Goal: Task Accomplishment & Management: Manage account settings

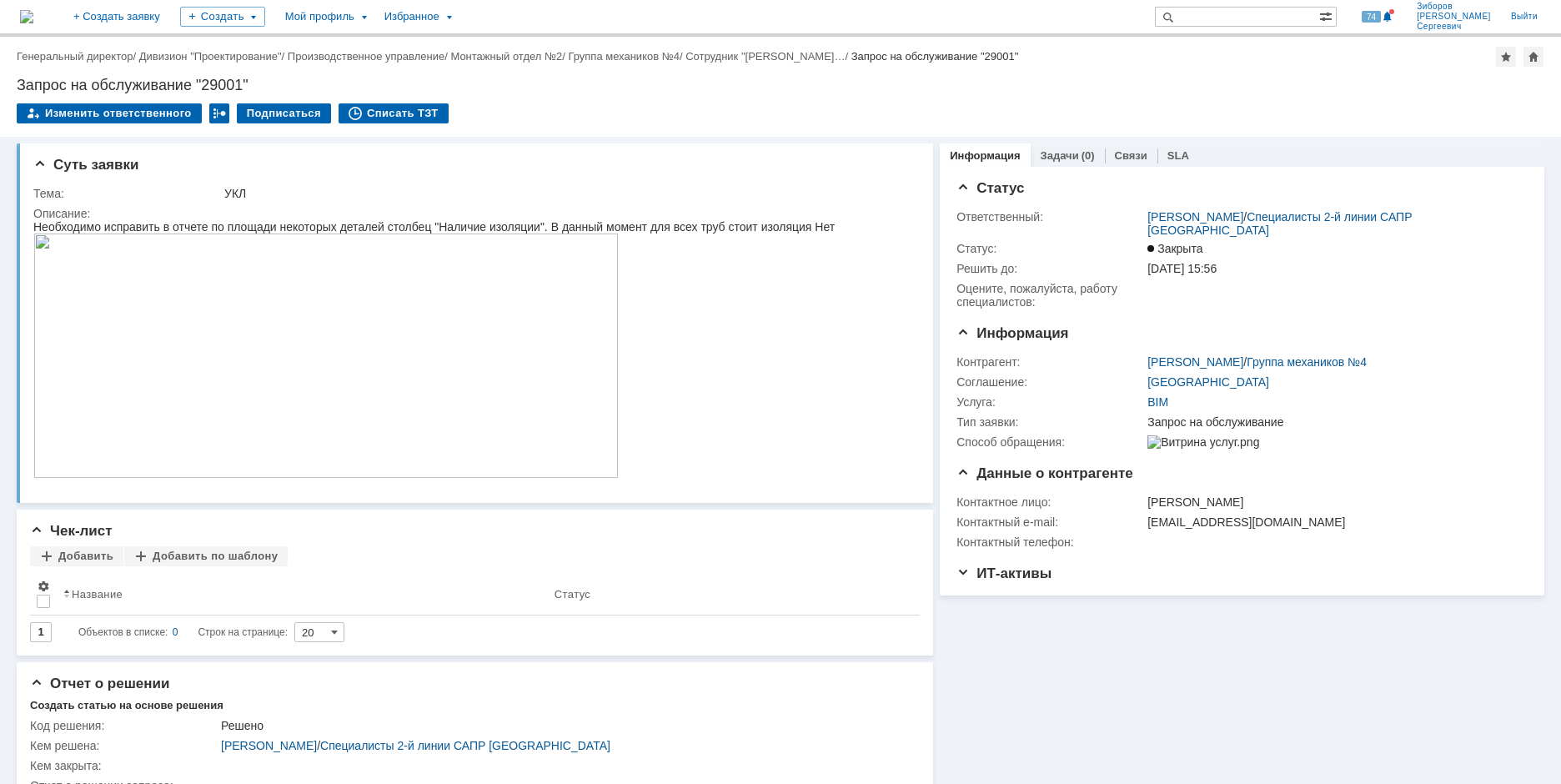
click at [34, 10] on img at bounding box center [27, 17] width 13 height 13
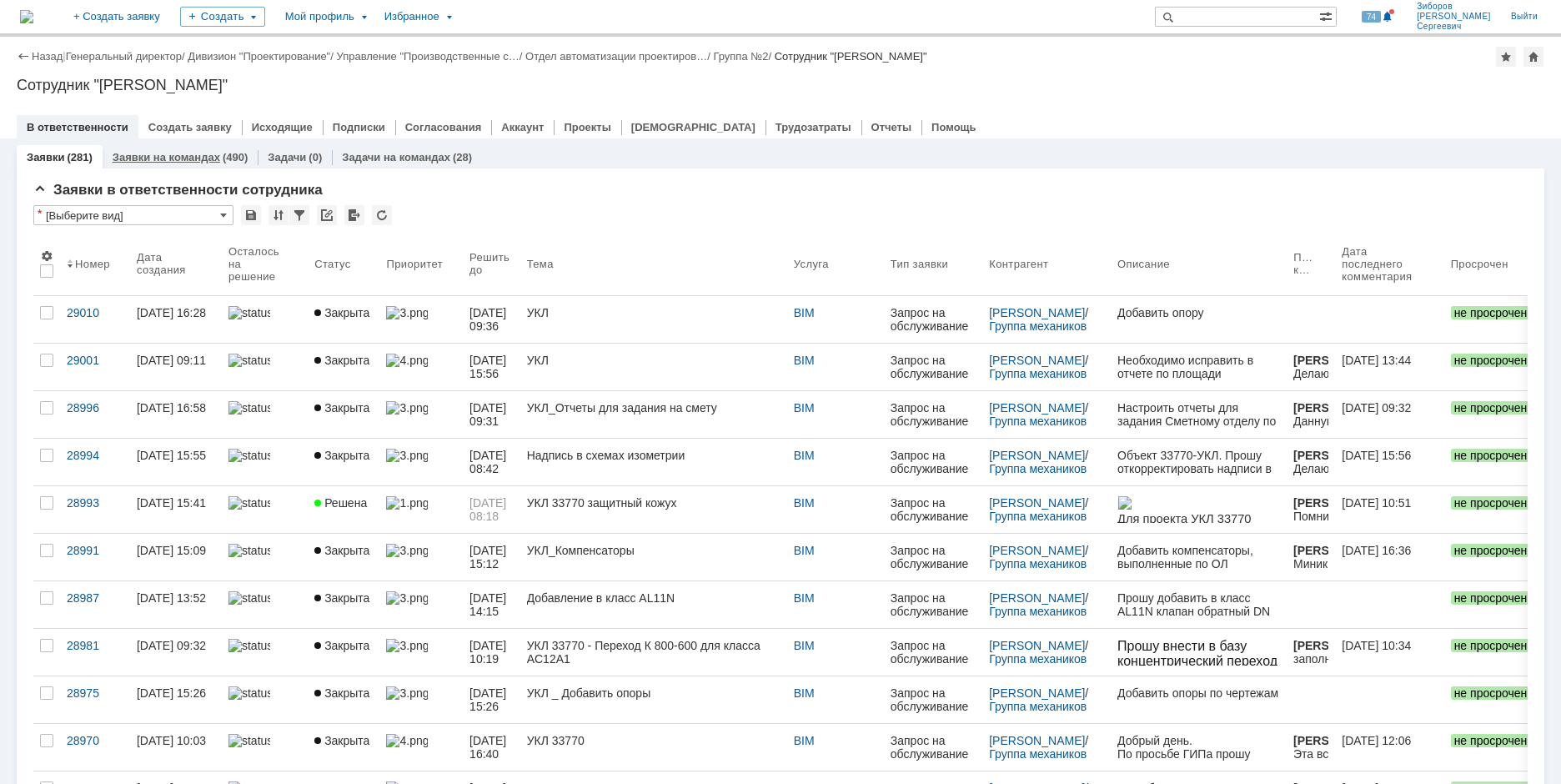
click at [202, 153] on link "Заявки на командах" at bounding box center [166, 157] width 107 height 13
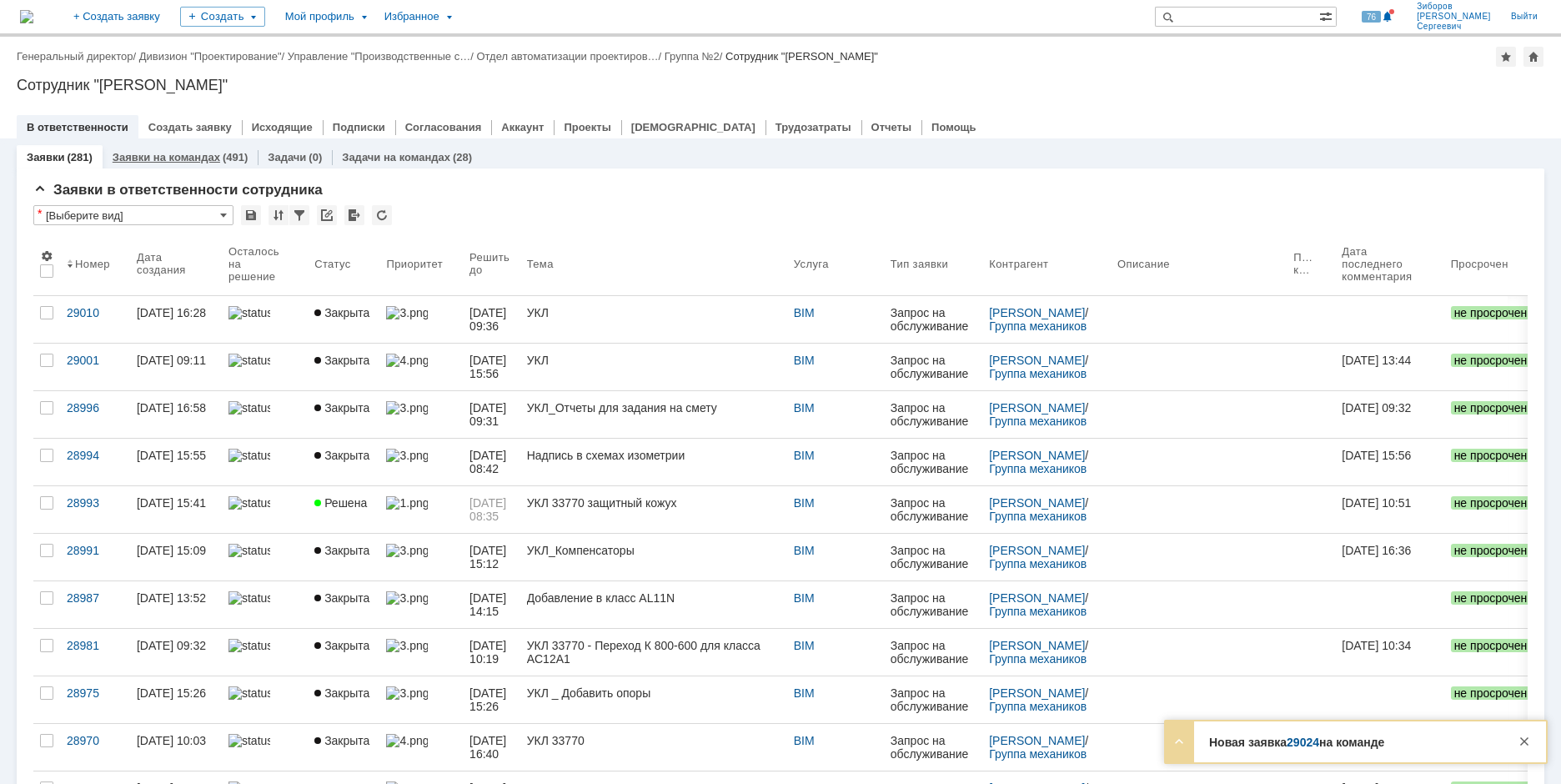
click at [176, 154] on link "Заявки на командах" at bounding box center [166, 157] width 107 height 13
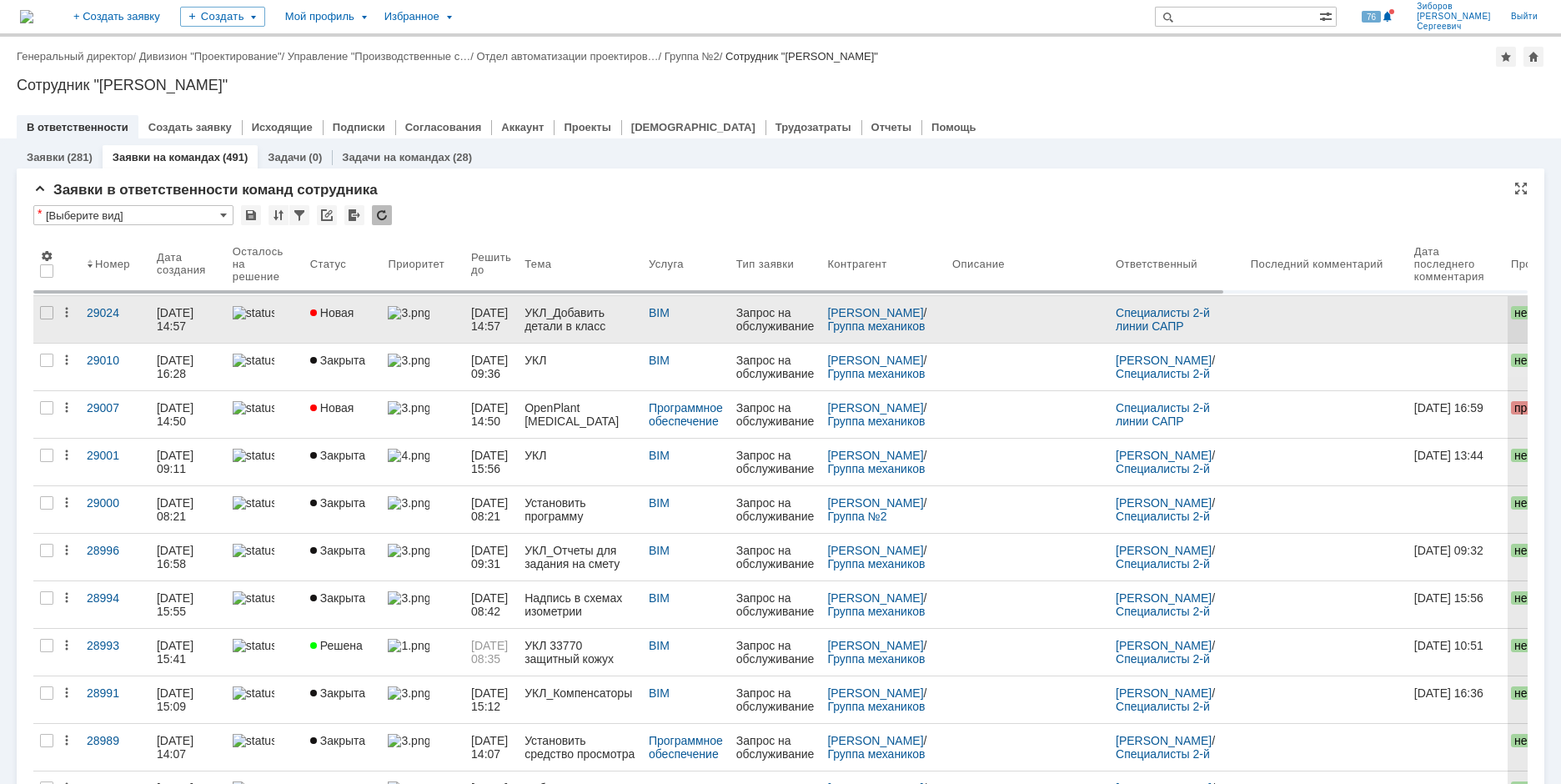
click at [582, 319] on div "УКЛ_Добавить детали в класс трубопроводов AS11T1" at bounding box center [580, 319] width 111 height 27
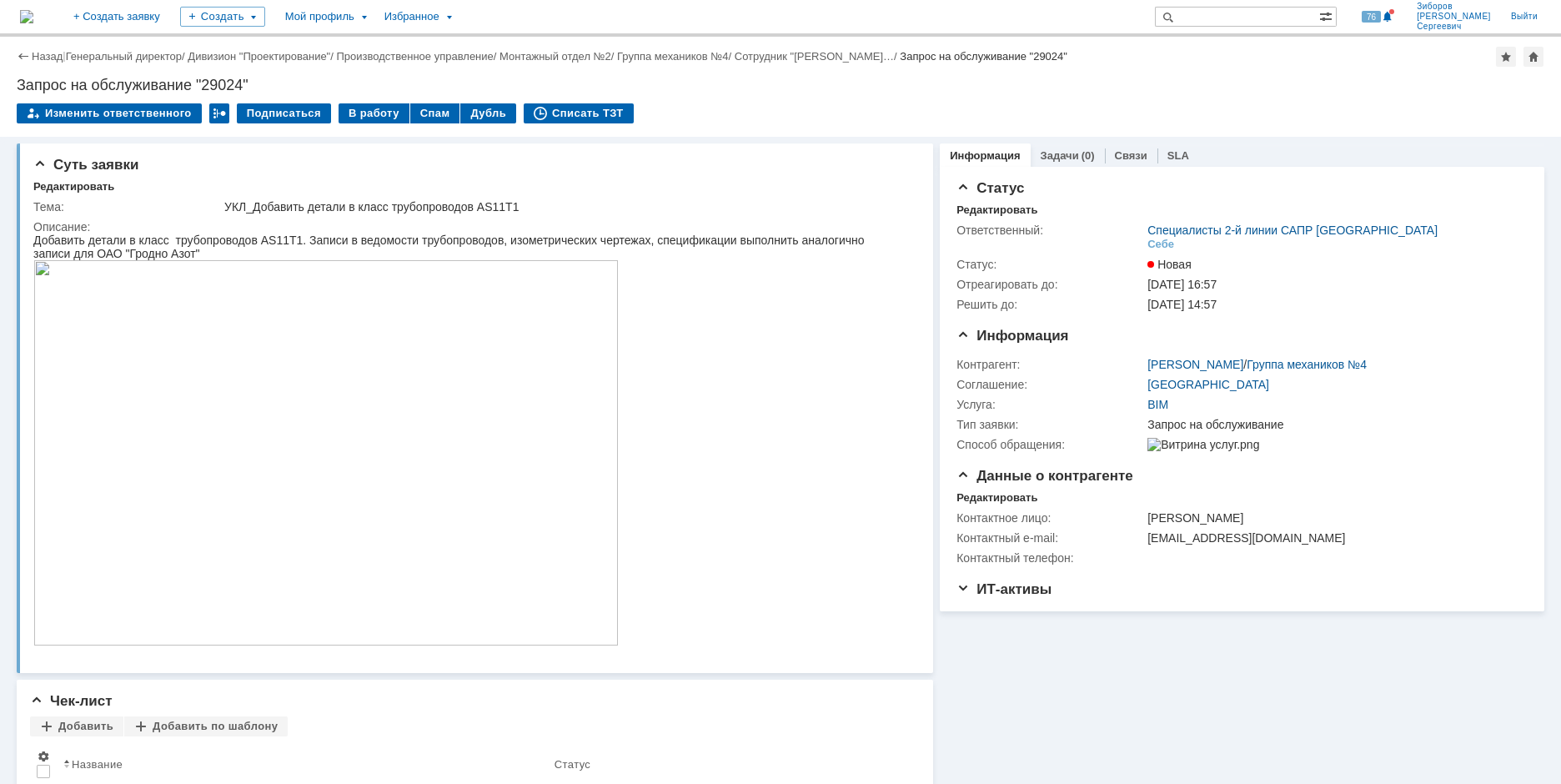
click at [281, 405] on img at bounding box center [326, 452] width 585 height 385
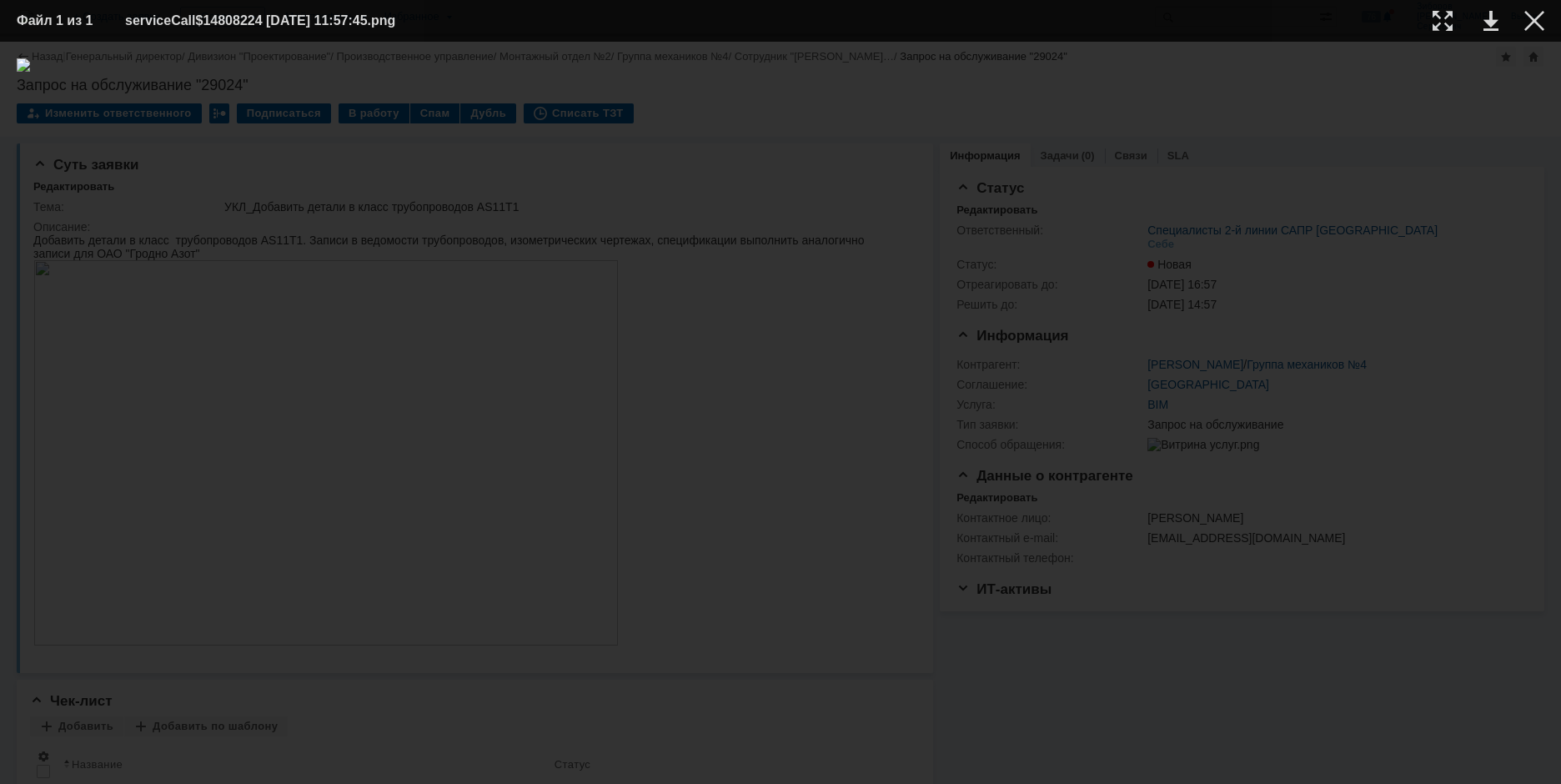
click at [281, 405] on img at bounding box center [781, 413] width 1528 height 709
click at [1539, 18] on div at bounding box center [1535, 21] width 20 height 20
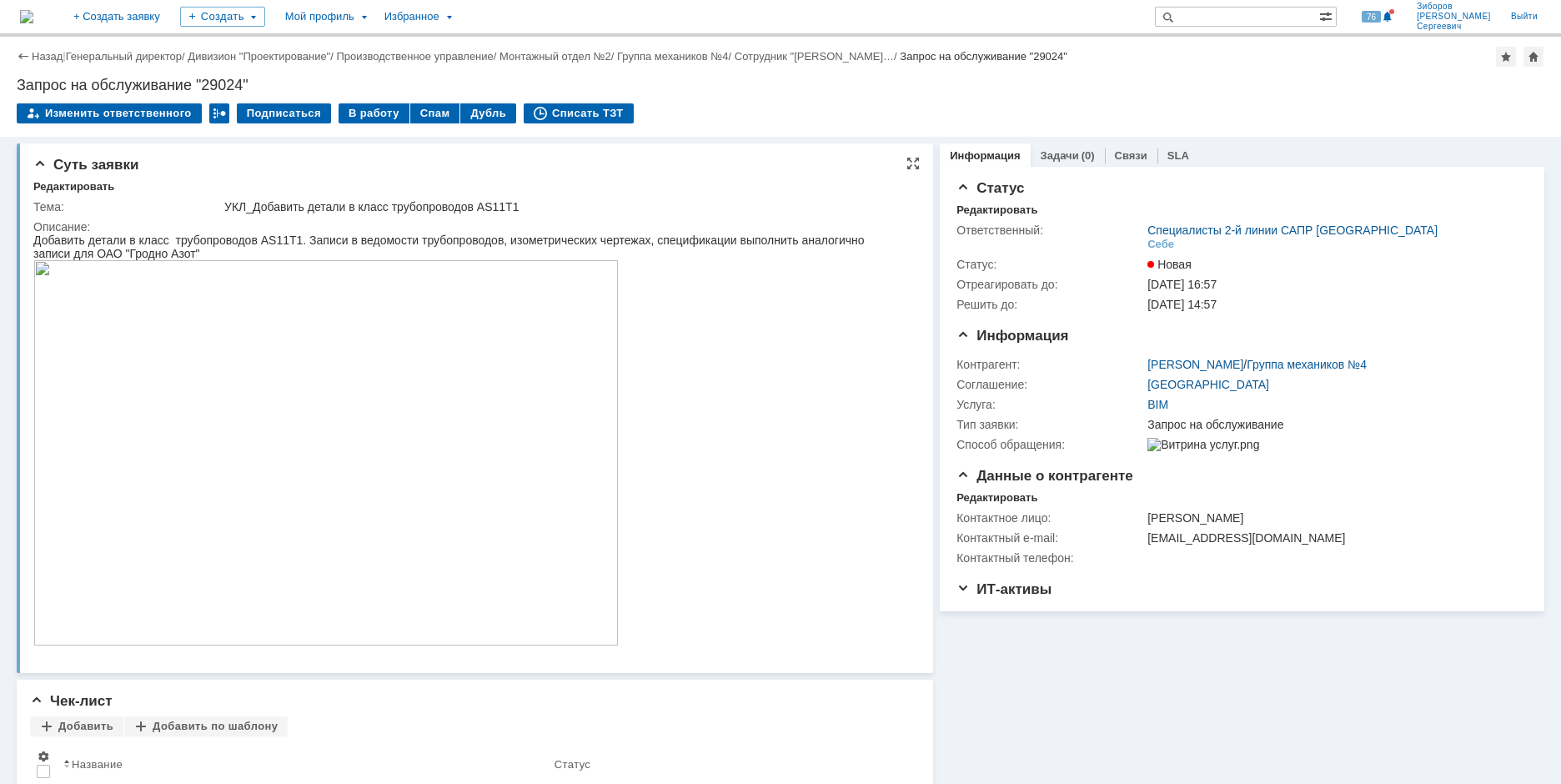
click at [214, 380] on img at bounding box center [326, 452] width 585 height 385
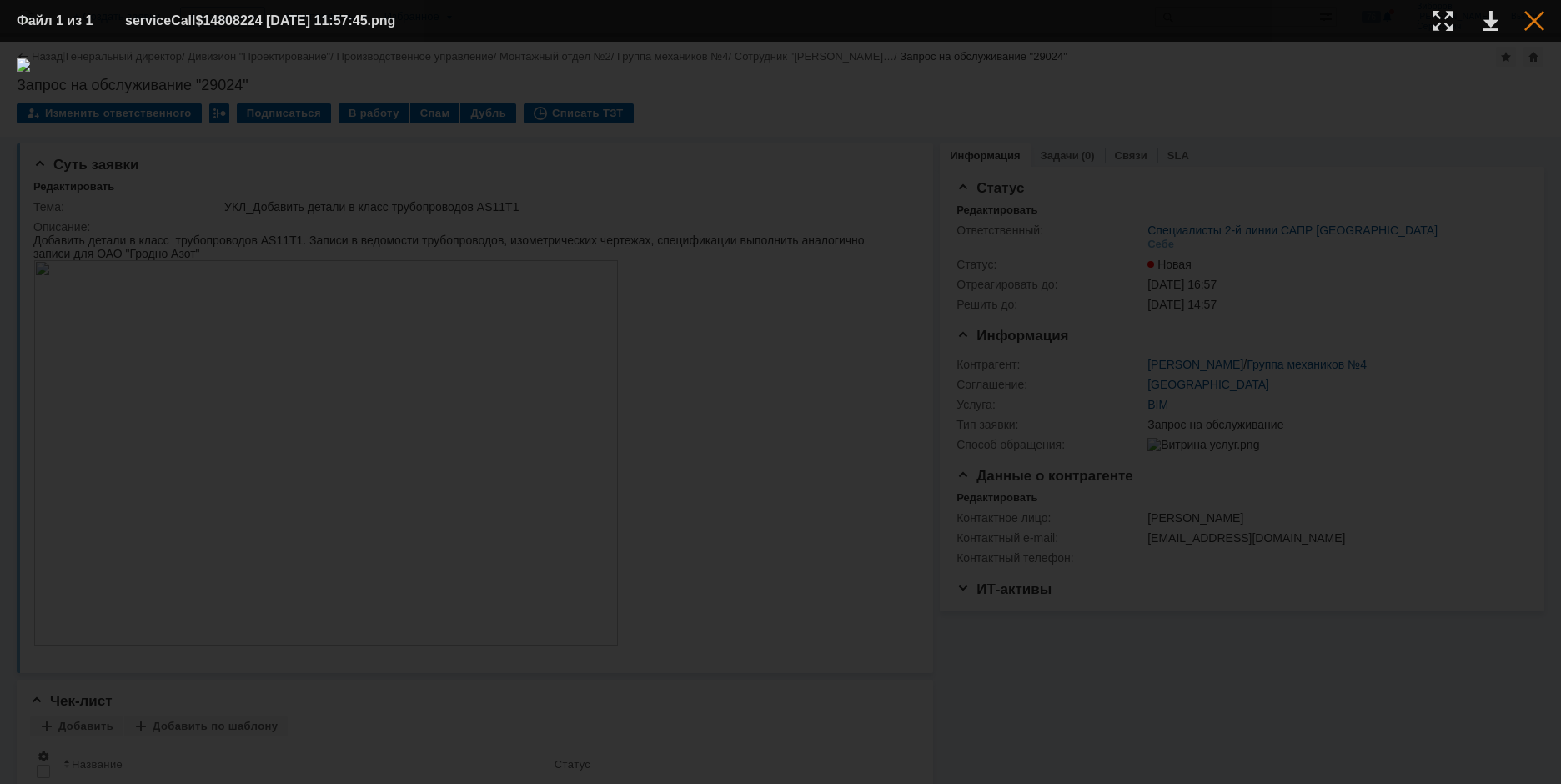
click at [1540, 19] on div at bounding box center [1535, 21] width 20 height 20
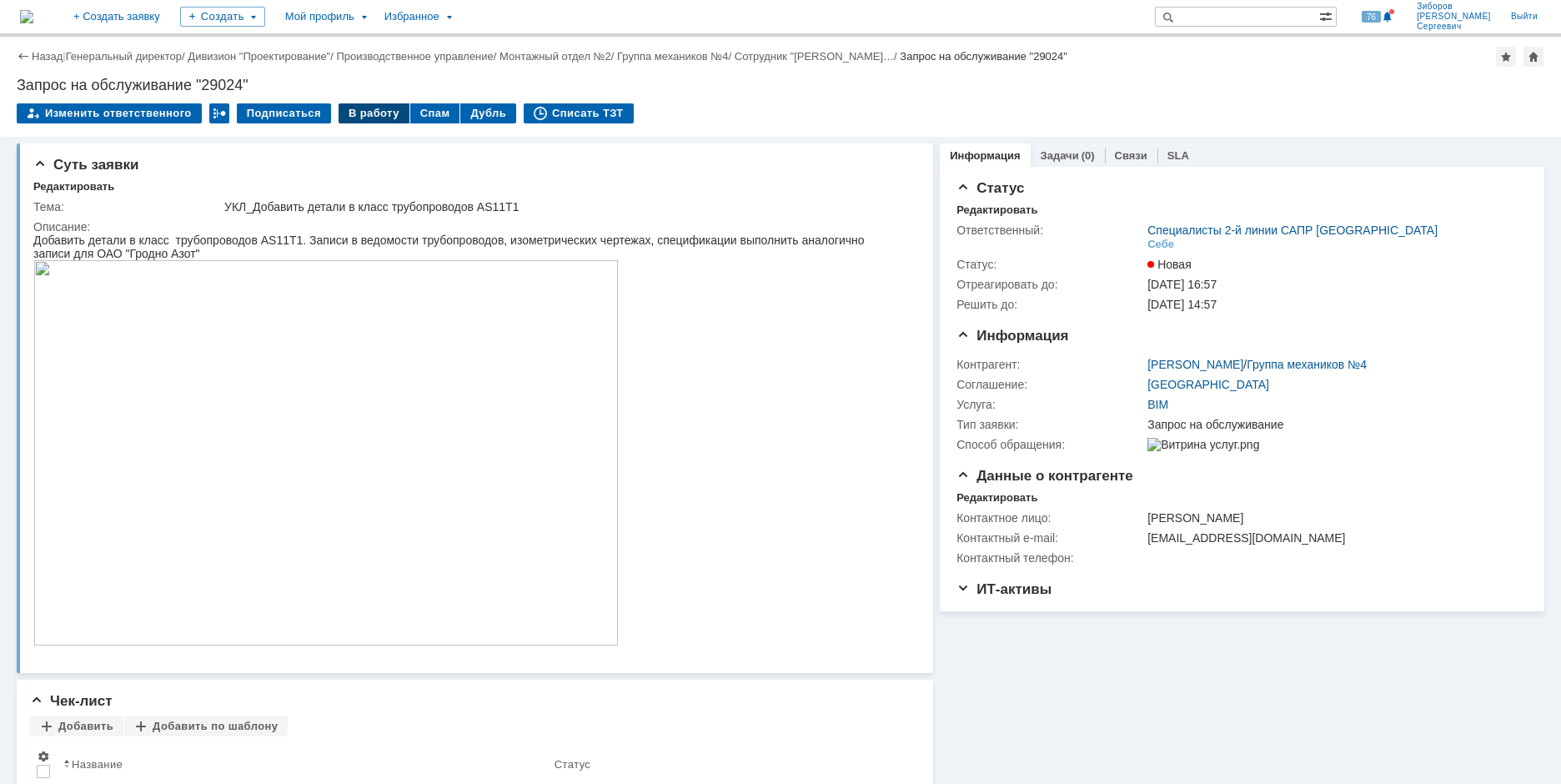
click at [377, 118] on div "В работу" at bounding box center [374, 113] width 71 height 20
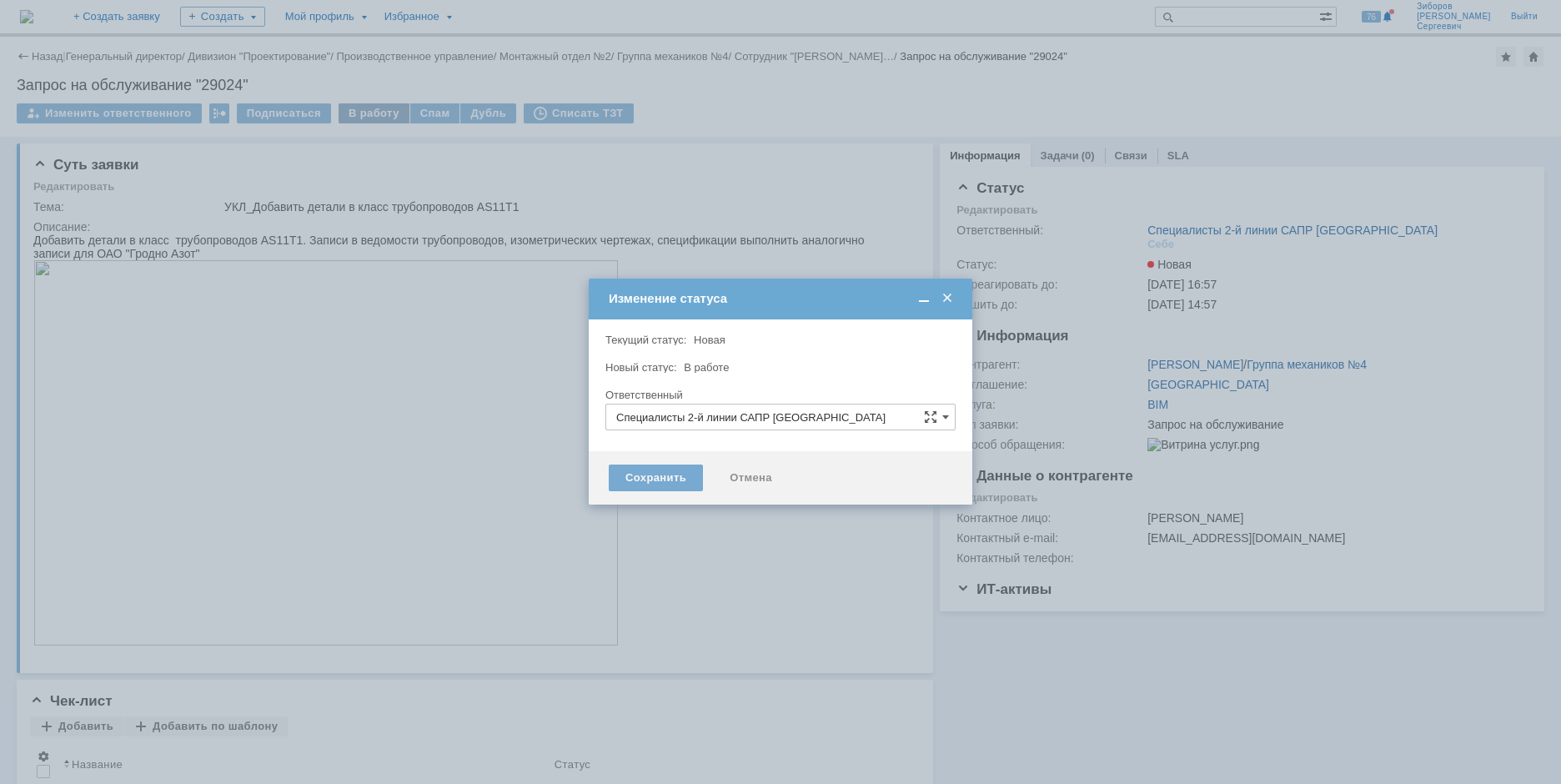
type input "[PERSON_NAME] [PERSON_NAME]"
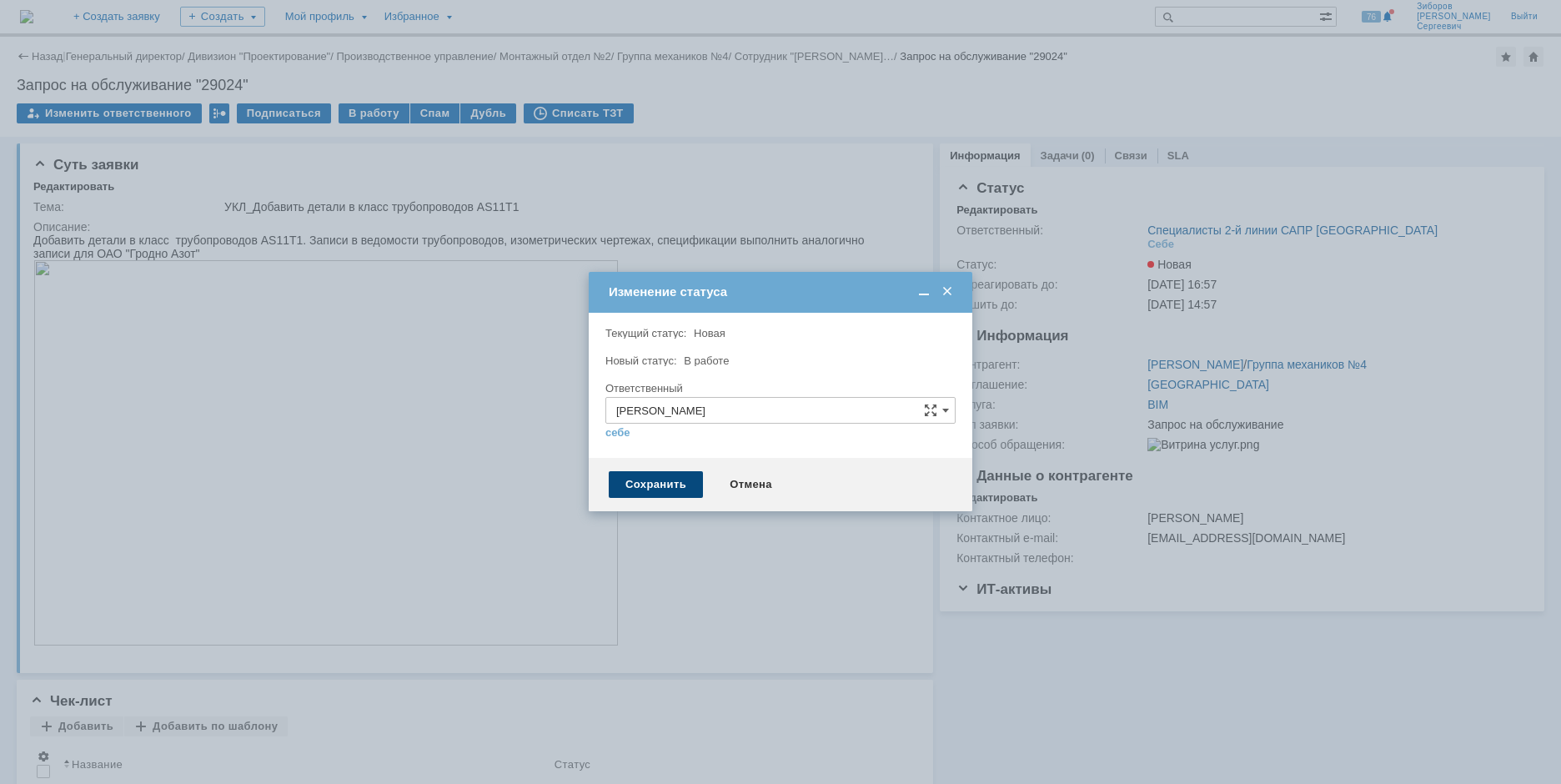
click at [663, 481] on div "Сохранить" at bounding box center [656, 485] width 94 height 27
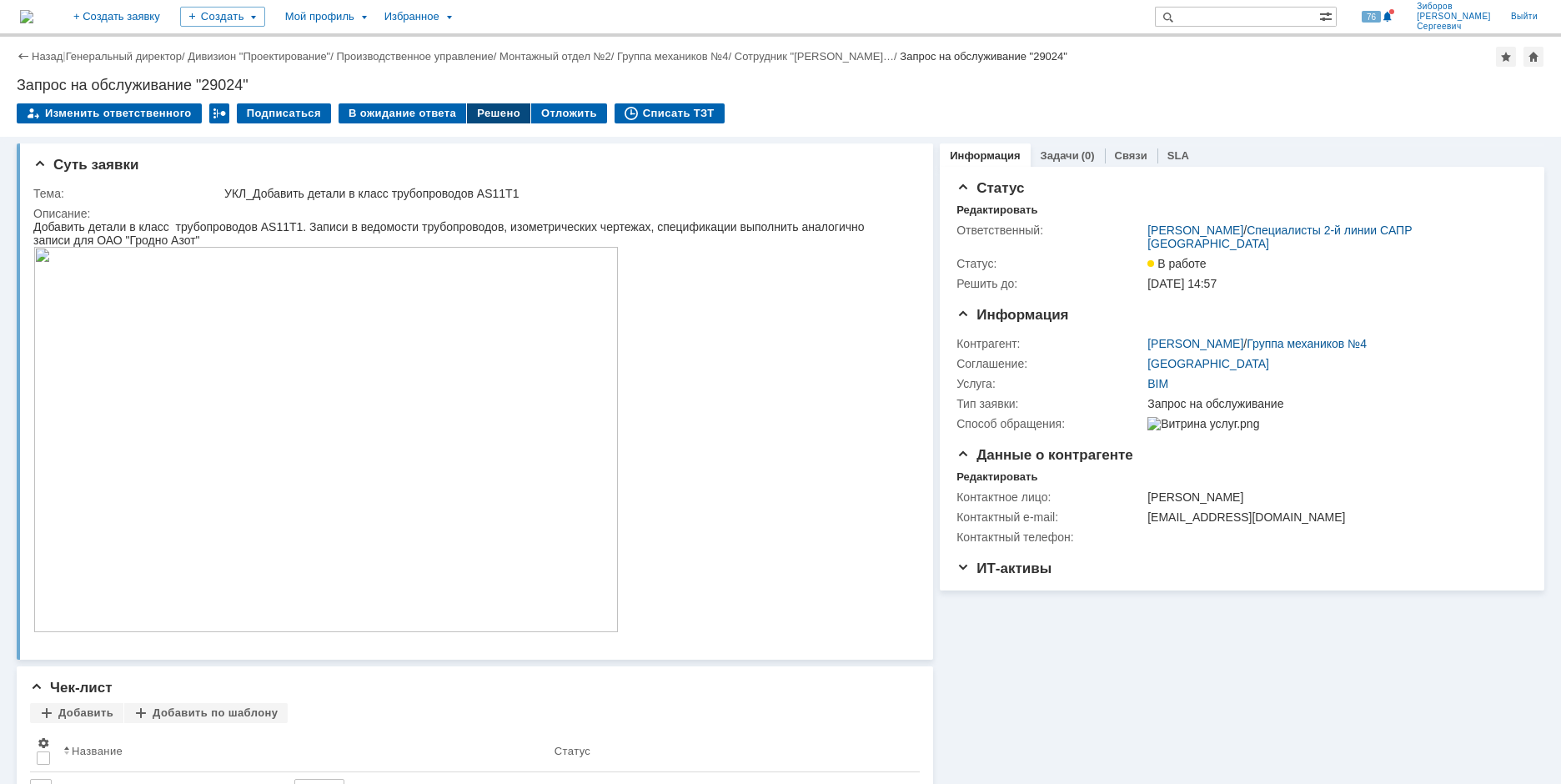
click at [488, 118] on div "Решено" at bounding box center [499, 113] width 64 height 20
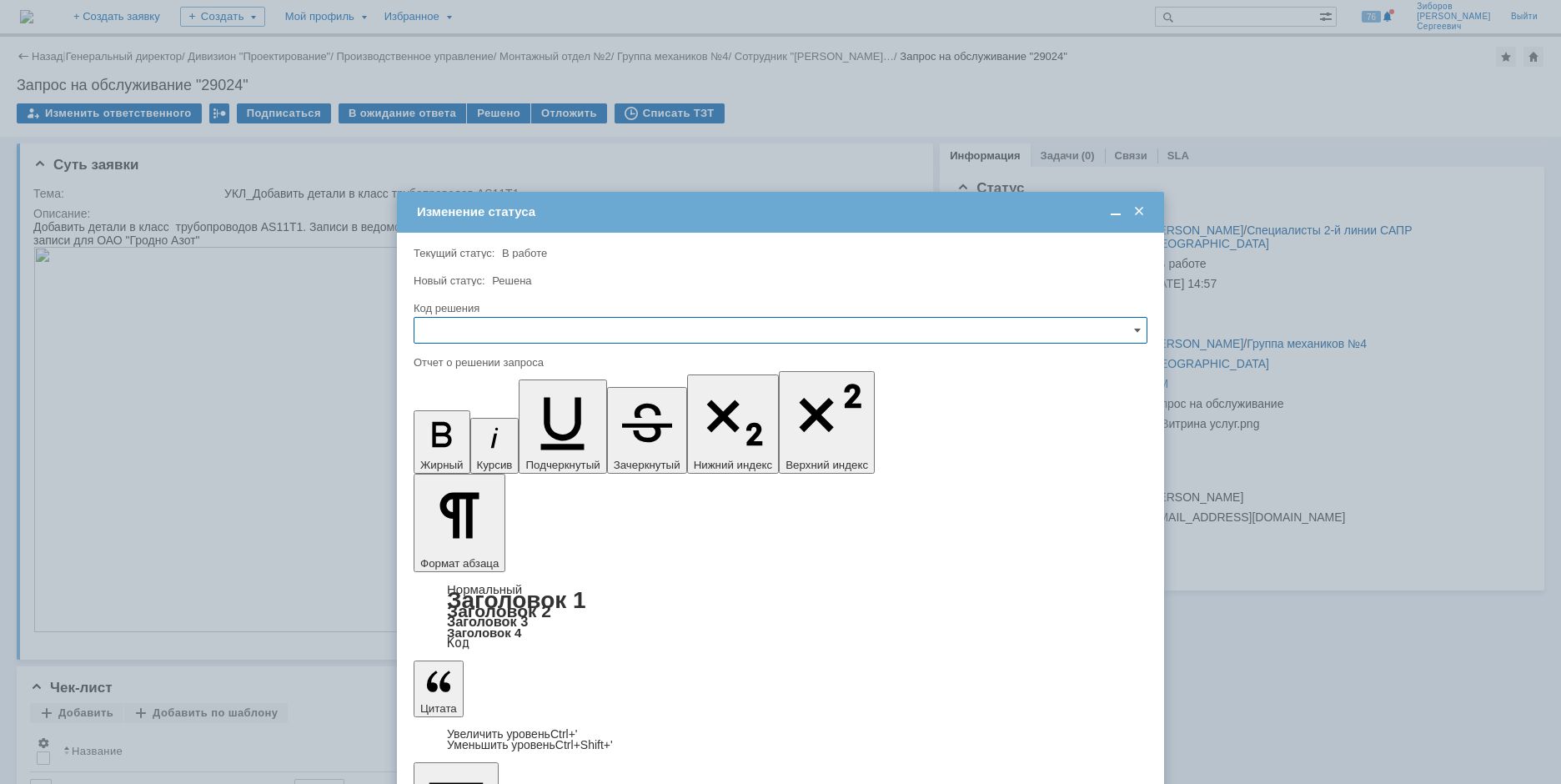
click at [517, 322] on input "text" at bounding box center [780, 330] width 734 height 27
click at [465, 418] on span "Отклонено" at bounding box center [780, 416] width 712 height 13
type input "Отклонено"
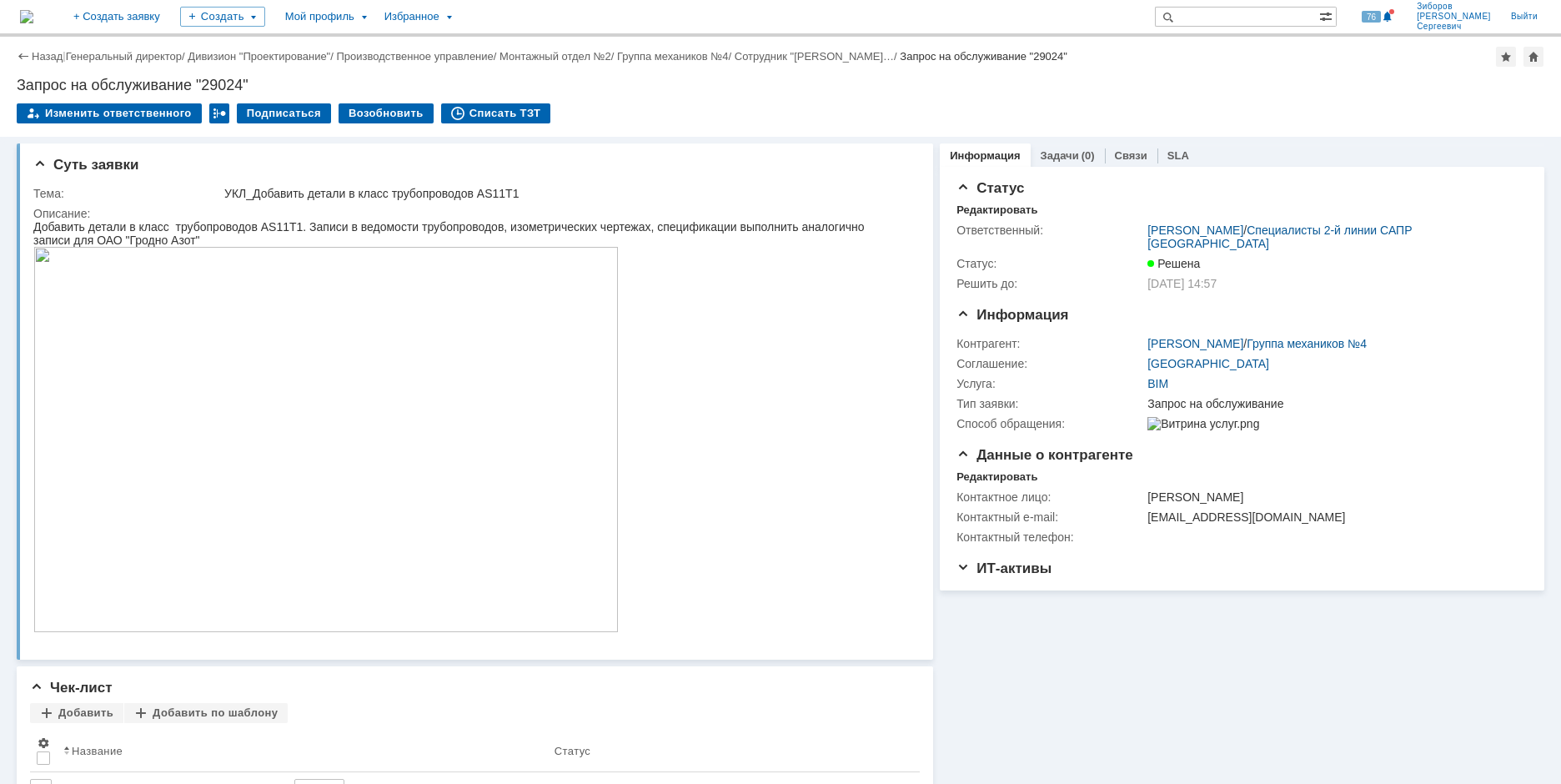
click at [34, 12] on img at bounding box center [27, 17] width 13 height 13
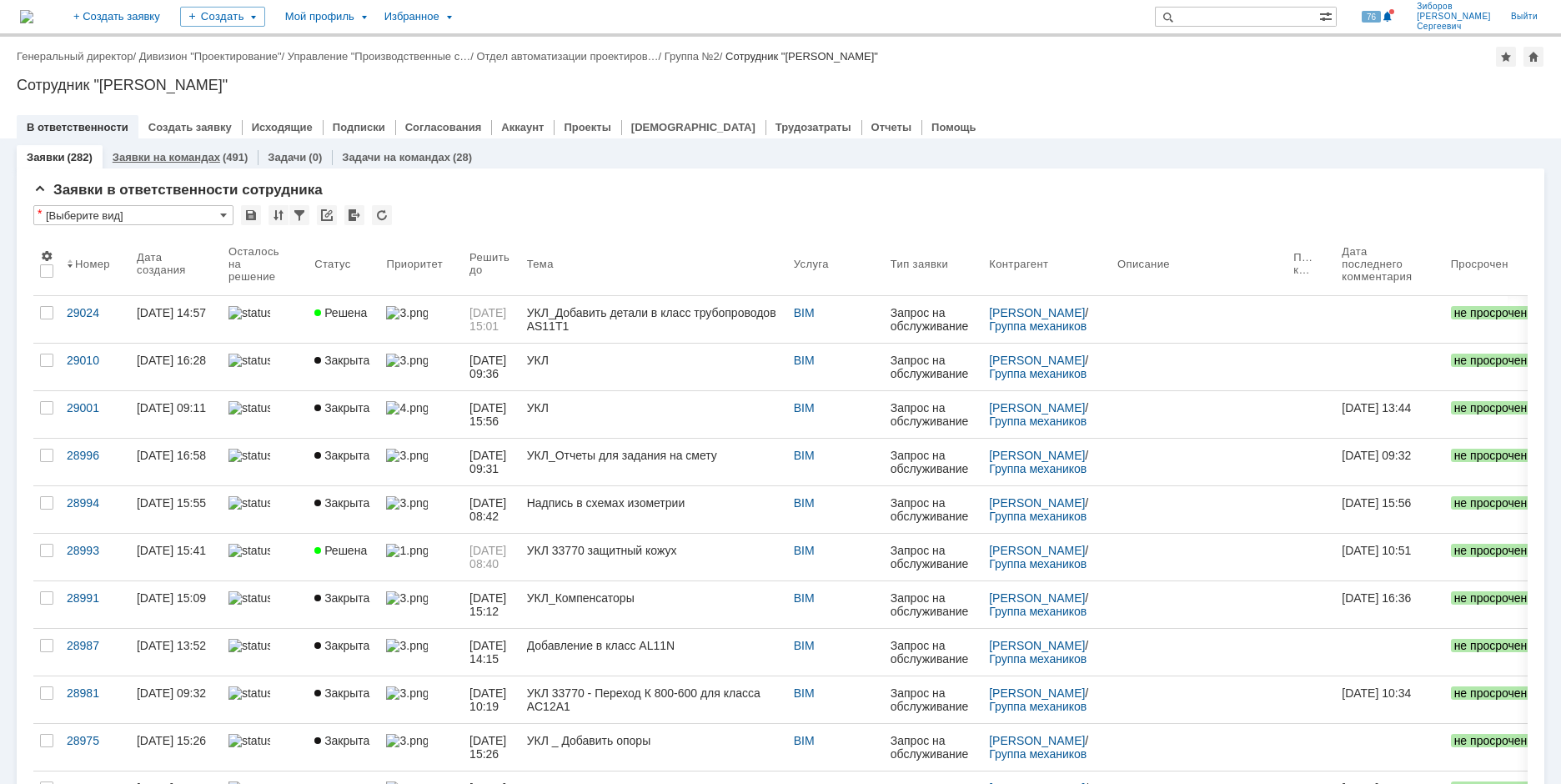
click at [197, 159] on link "Заявки на командах" at bounding box center [166, 157] width 107 height 13
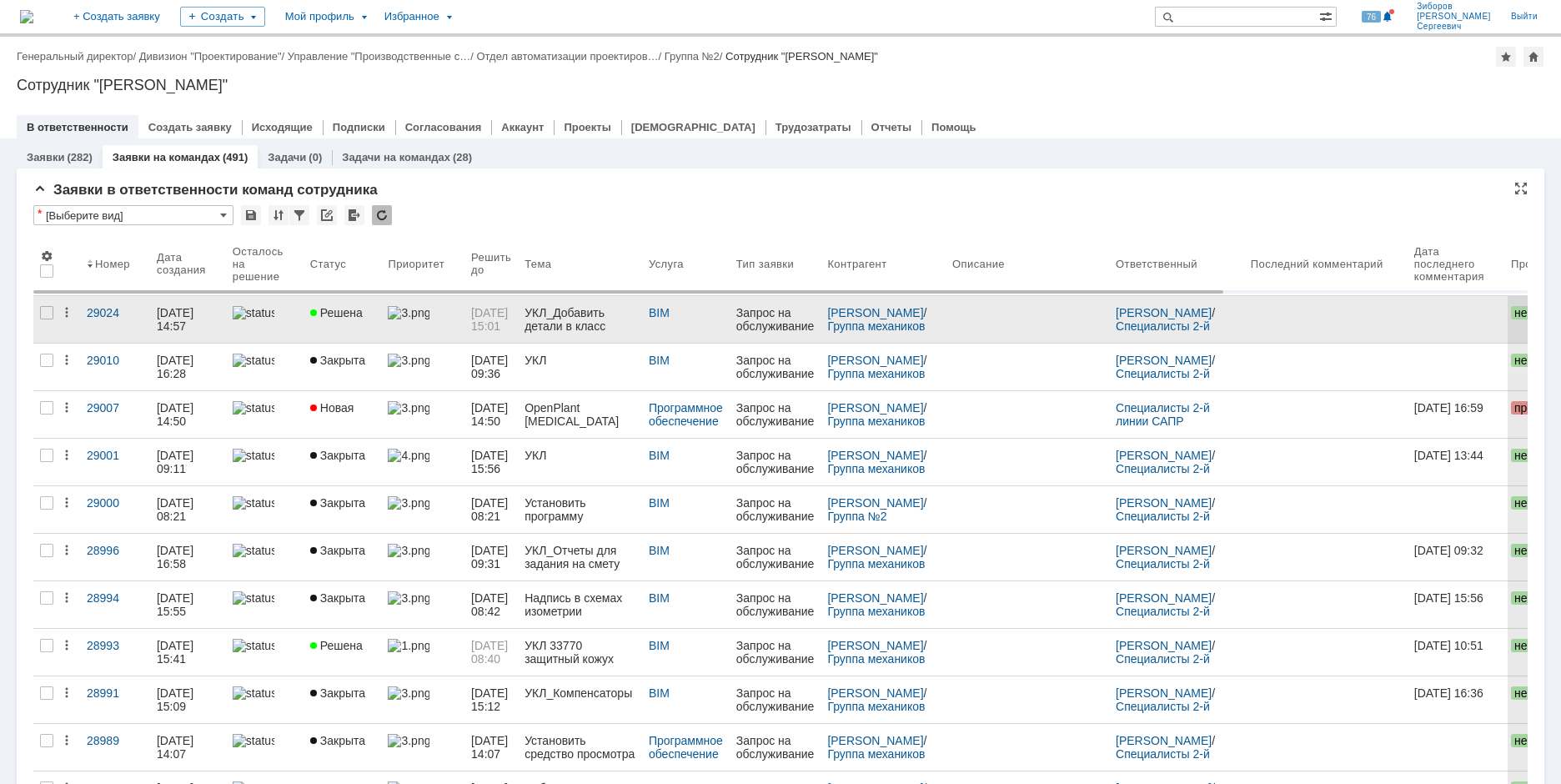
click at [582, 307] on div "УКЛ_Добавить детали в класс трубопроводов AS11T1" at bounding box center [580, 319] width 111 height 27
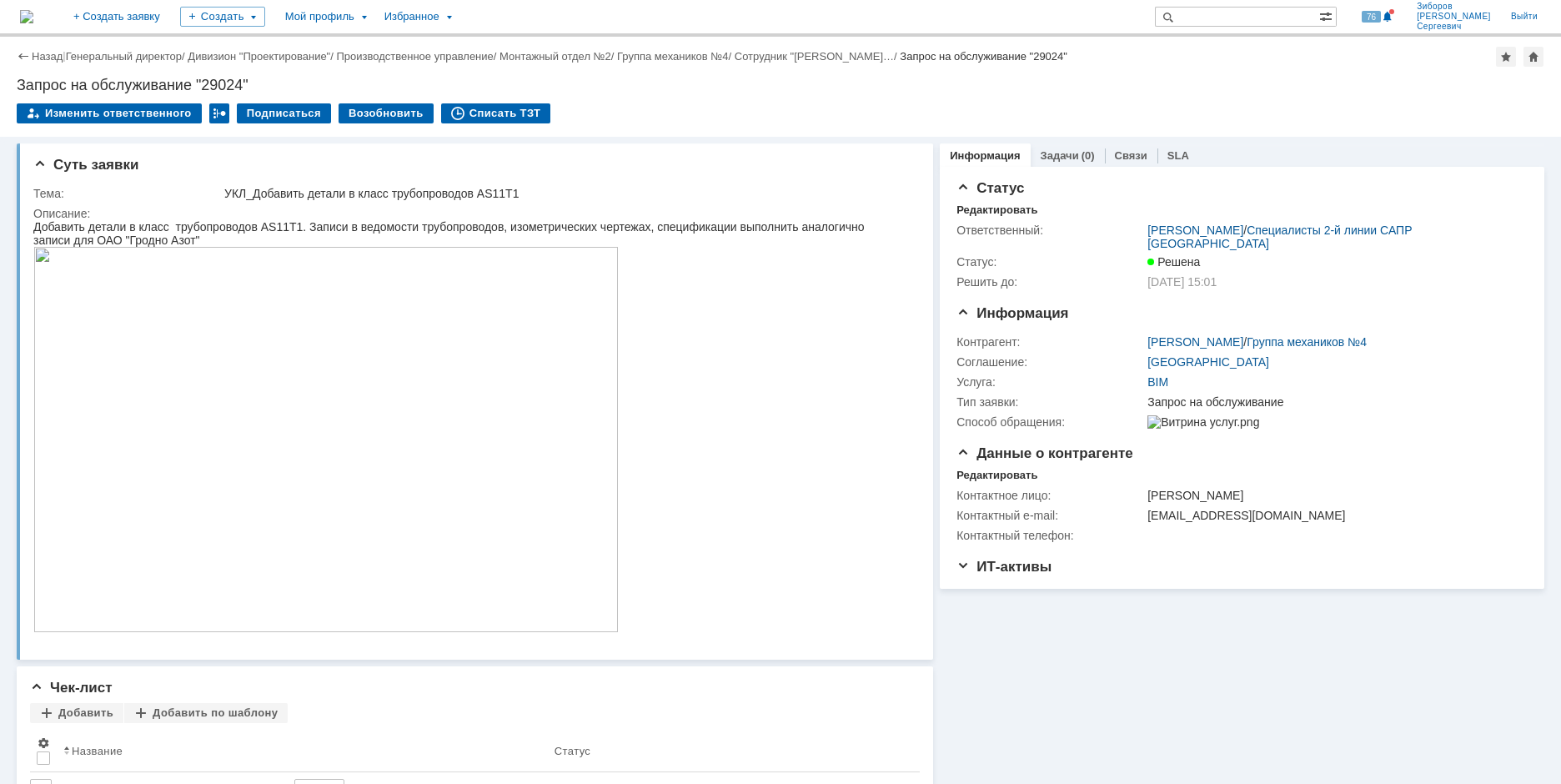
click at [328, 326] on img at bounding box center [326, 439] width 585 height 385
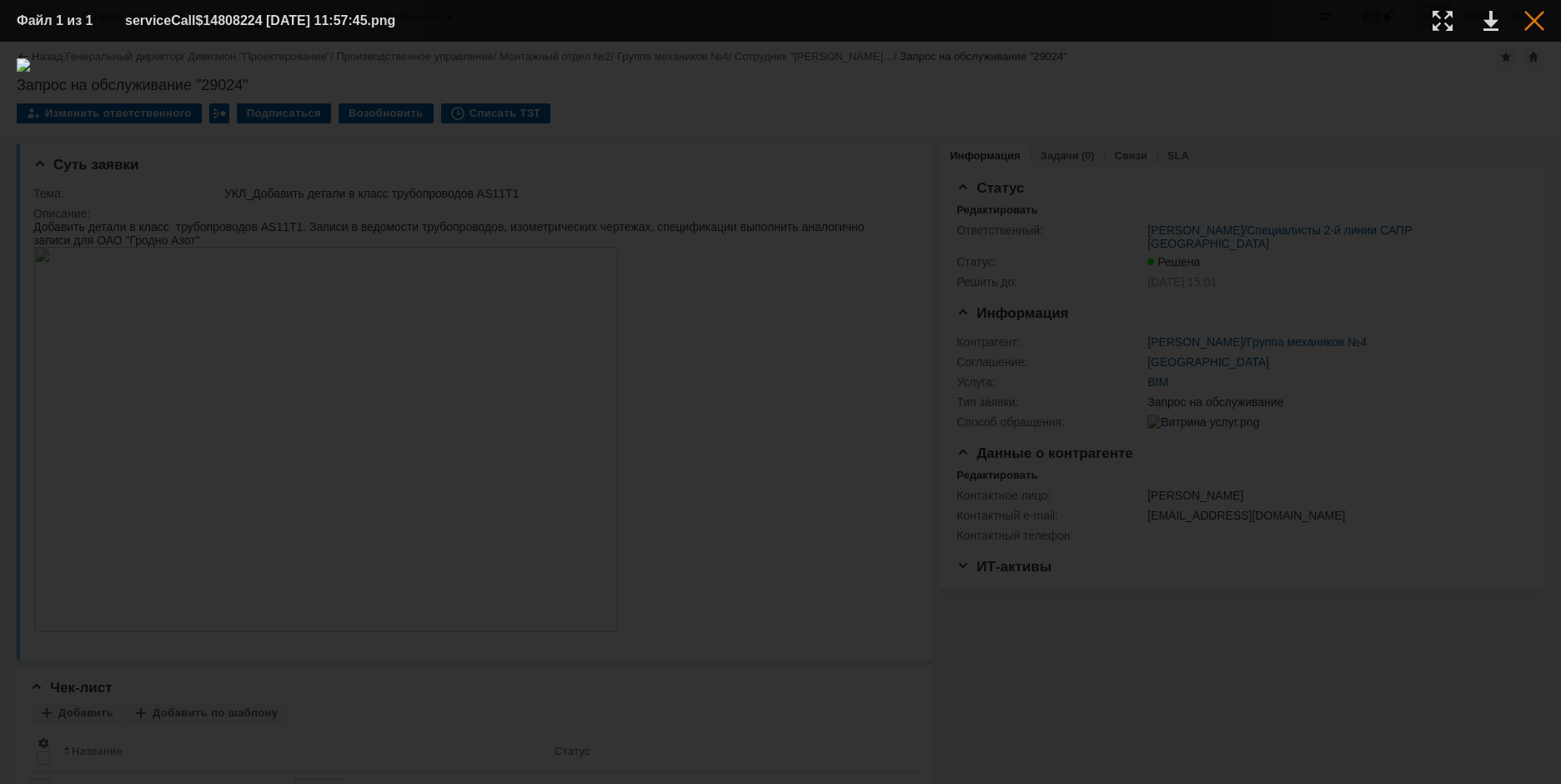
click at [1533, 19] on div at bounding box center [1535, 21] width 20 height 20
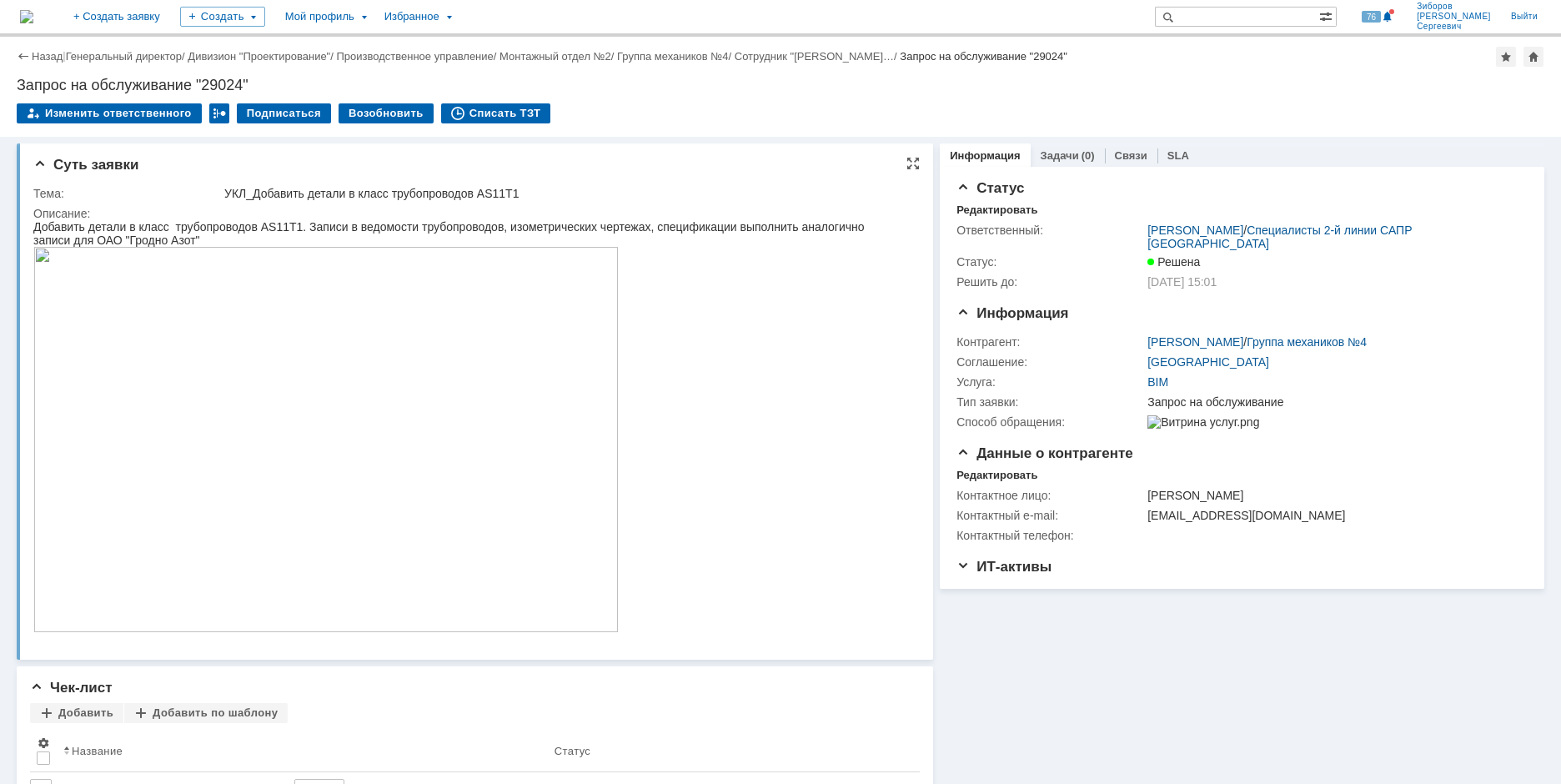
click at [323, 421] on img at bounding box center [326, 439] width 585 height 385
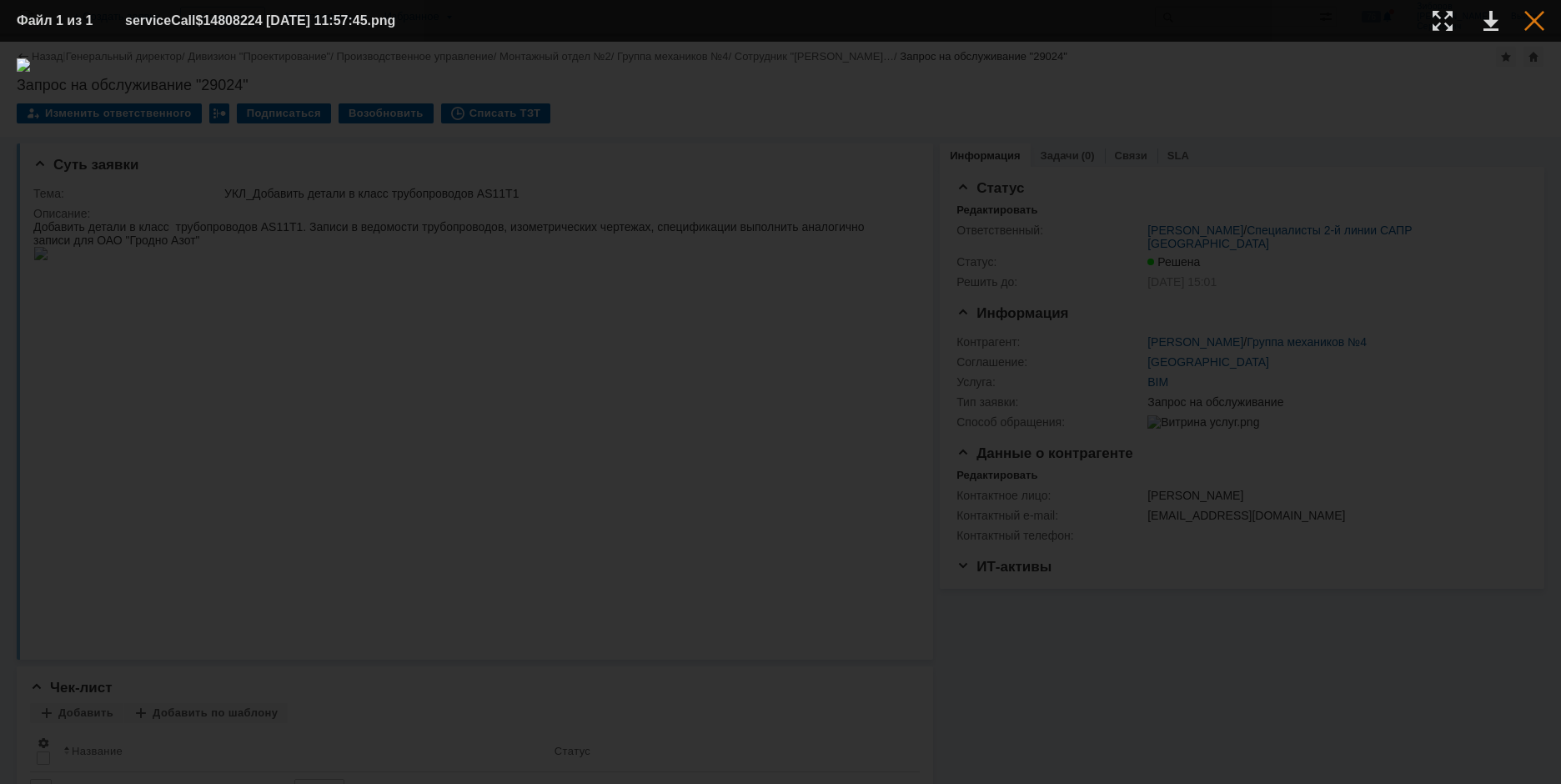
click at [1535, 23] on div at bounding box center [1535, 21] width 20 height 20
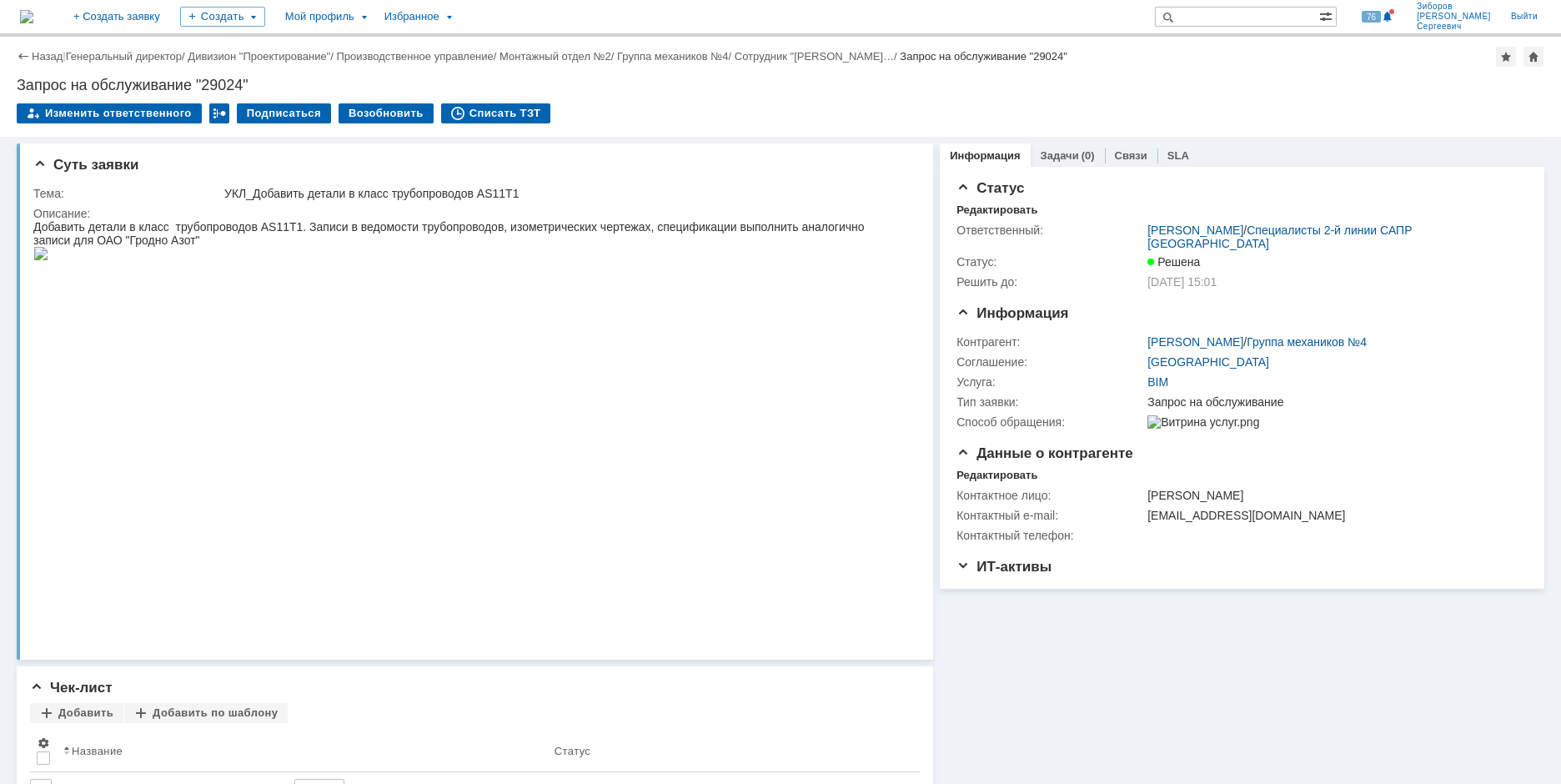
click at [34, 18] on img at bounding box center [27, 17] width 13 height 13
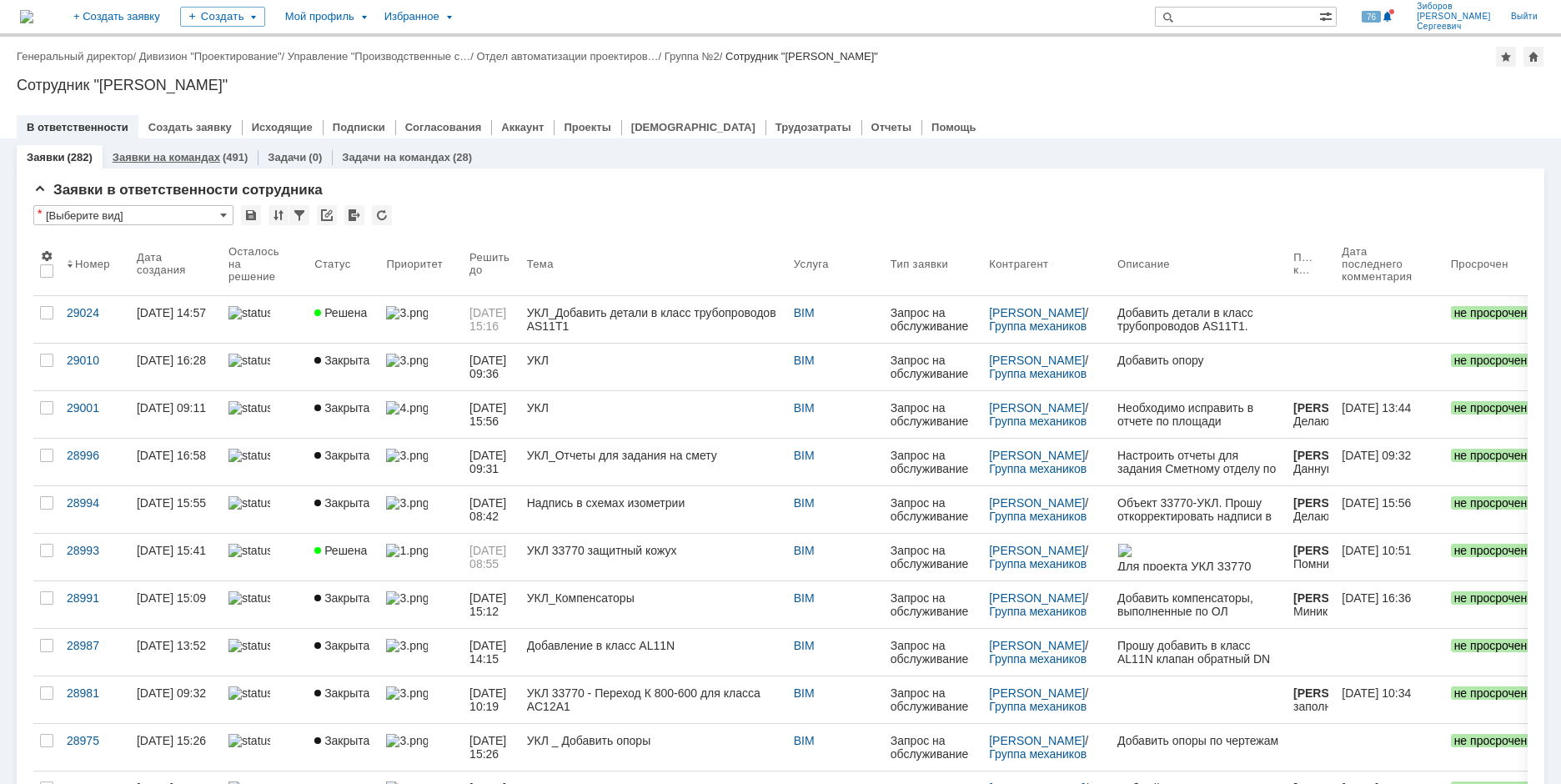
click at [188, 163] on link "Заявки на командах" at bounding box center [166, 157] width 107 height 13
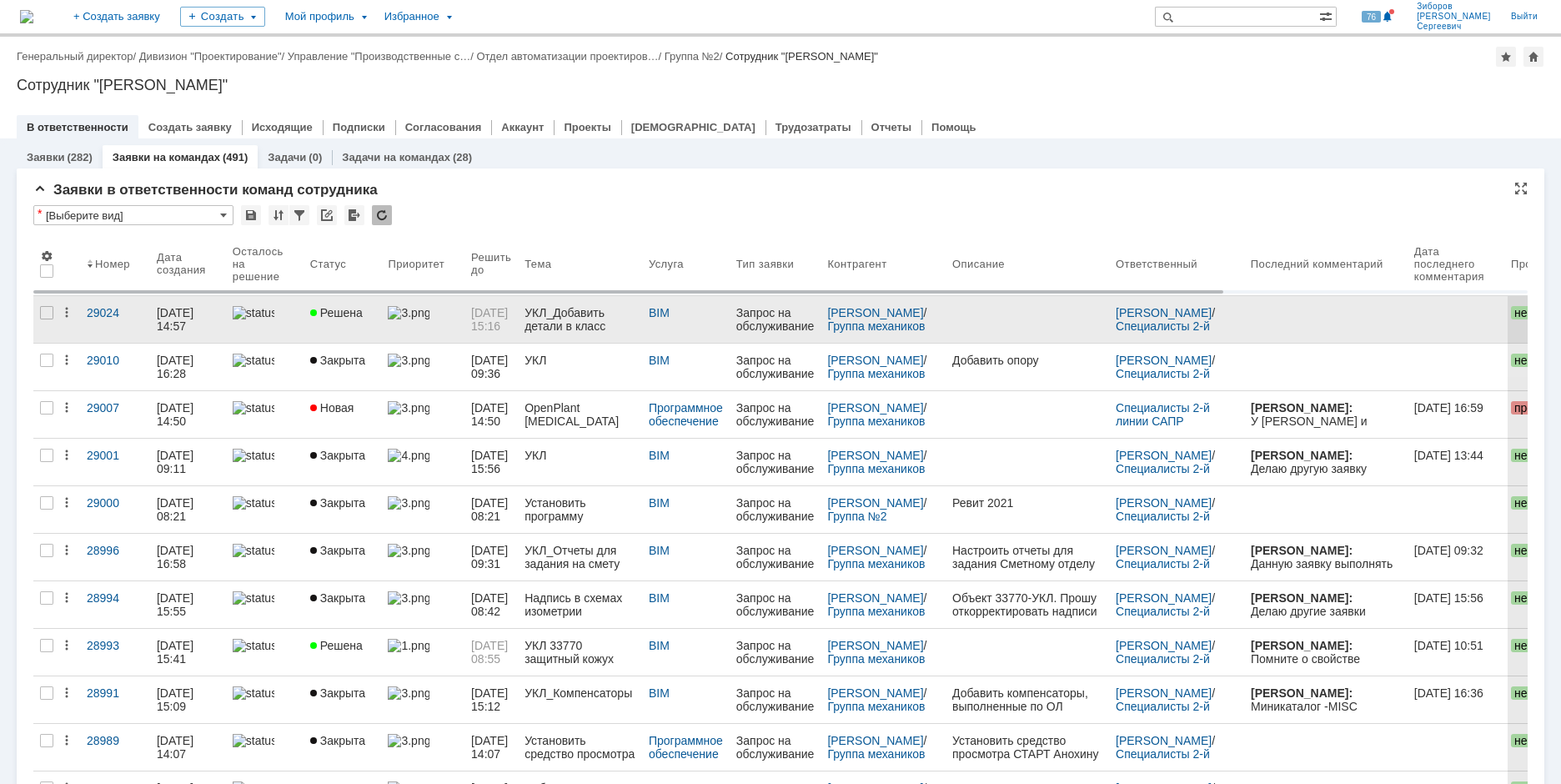
click at [566, 312] on div "УКЛ_Добавить детали в класс трубопроводов AS11T1" at bounding box center [580, 319] width 111 height 27
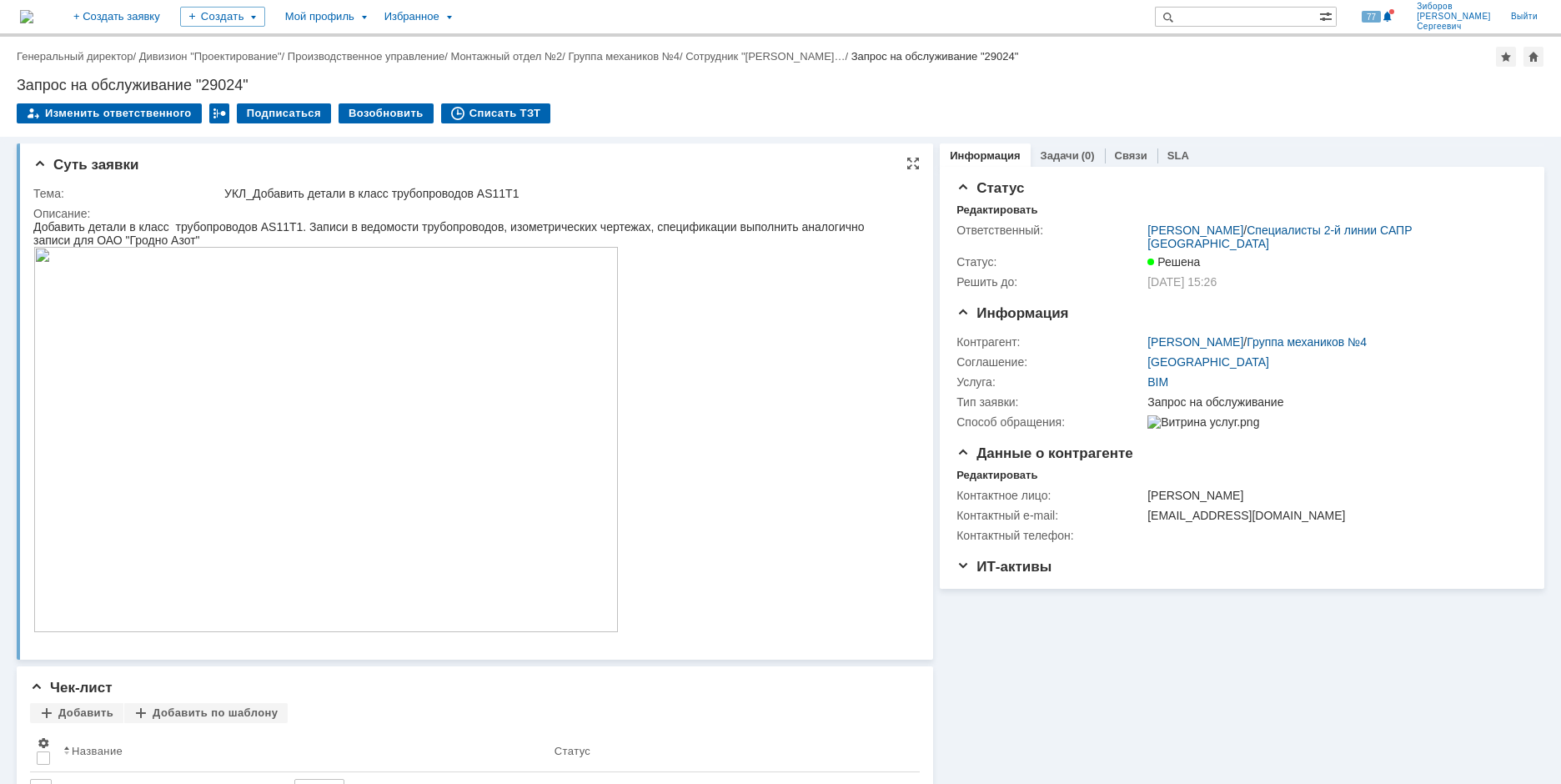
click at [355, 366] on img at bounding box center [326, 439] width 585 height 385
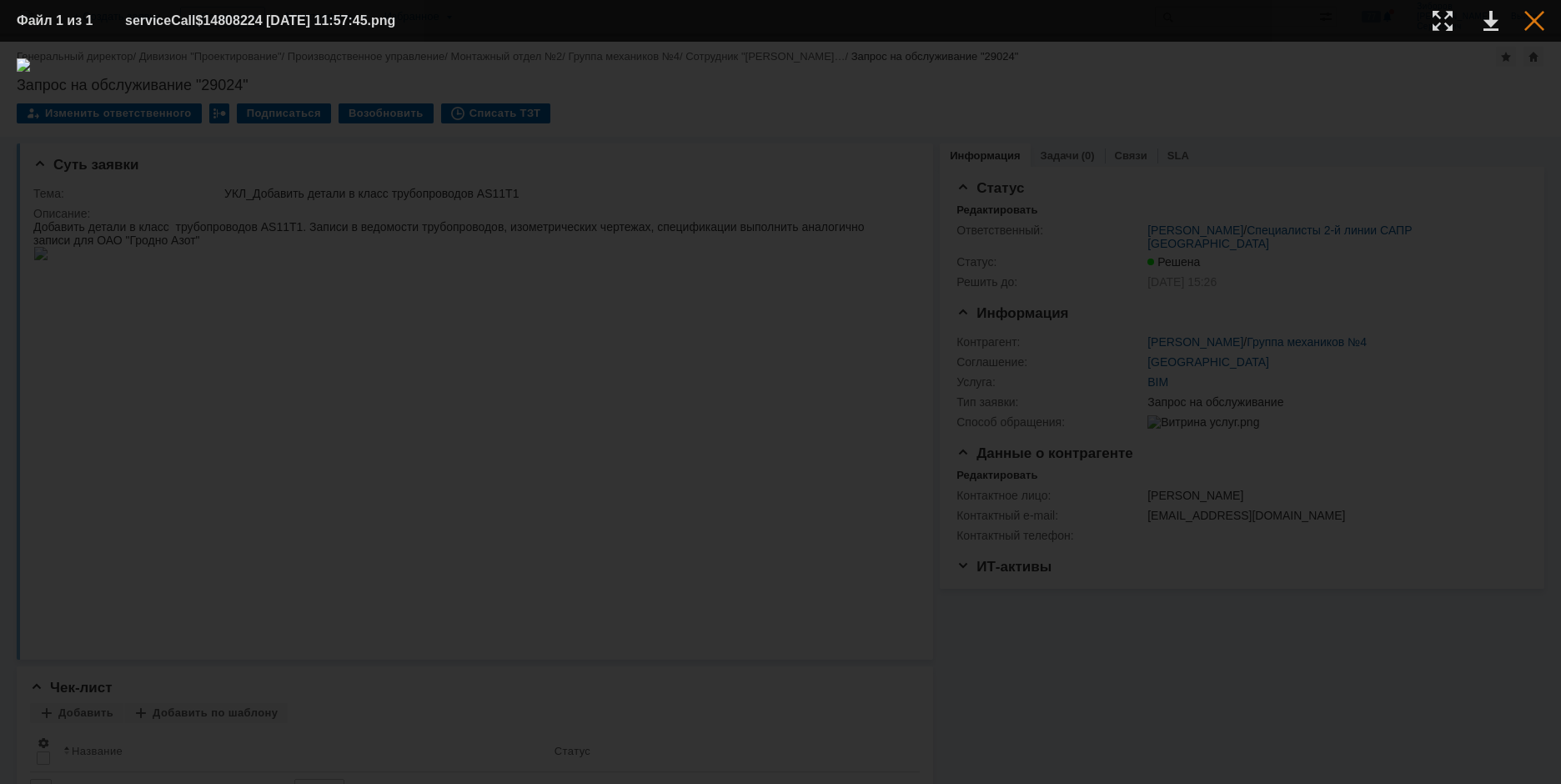
click at [1538, 15] on div at bounding box center [1535, 21] width 20 height 20
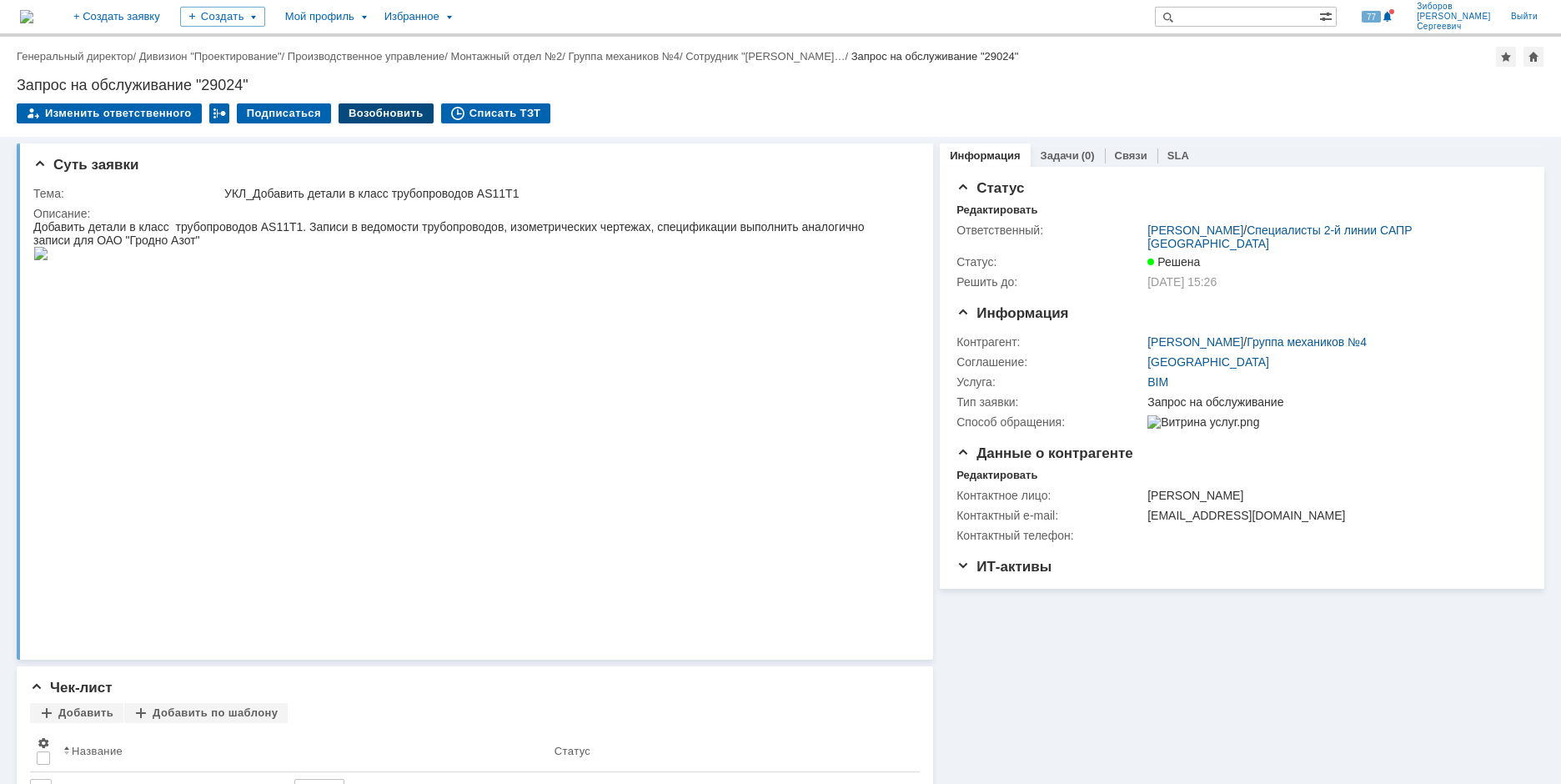
click at [352, 112] on div "Возобновить" at bounding box center [386, 113] width 95 height 20
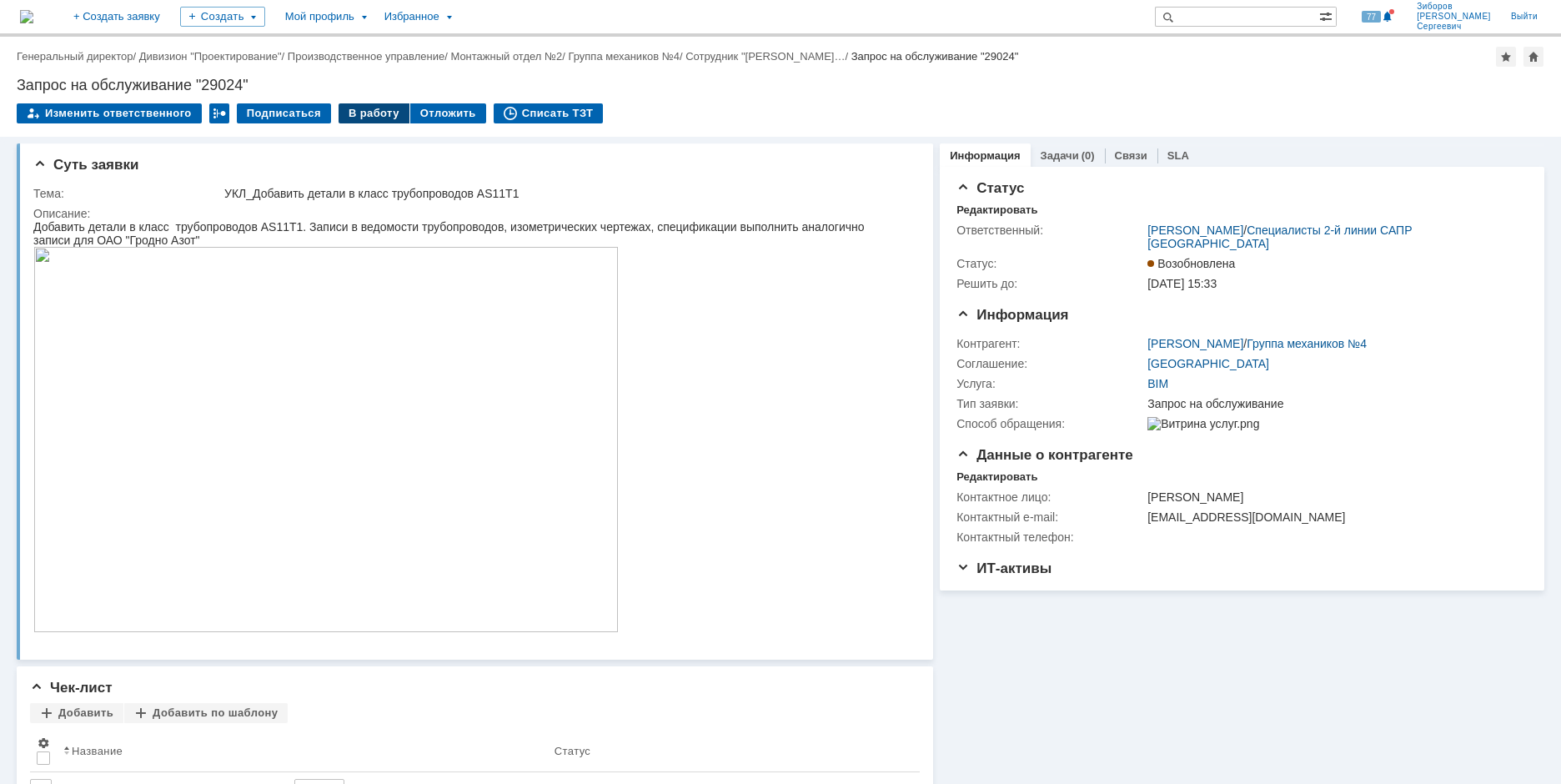
click at [365, 104] on div "В работу" at bounding box center [374, 113] width 71 height 20
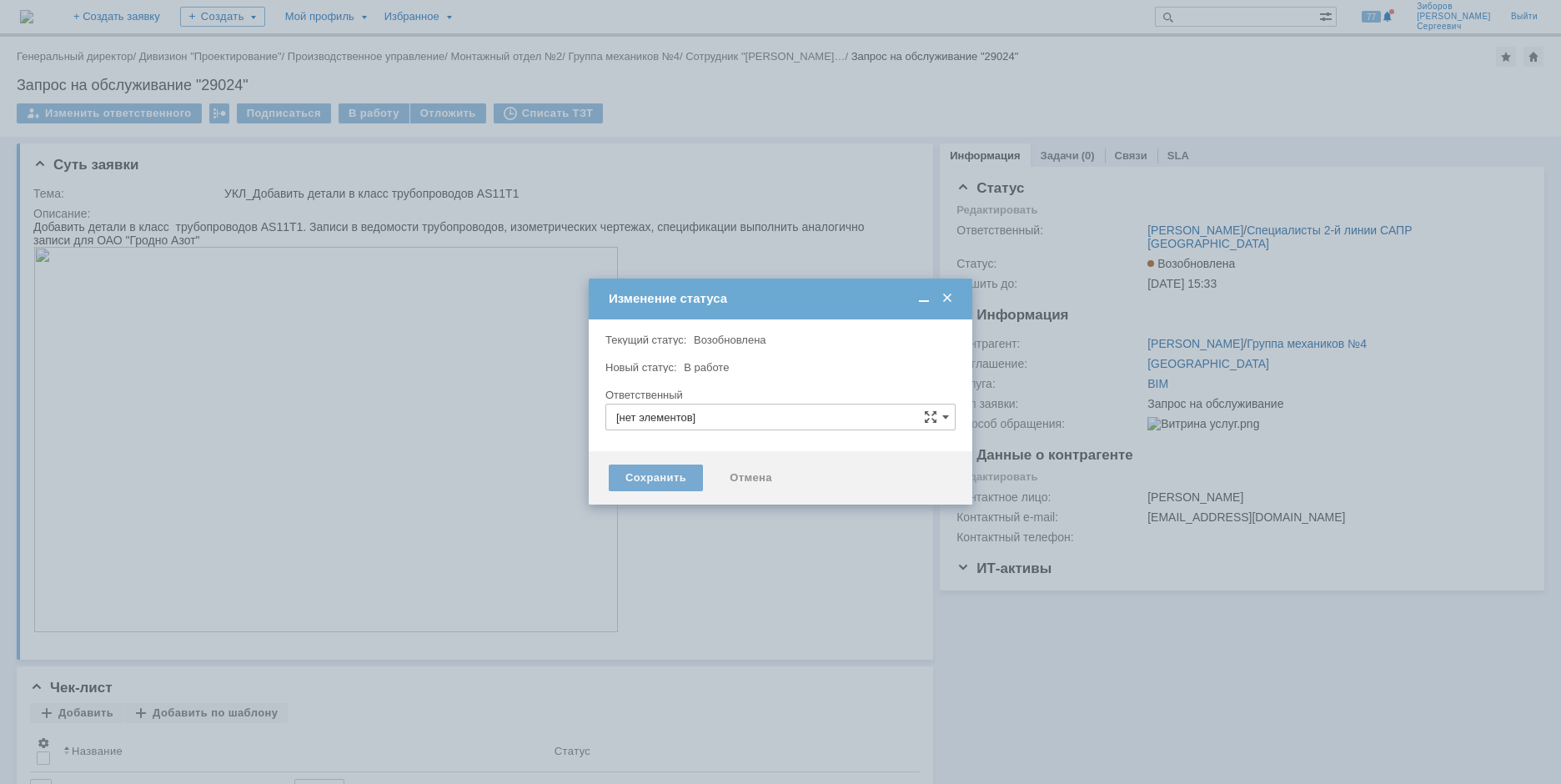
type input "[PERSON_NAME]"
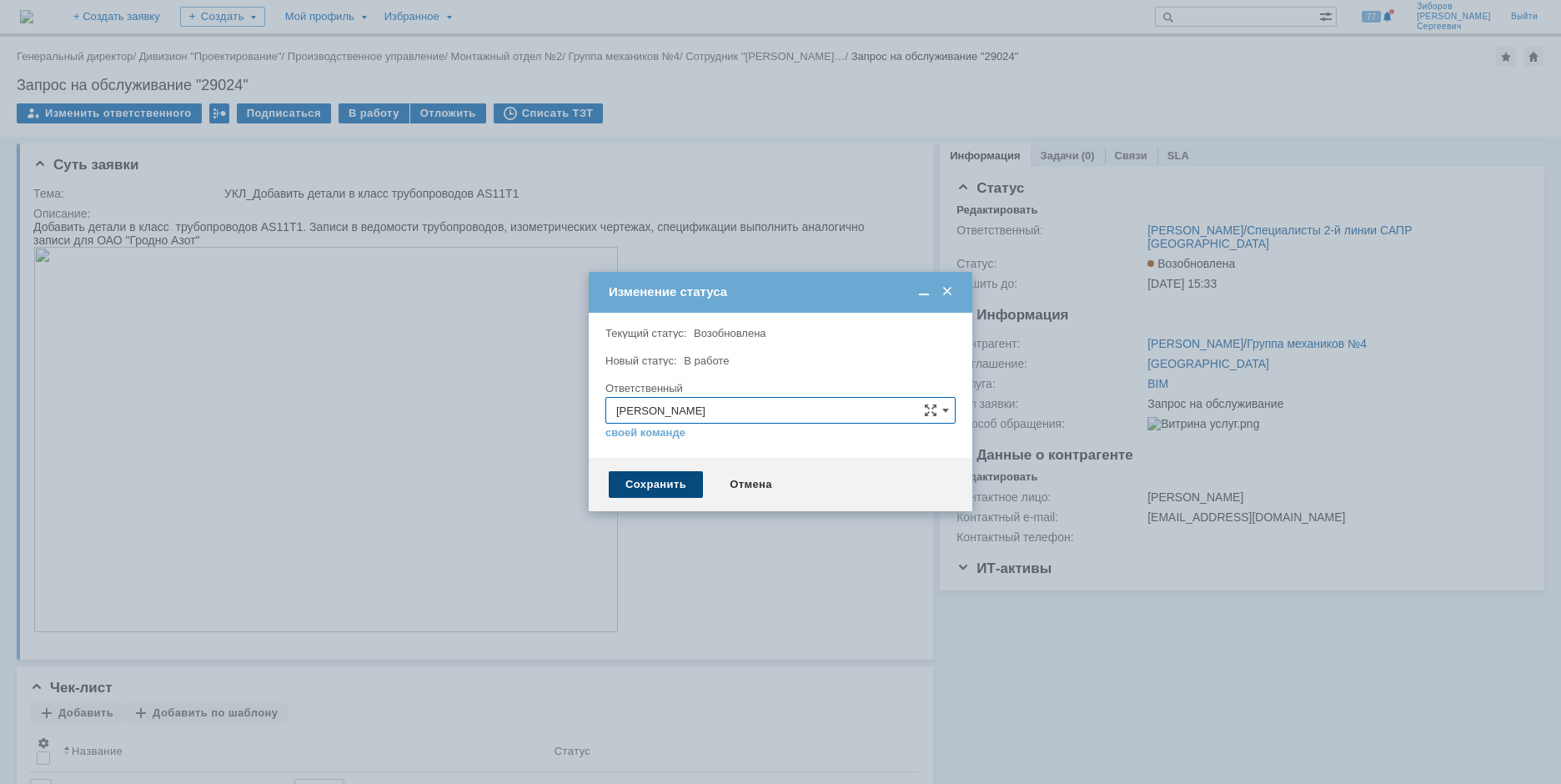
click at [669, 485] on div "Сохранить" at bounding box center [656, 485] width 94 height 27
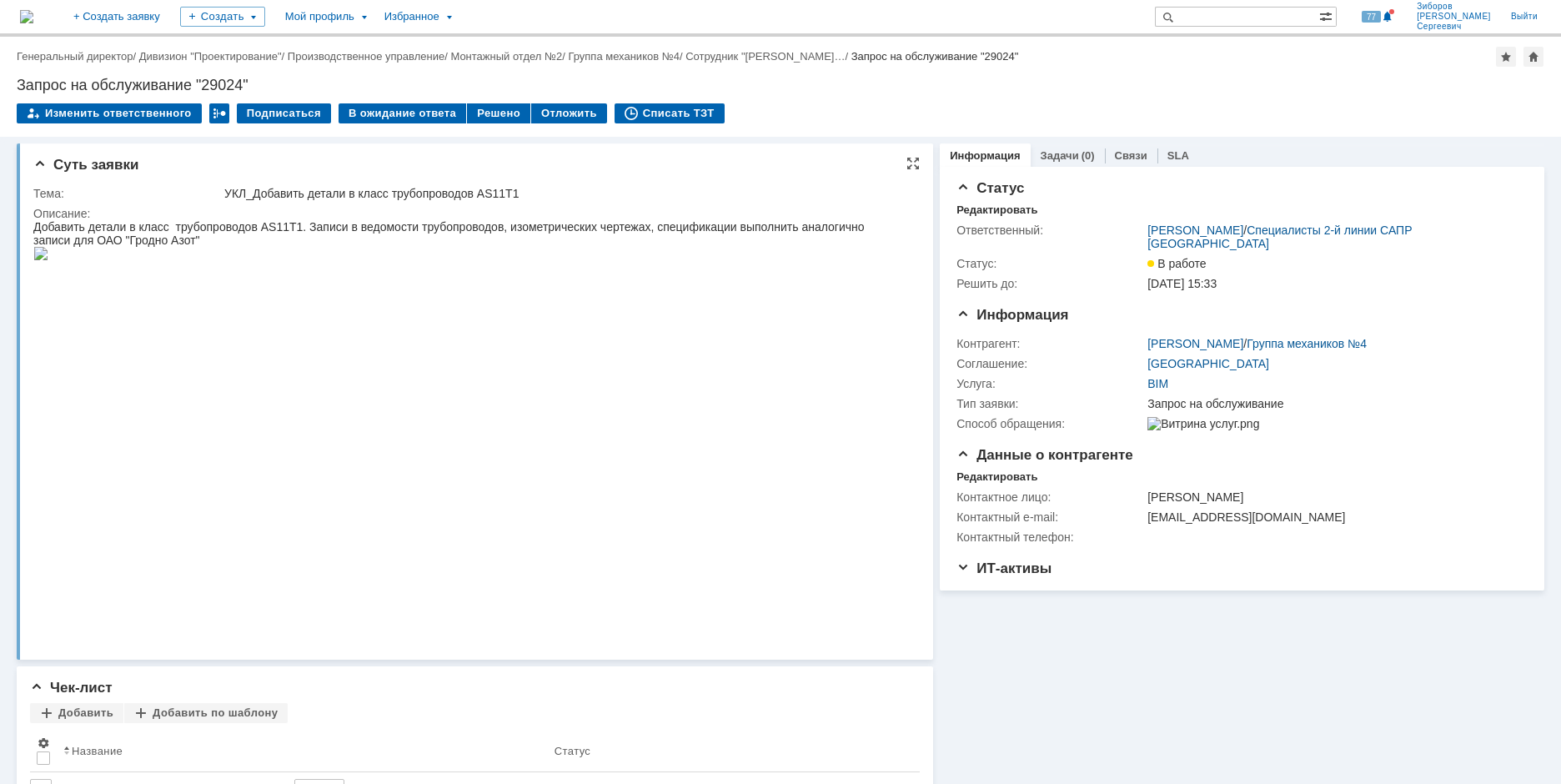
click at [49, 260] on img at bounding box center [41, 253] width 15 height 13
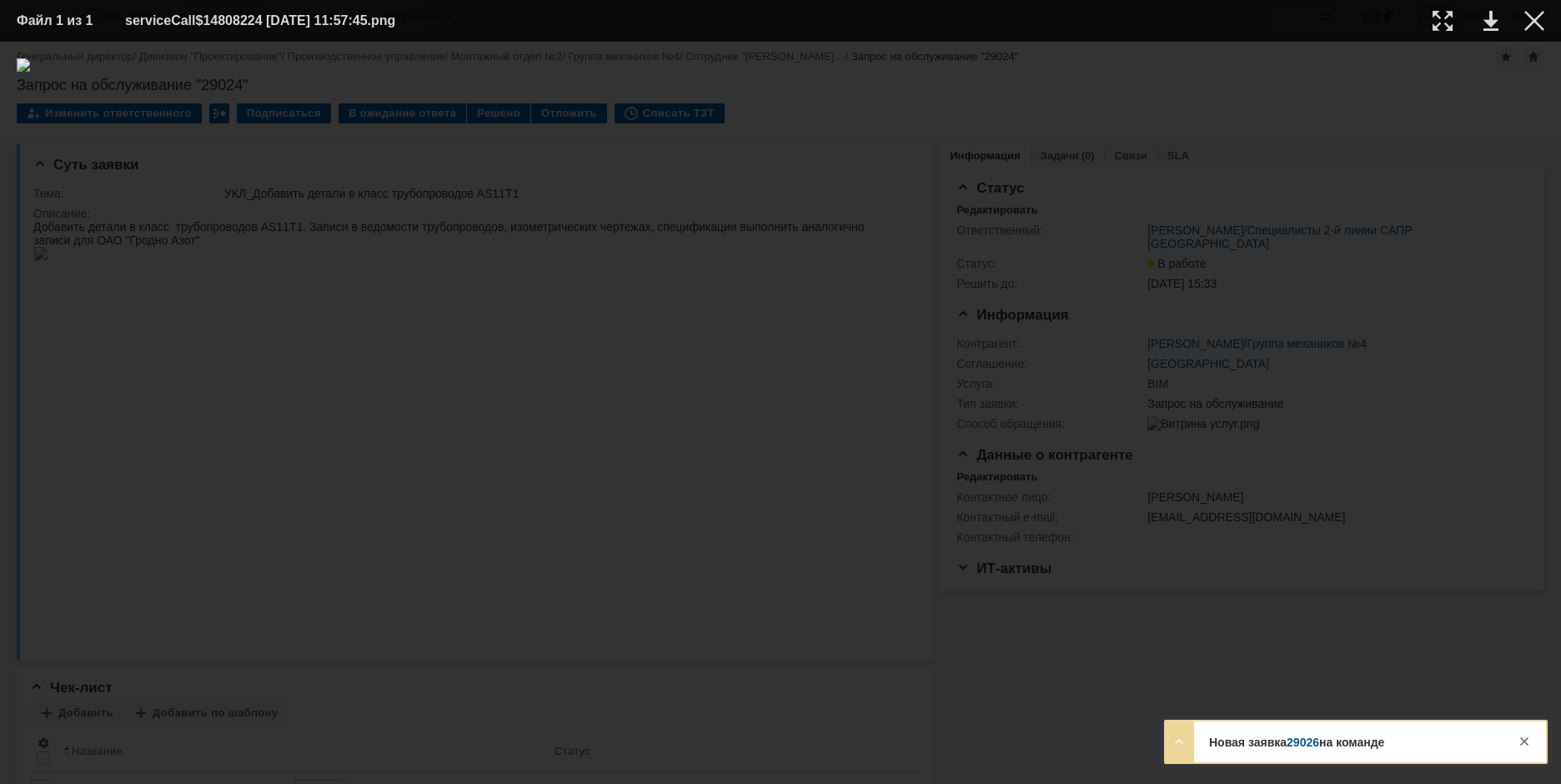
click at [1303, 744] on link "29026" at bounding box center [1303, 742] width 33 height 13
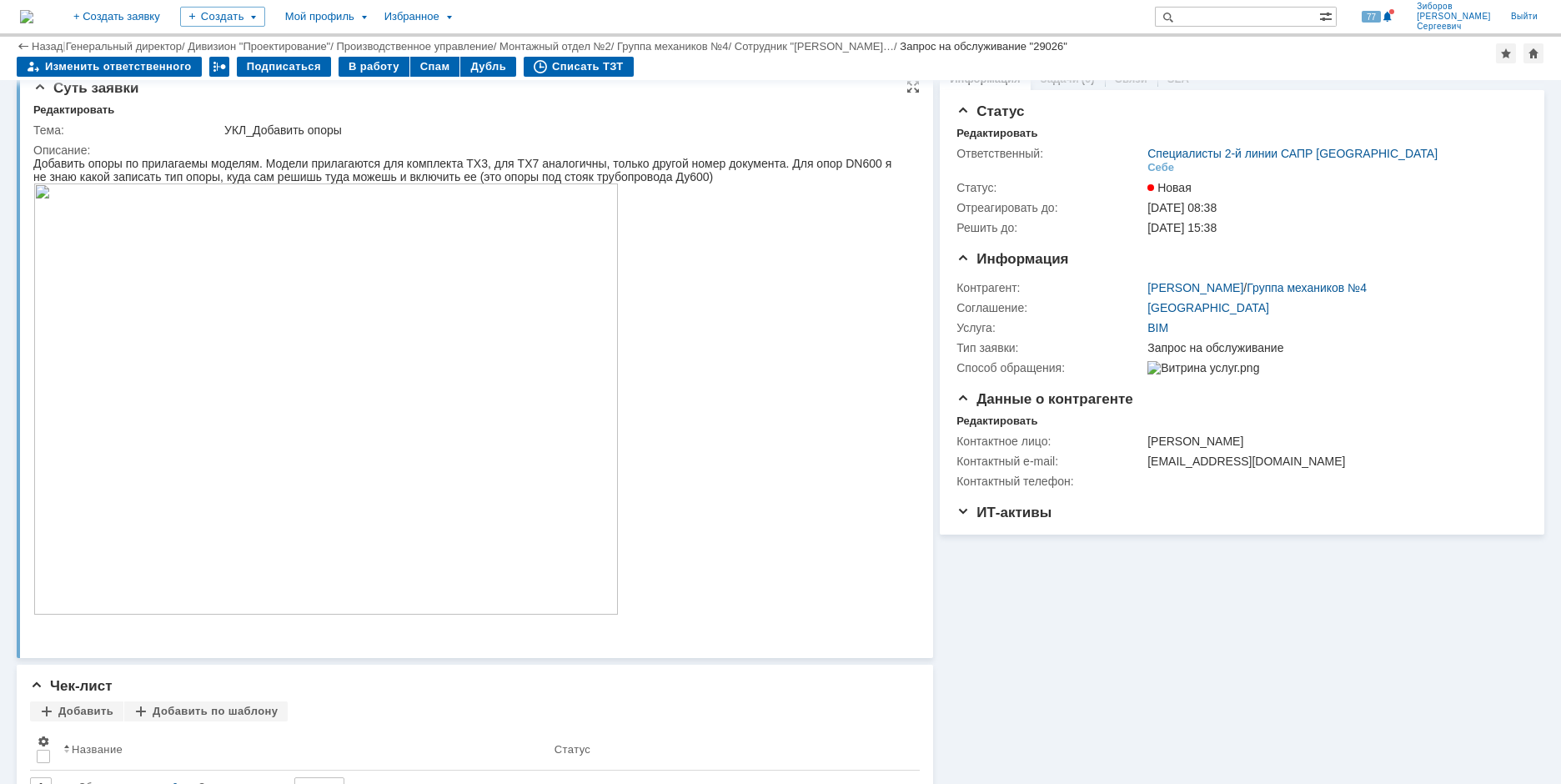
scroll to position [187, 0]
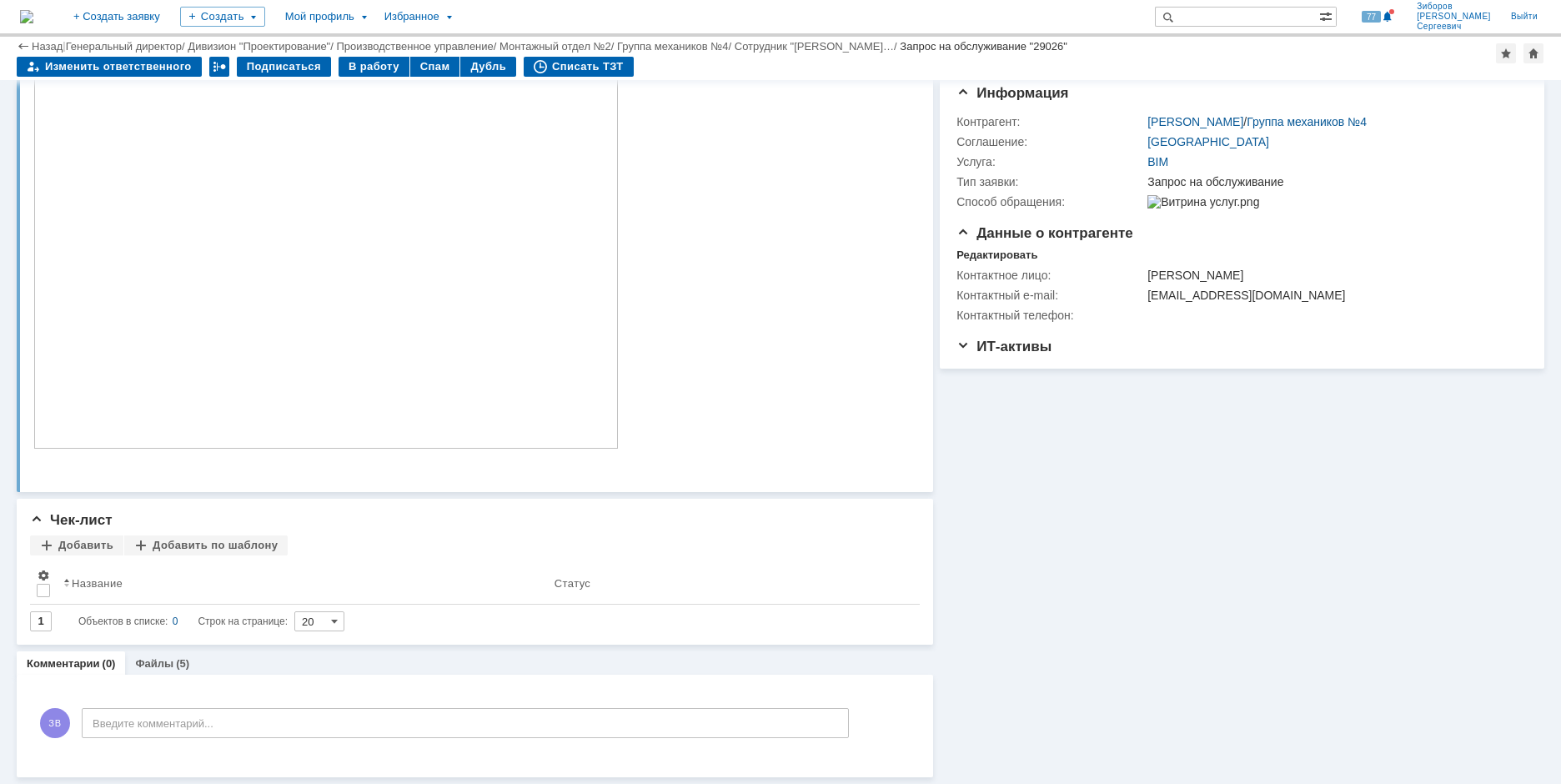
click at [157, 651] on div "Суть заявки Редактировать Тема: УКЛ_Добавить опоры Описание: Чек-лист Добавить …" at bounding box center [475, 335] width 917 height 883
click at [151, 667] on link "Файлы" at bounding box center [154, 663] width 39 height 13
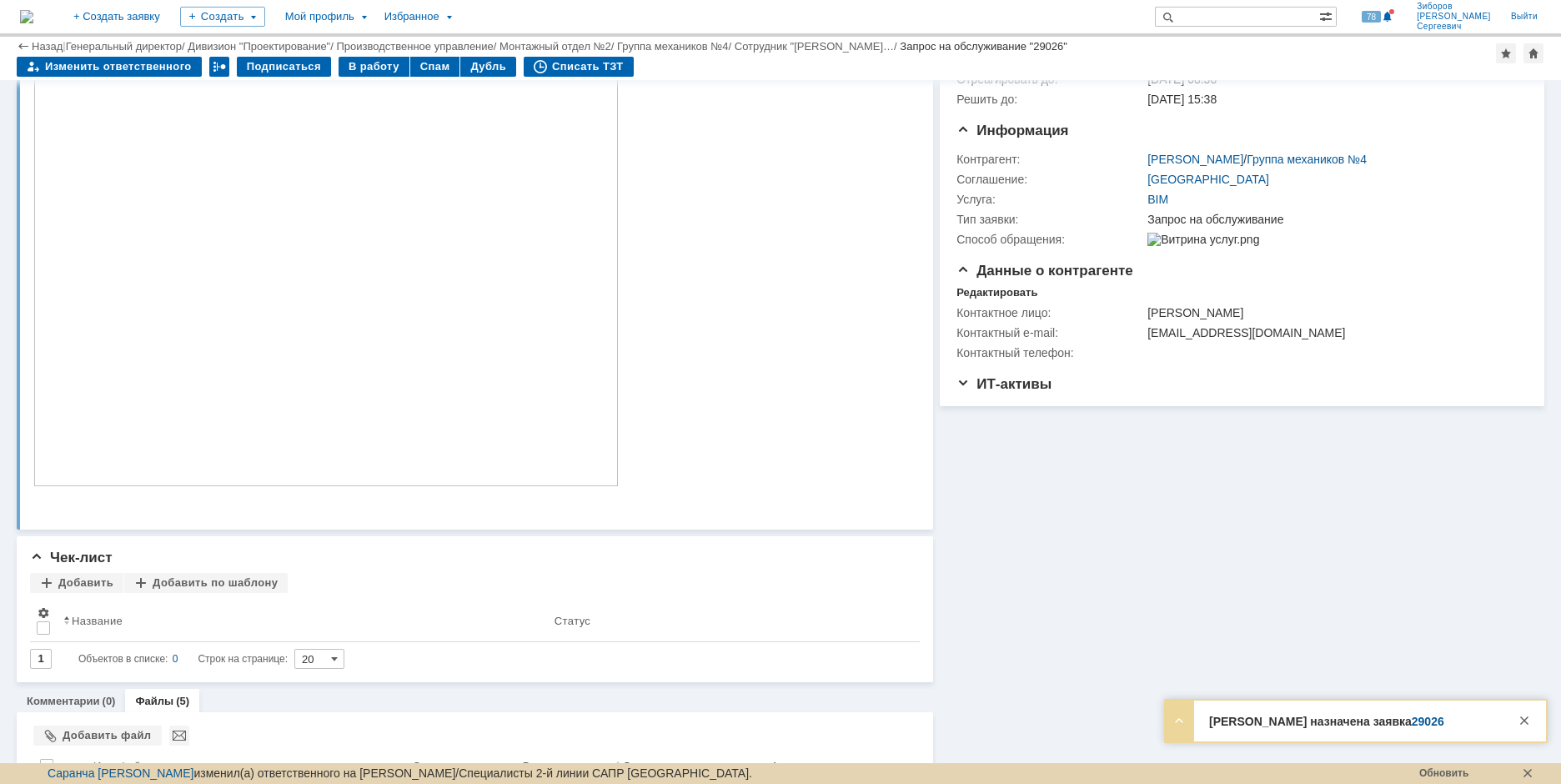
scroll to position [250, 0]
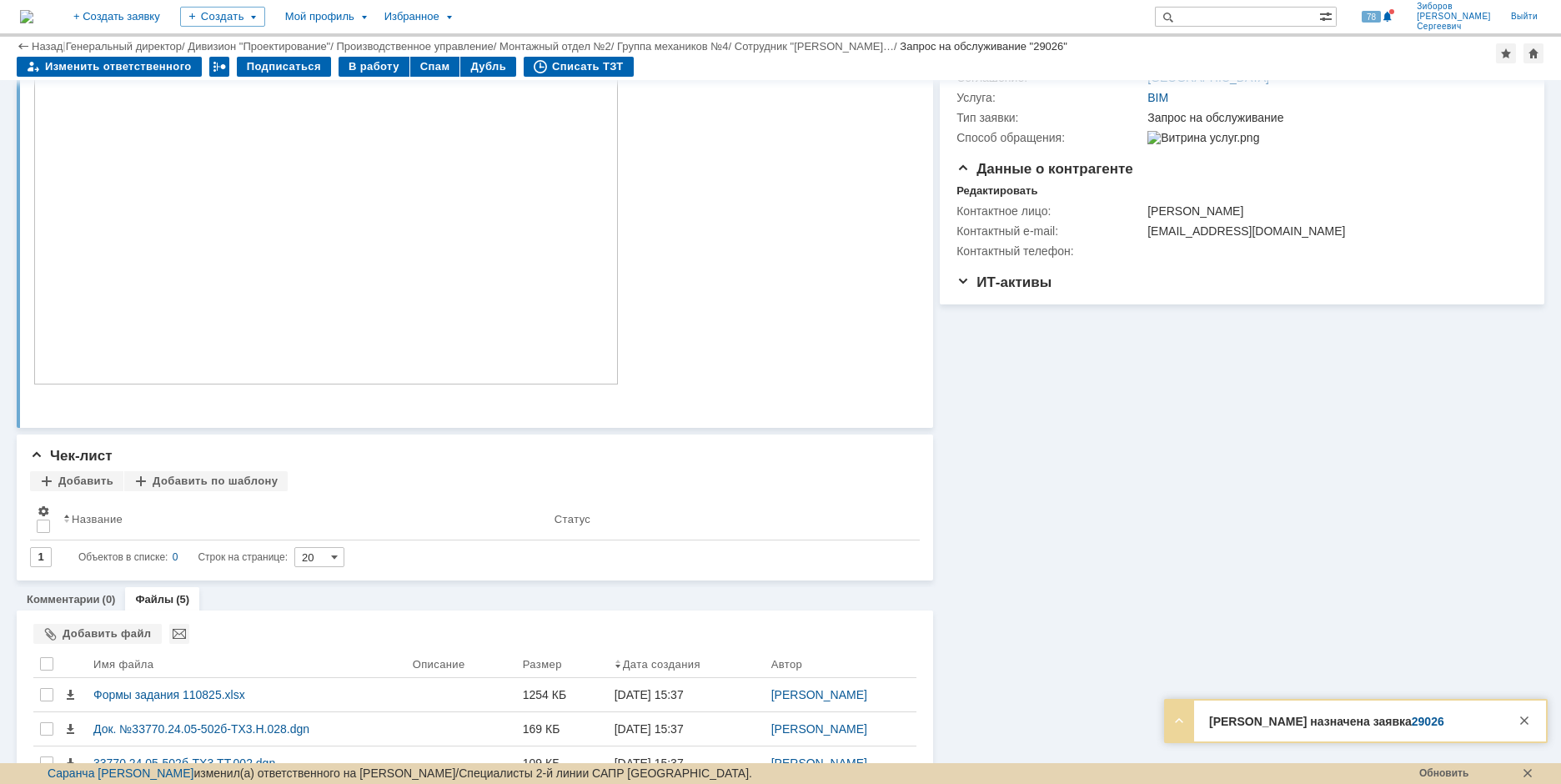
click at [1412, 718] on link "29026" at bounding box center [1428, 721] width 33 height 13
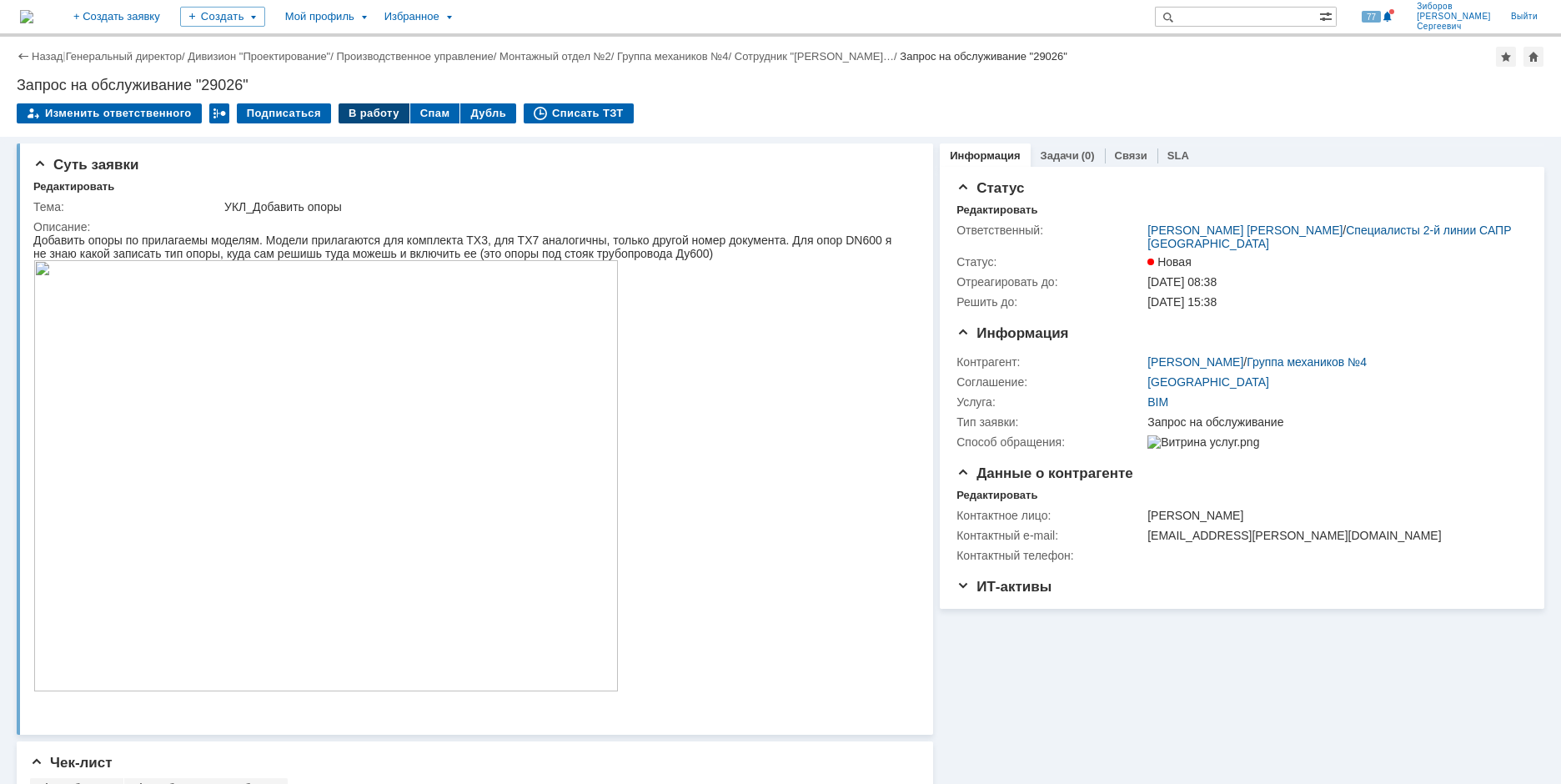
click at [369, 112] on div "В работу" at bounding box center [374, 113] width 71 height 20
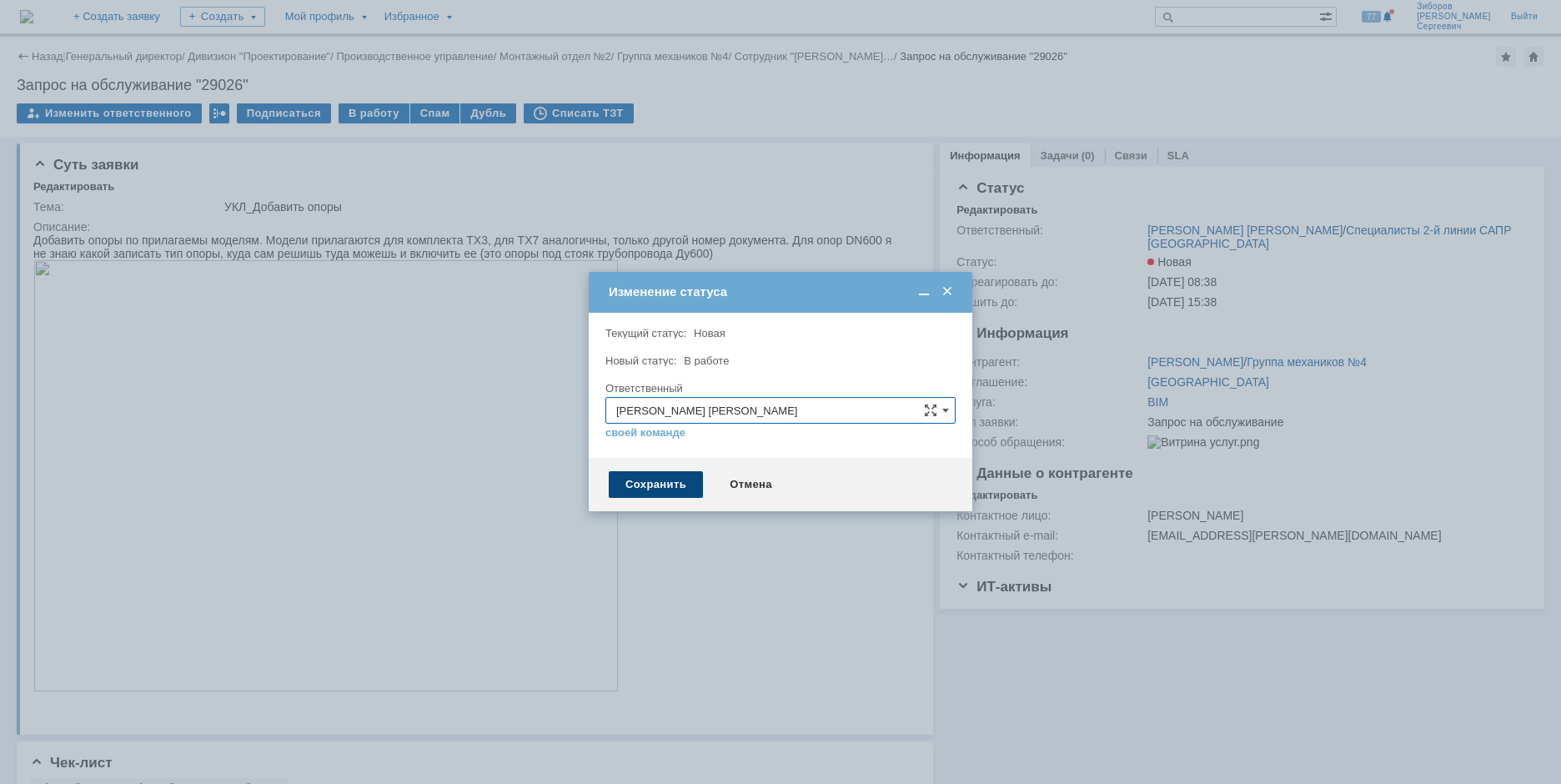
click at [647, 487] on div "Сохранить" at bounding box center [656, 485] width 94 height 27
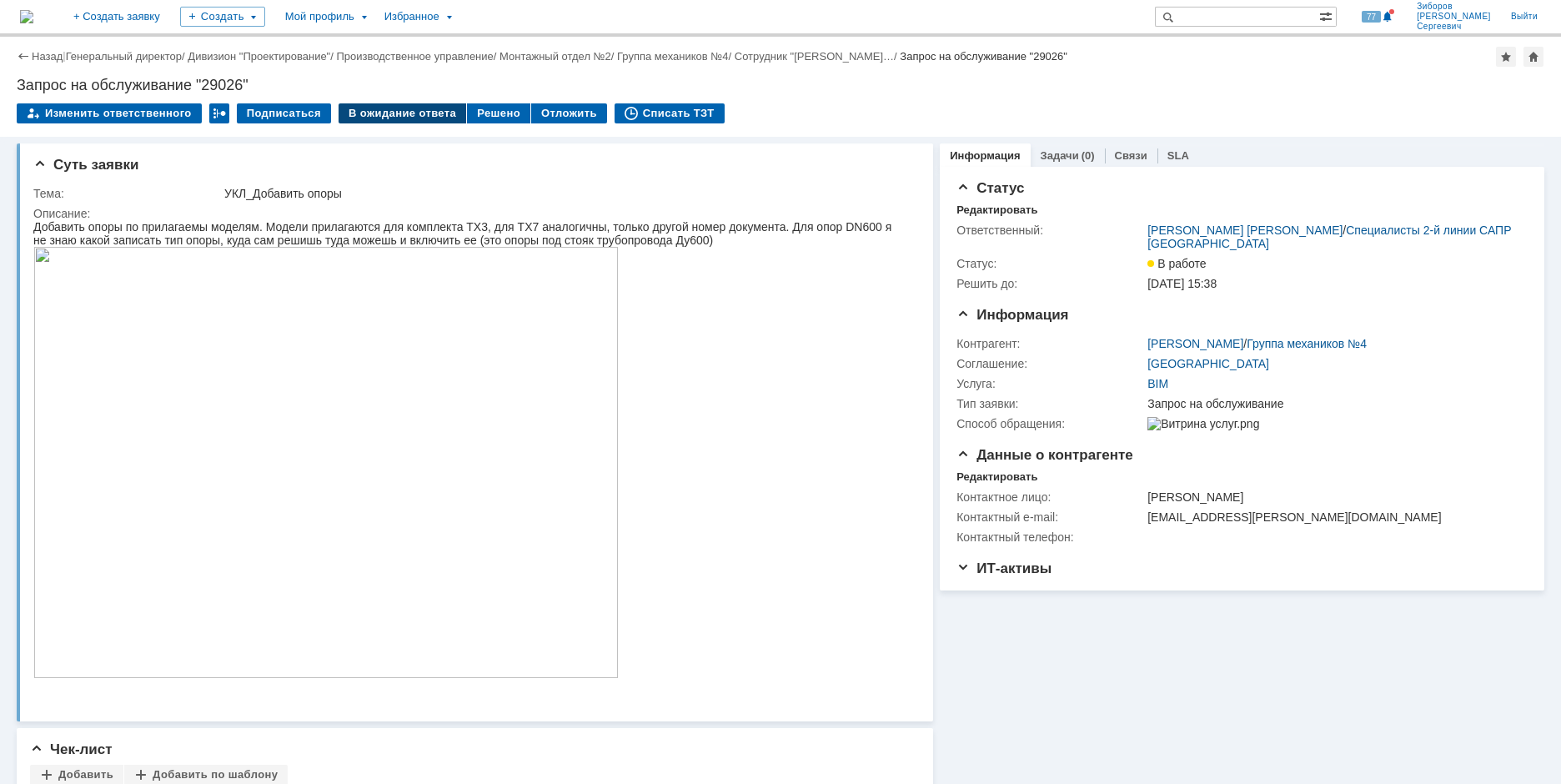
click at [385, 111] on div "В ожидание ответа" at bounding box center [403, 113] width 127 height 20
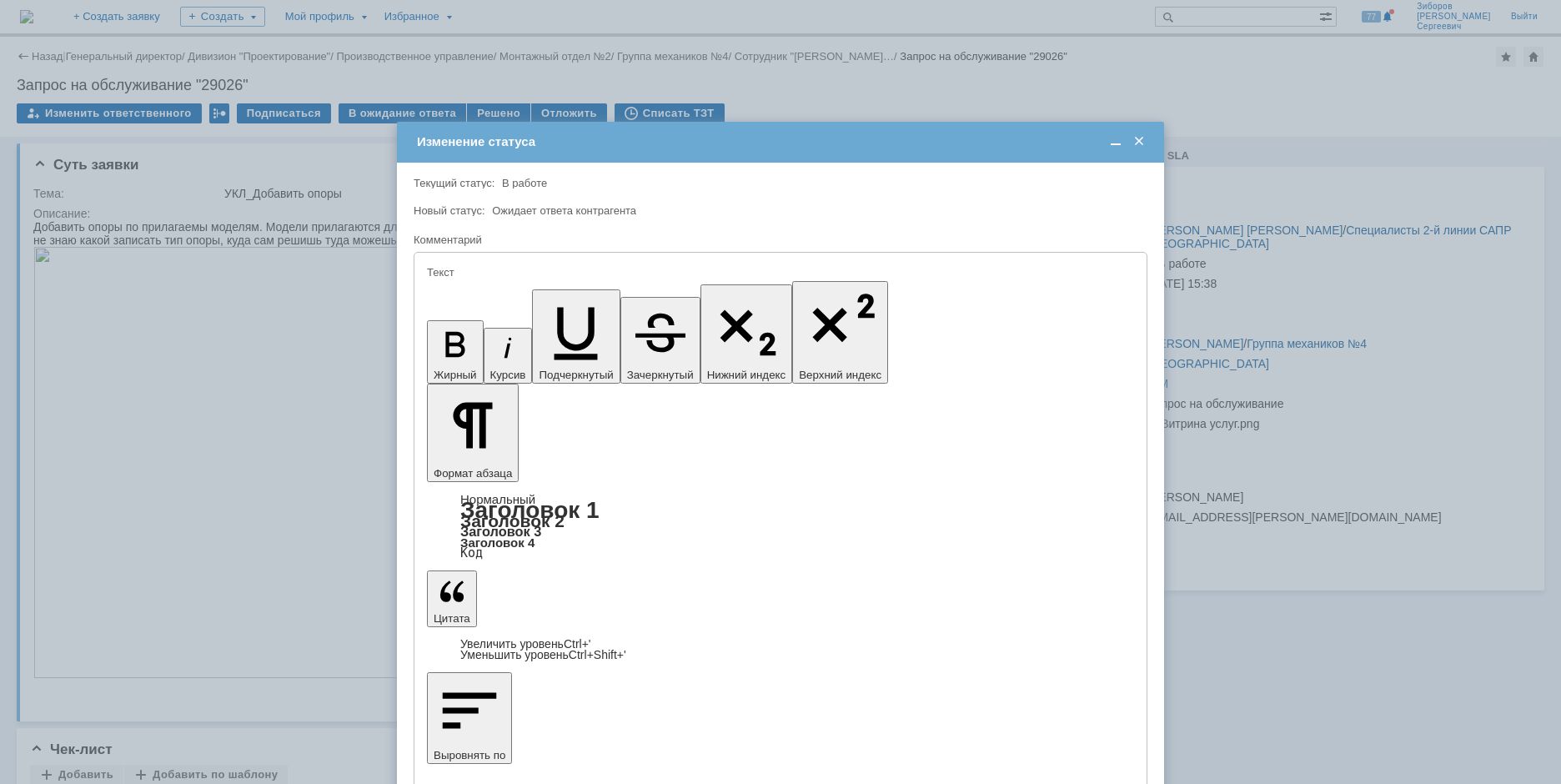
click at [1142, 140] on span at bounding box center [1139, 142] width 17 height 15
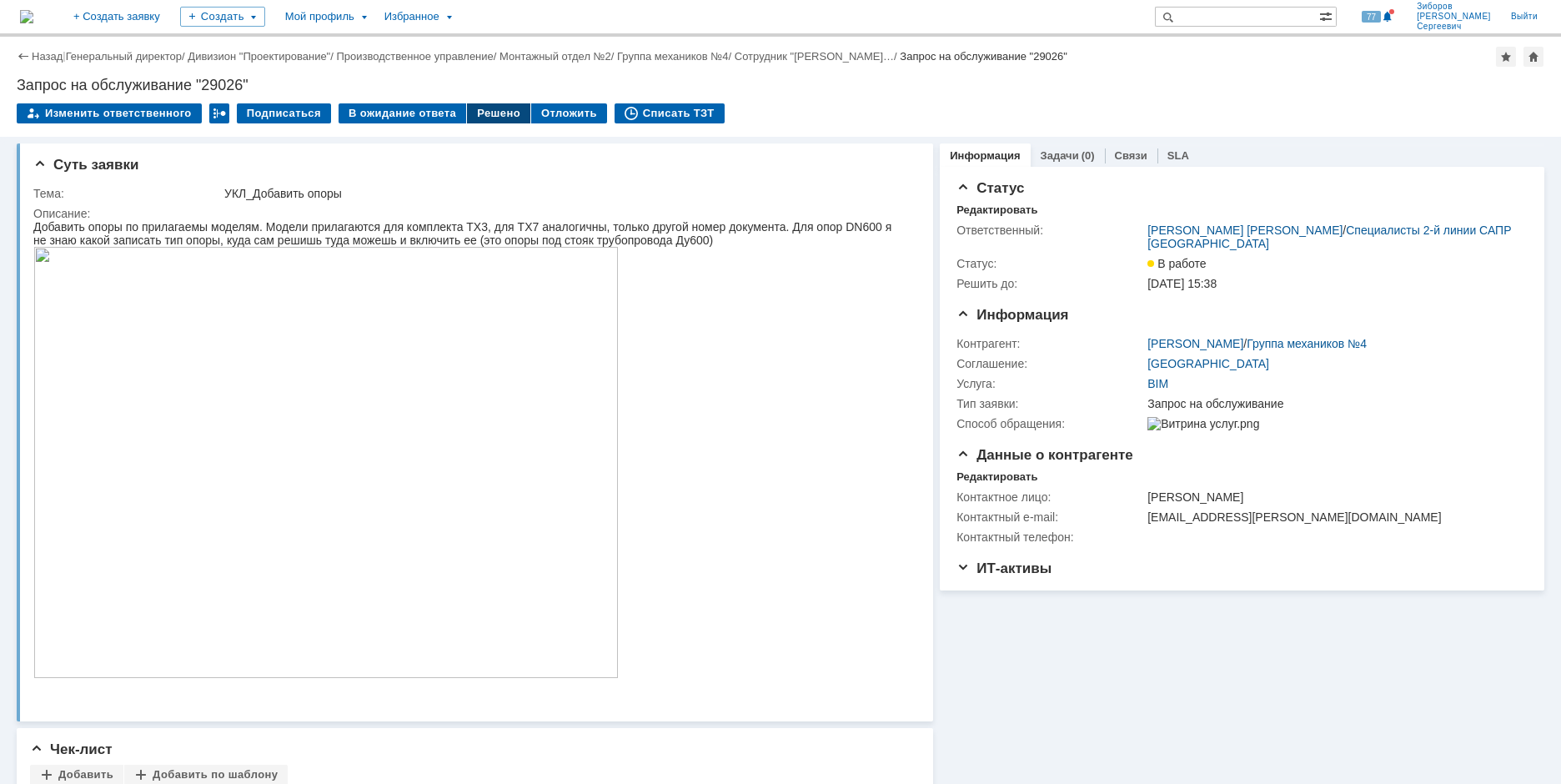
click at [503, 121] on div "Решено" at bounding box center [499, 113] width 64 height 20
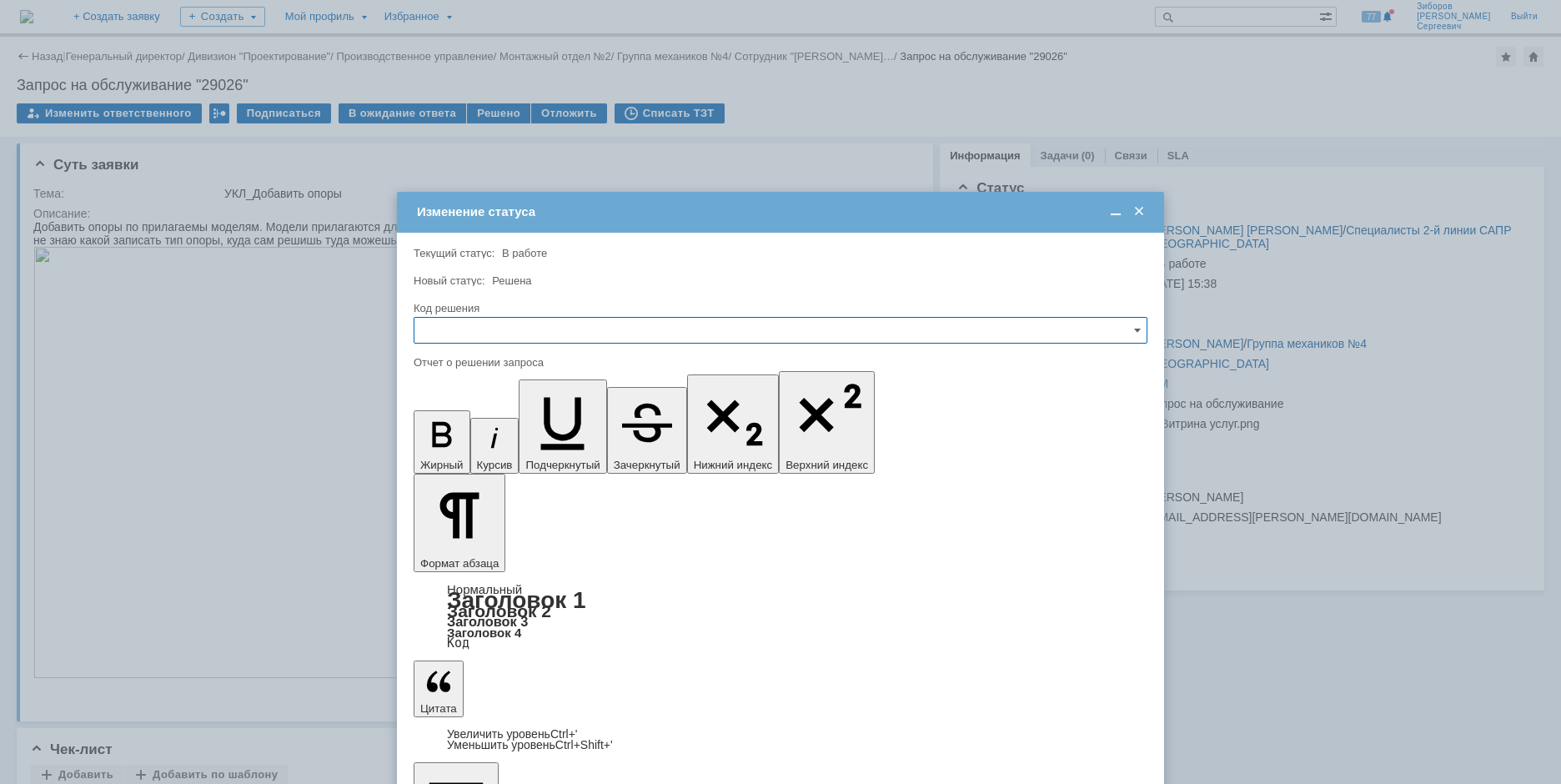
click at [478, 339] on input "text" at bounding box center [780, 330] width 734 height 27
drag, startPoint x: 460, startPoint y: 417, endPoint x: 49, endPoint y: 8, distance: 579.8
click at [460, 417] on span "Отклонено" at bounding box center [780, 416] width 712 height 13
type input "Отклонено"
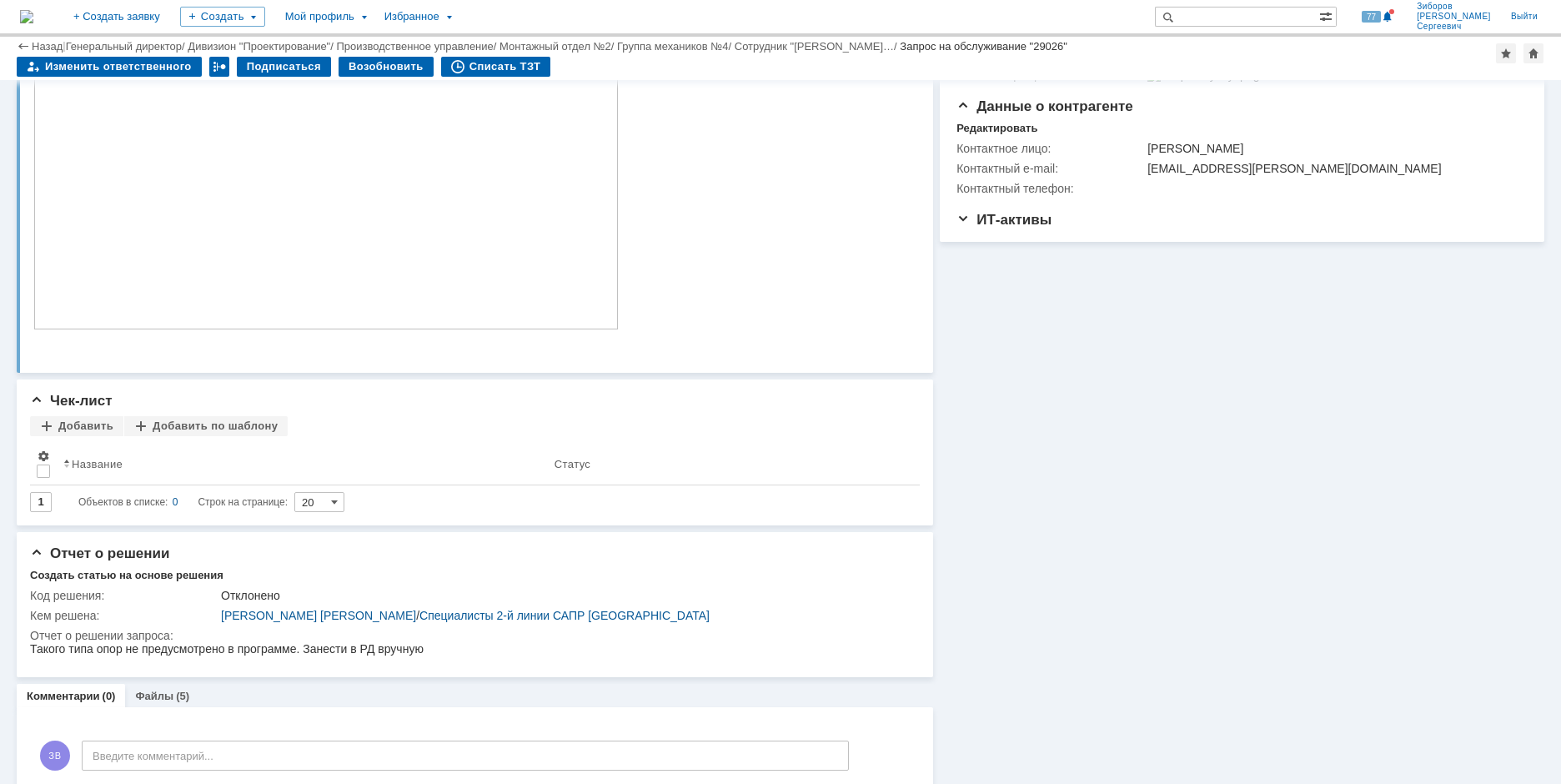
scroll to position [326, 0]
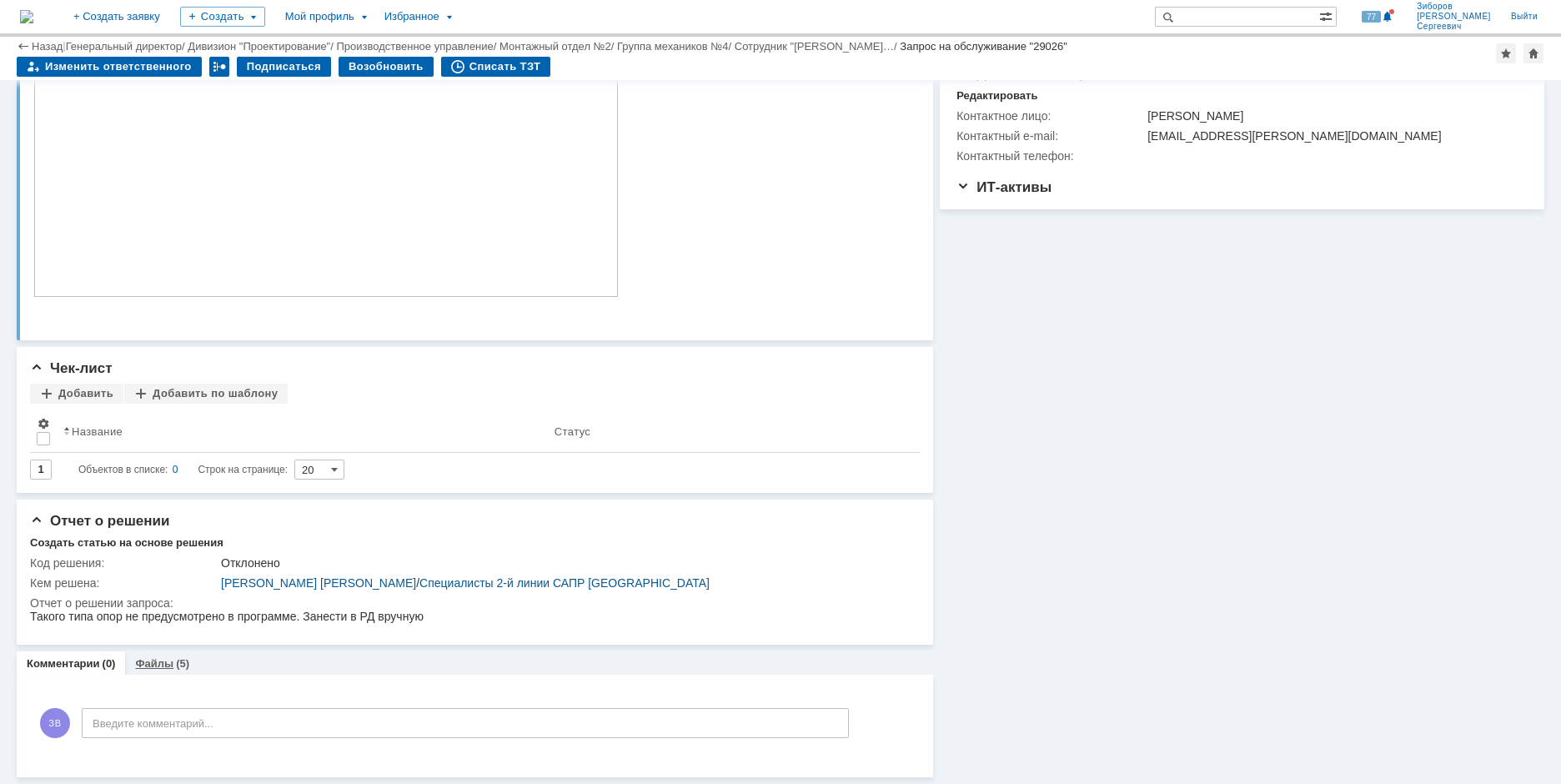
click at [156, 657] on link "Файлы" at bounding box center [154, 663] width 39 height 13
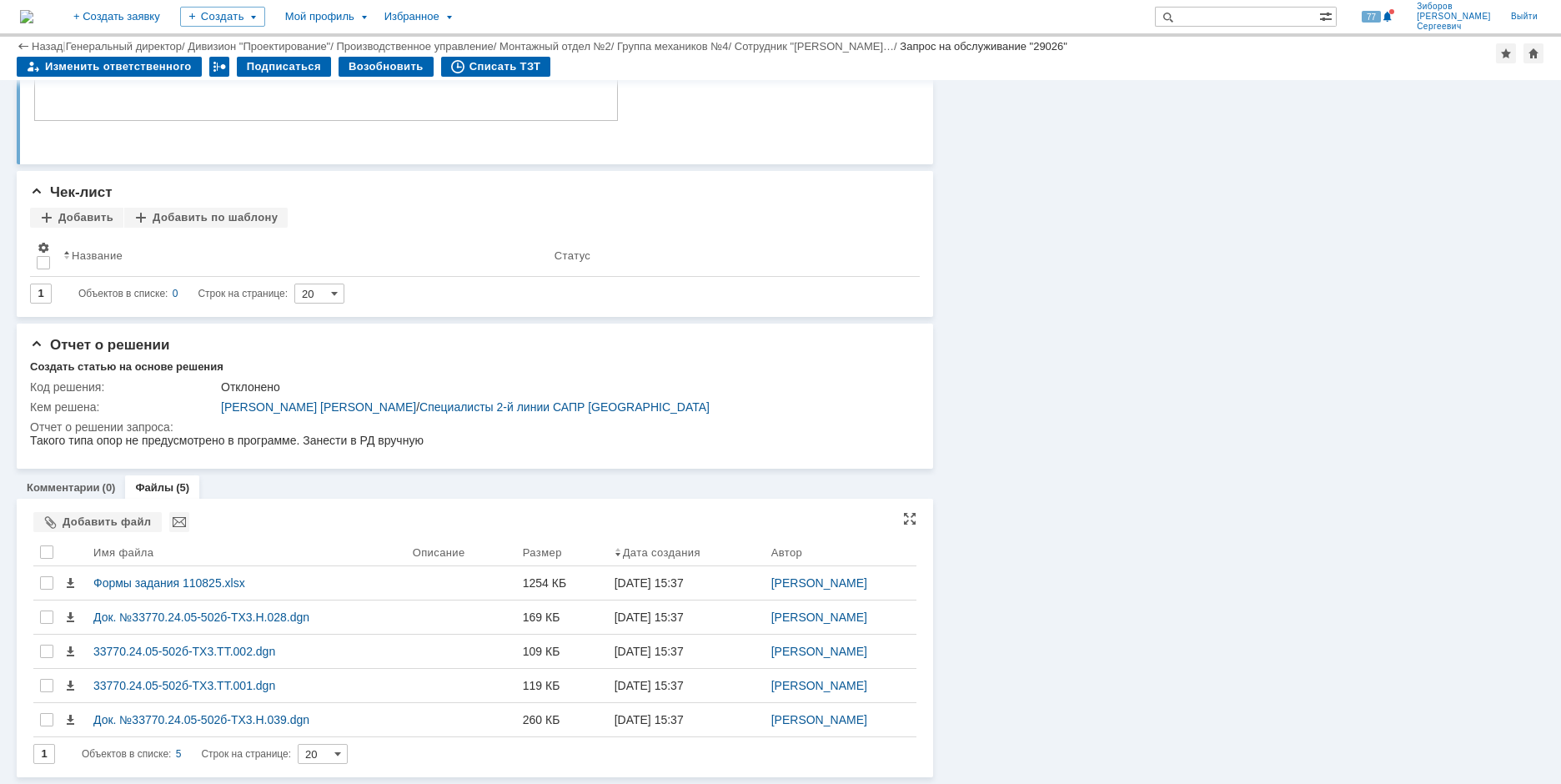
scroll to position [502, 0]
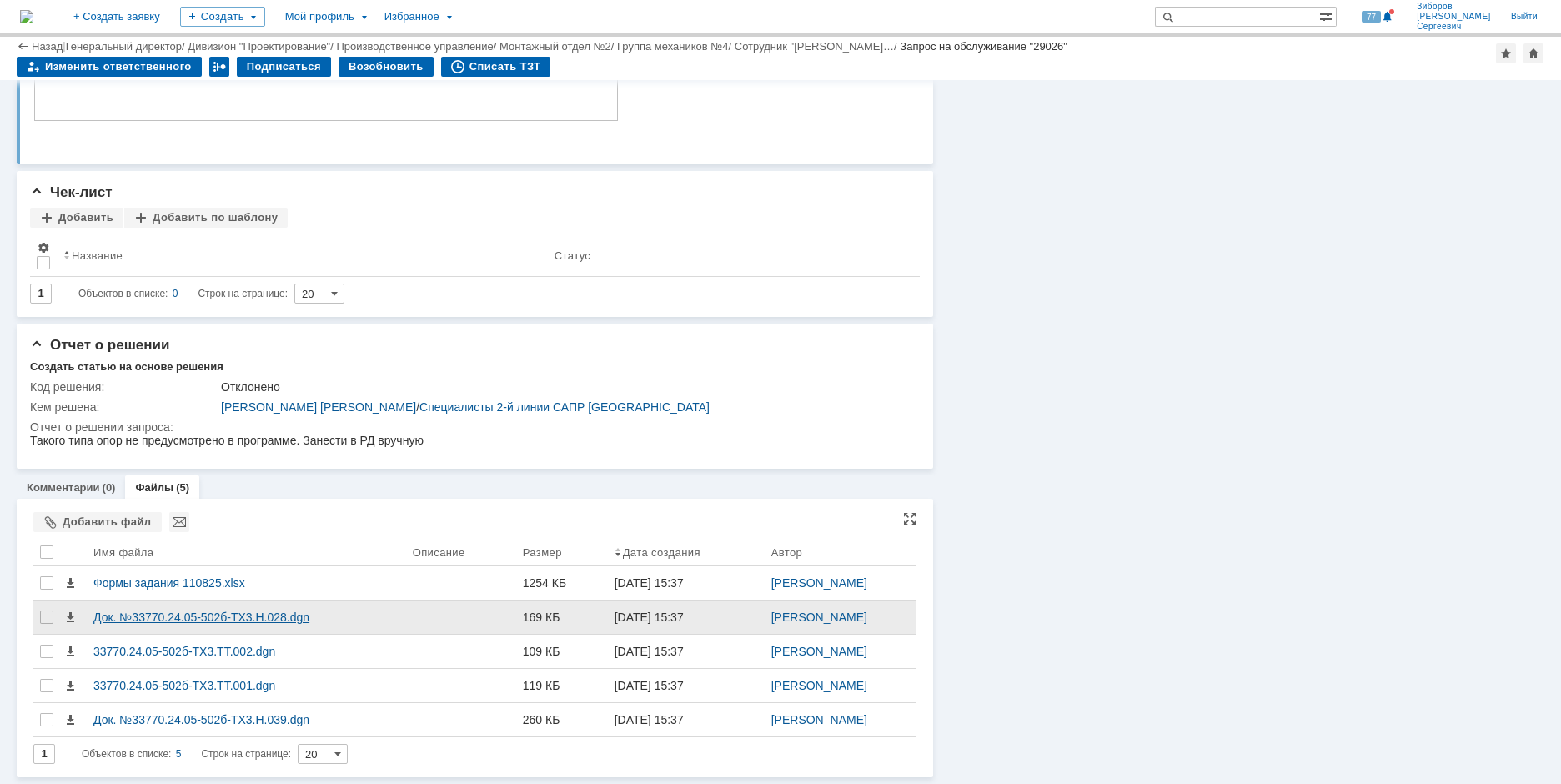
click at [174, 623] on div "Док. №33770.24.05-502б-ТХ3.Н.028.dgn" at bounding box center [246, 617] width 306 height 13
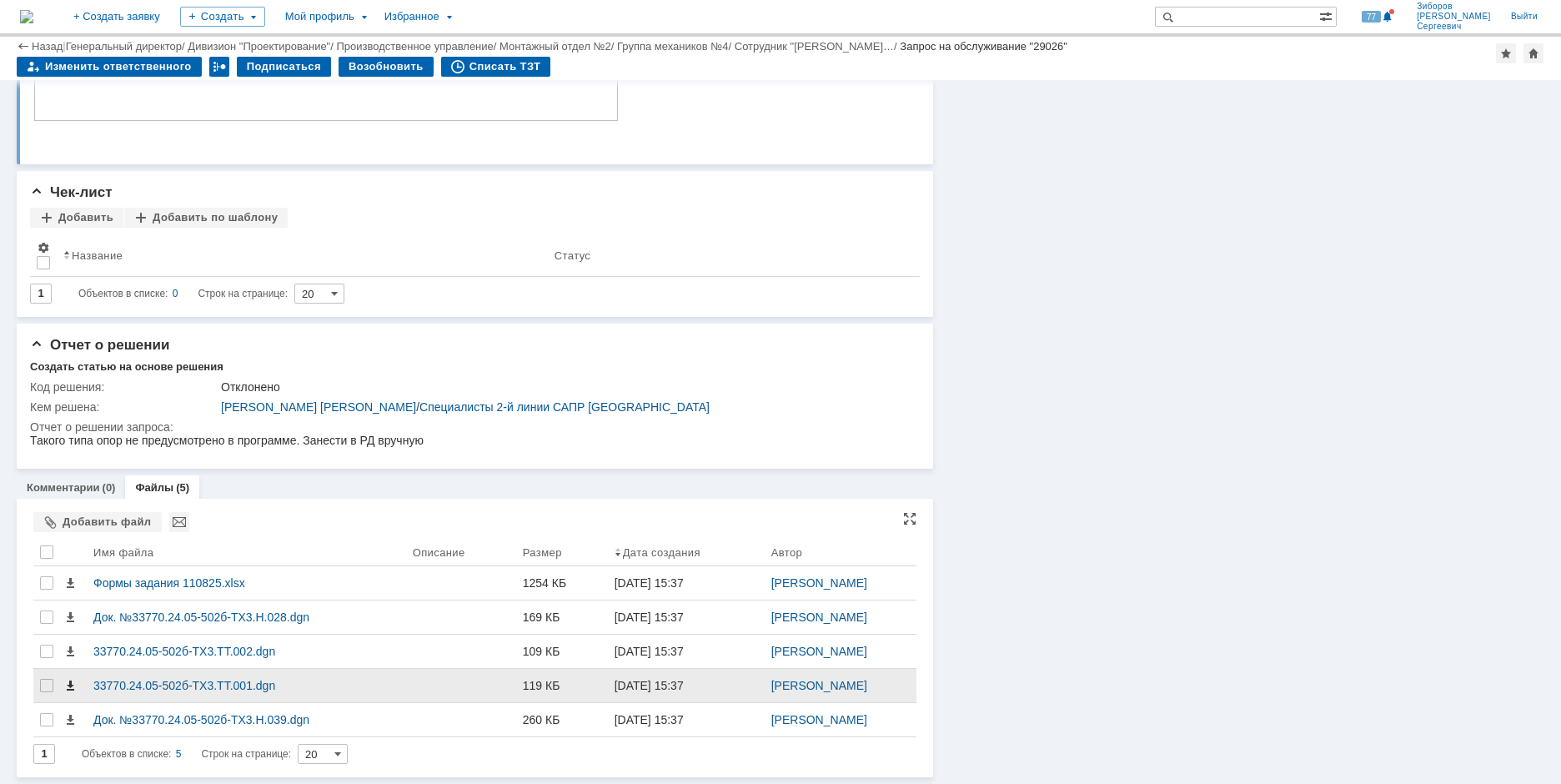
click at [71, 683] on span at bounding box center [70, 685] width 13 height 13
click at [157, 687] on div "33770.24.05-502б-ТХ3.ТТ.001.dgn" at bounding box center [246, 685] width 306 height 13
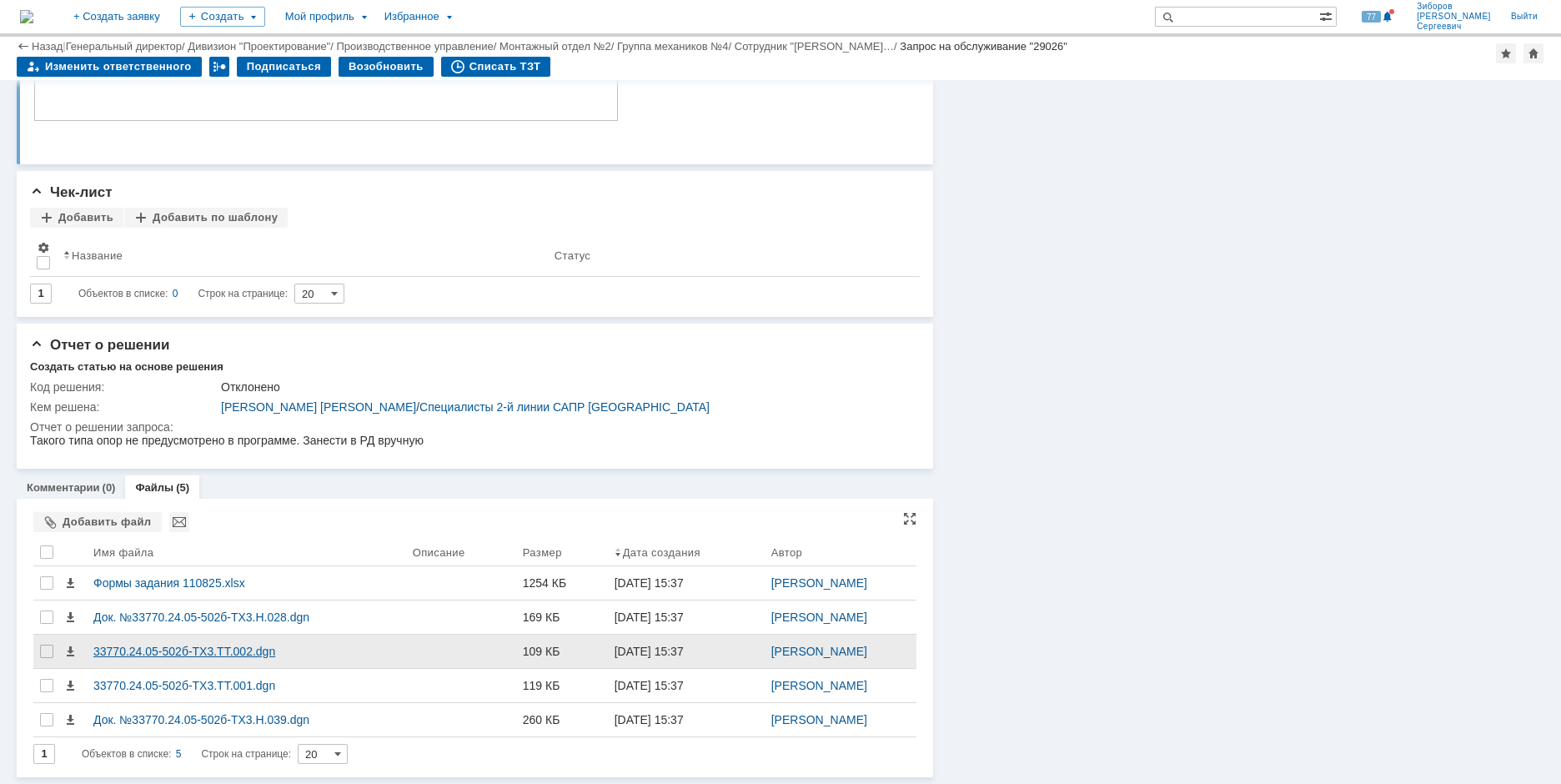
click at [127, 655] on div "33770.24.05-502б-ТХ3.ТТ.002.dgn" at bounding box center [246, 652] width 306 height 13
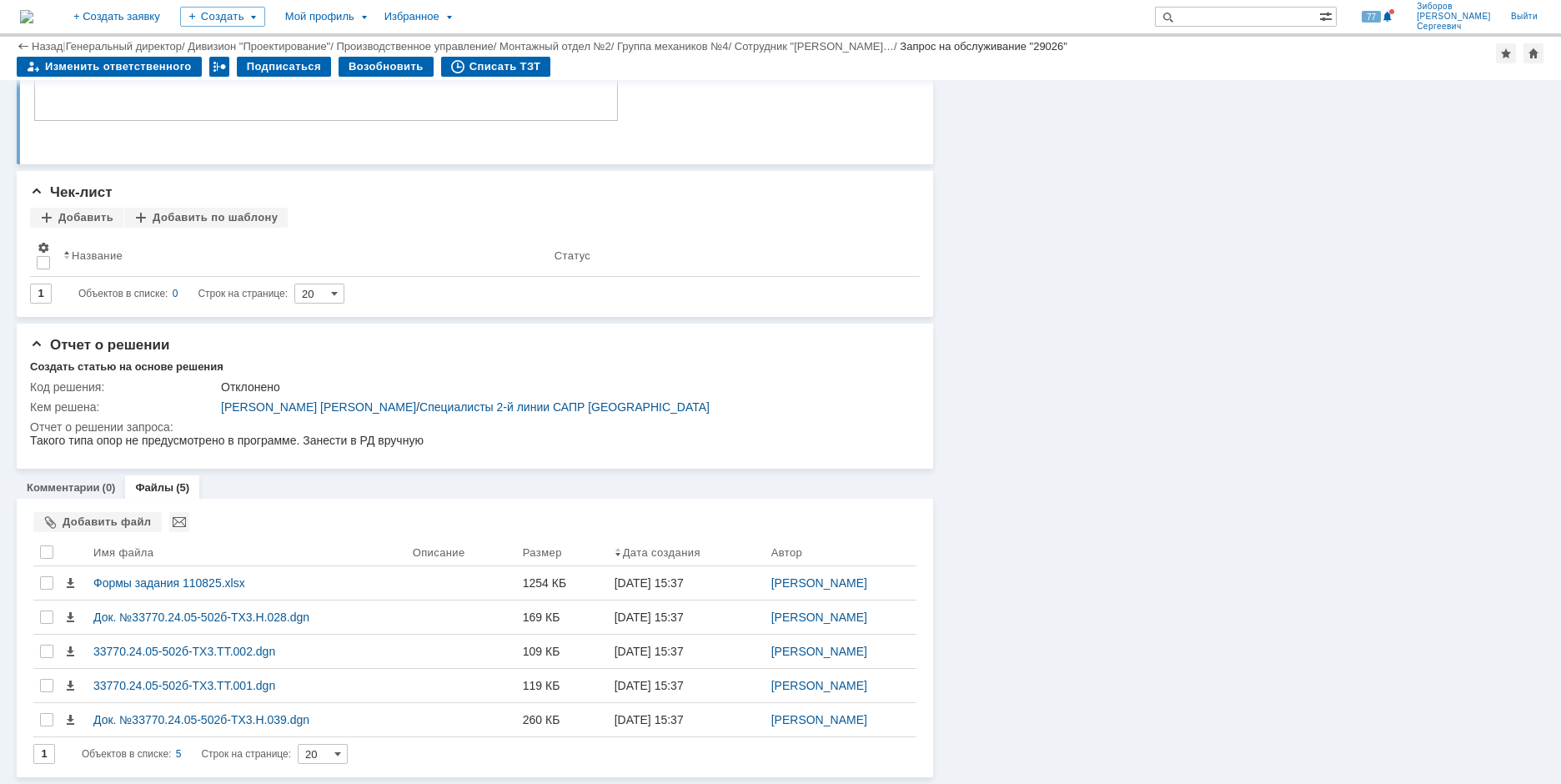
click at [34, 16] on img at bounding box center [27, 17] width 13 height 13
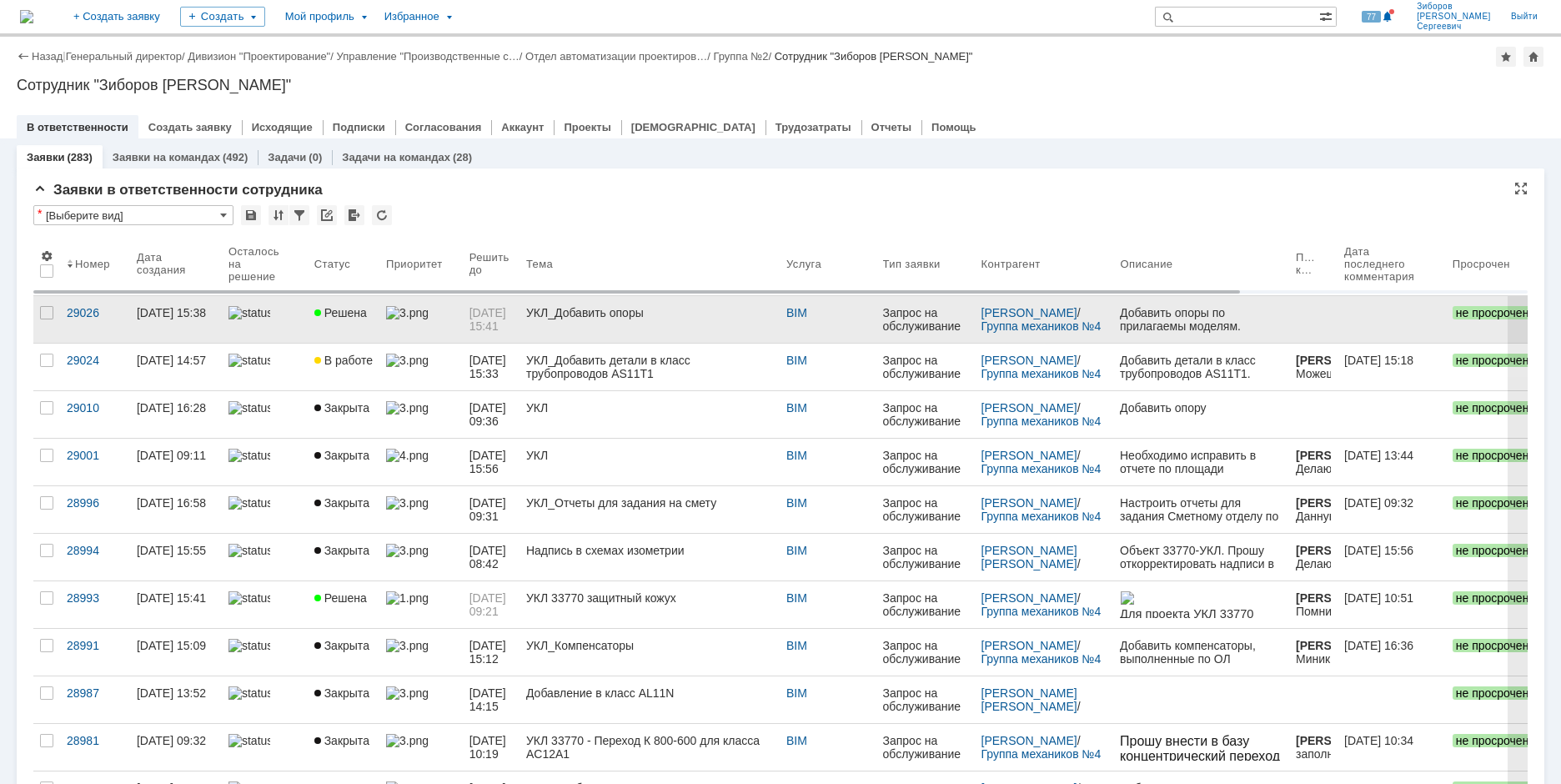
click at [371, 304] on link "Решена" at bounding box center [344, 319] width 72 height 47
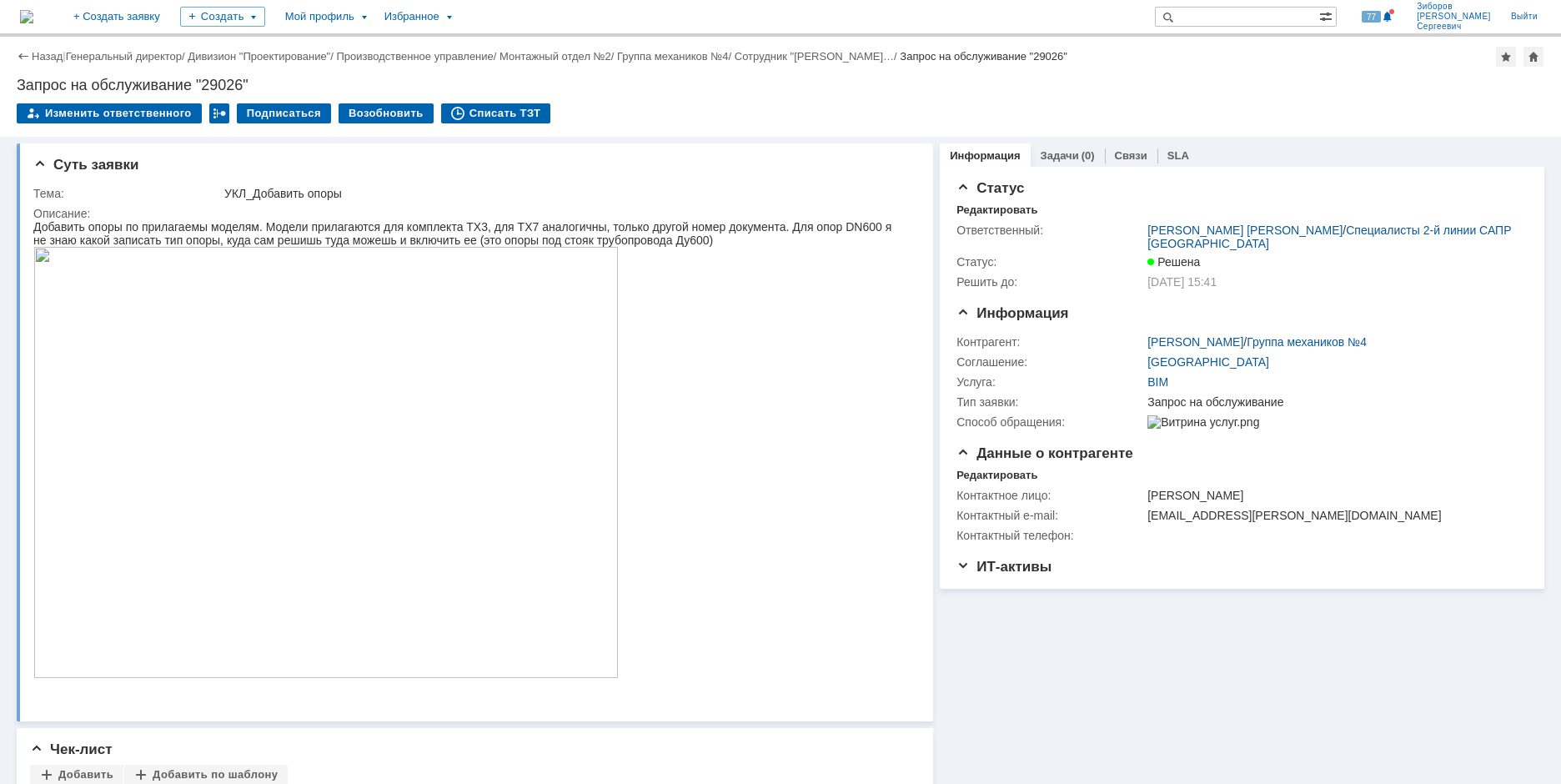
click at [34, 17] on img at bounding box center [27, 17] width 13 height 13
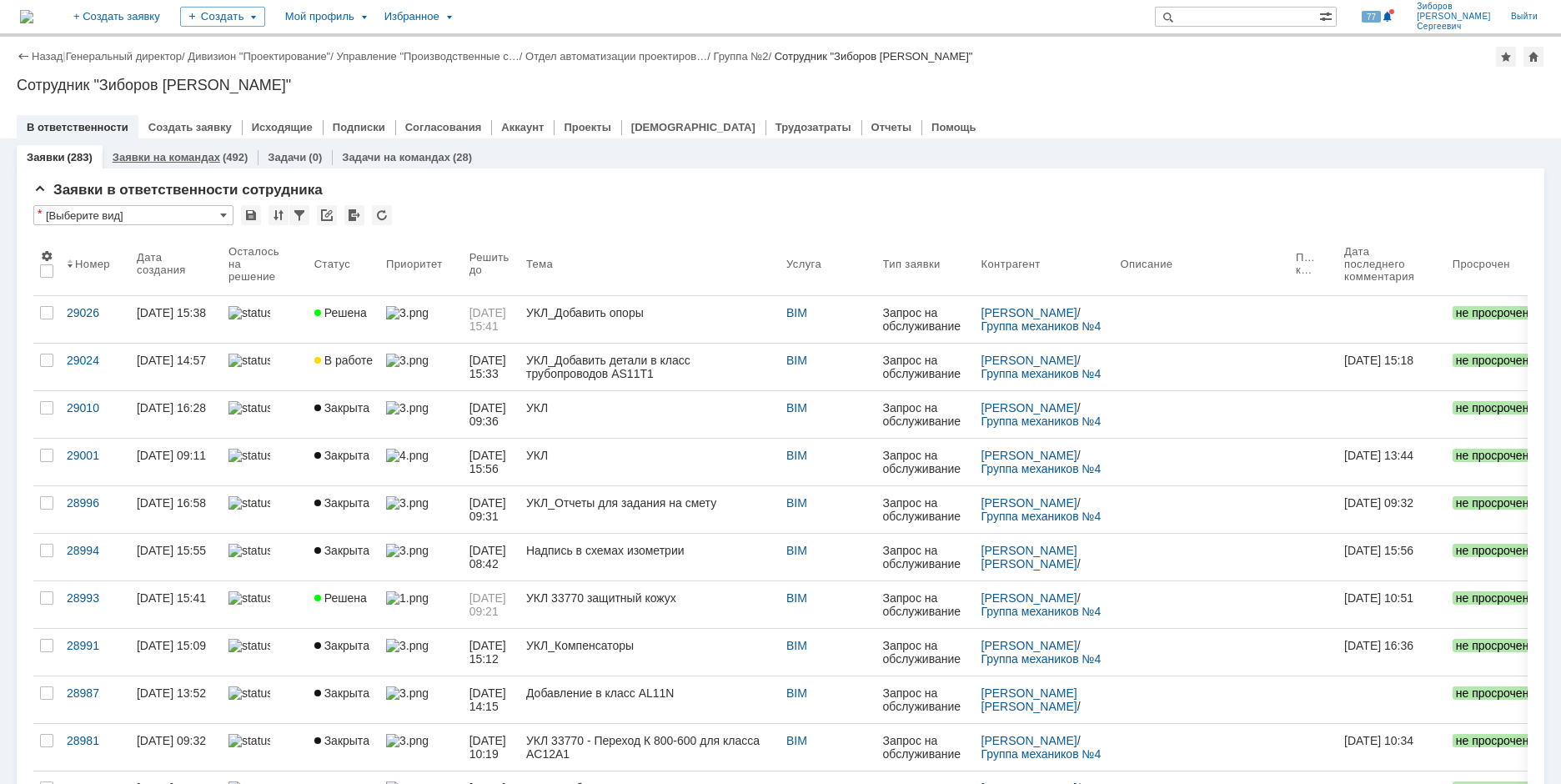
click at [192, 159] on link "Заявки на командах" at bounding box center [166, 157] width 107 height 13
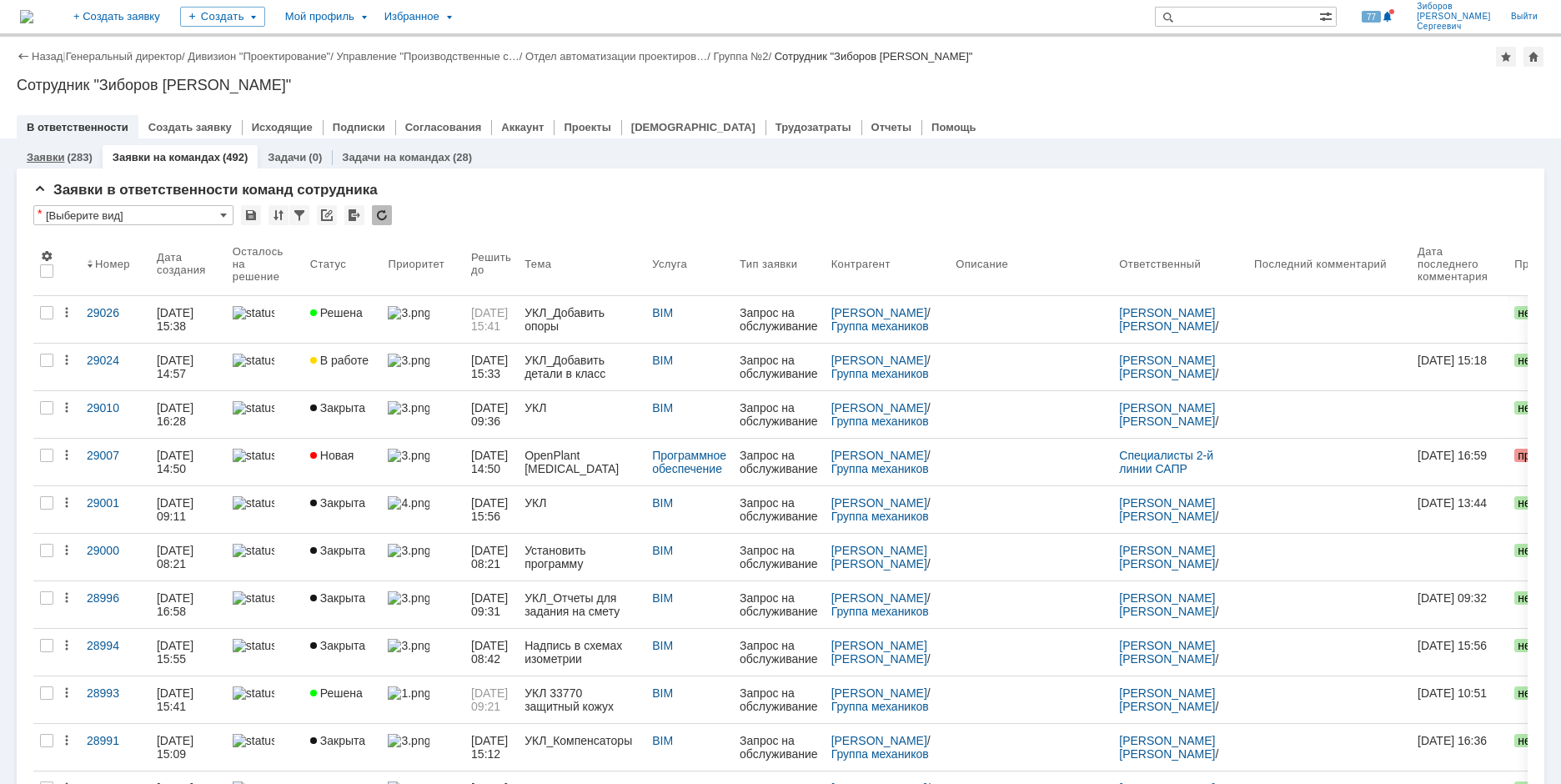
click at [63, 158] on link "Заявки" at bounding box center [45, 157] width 38 height 13
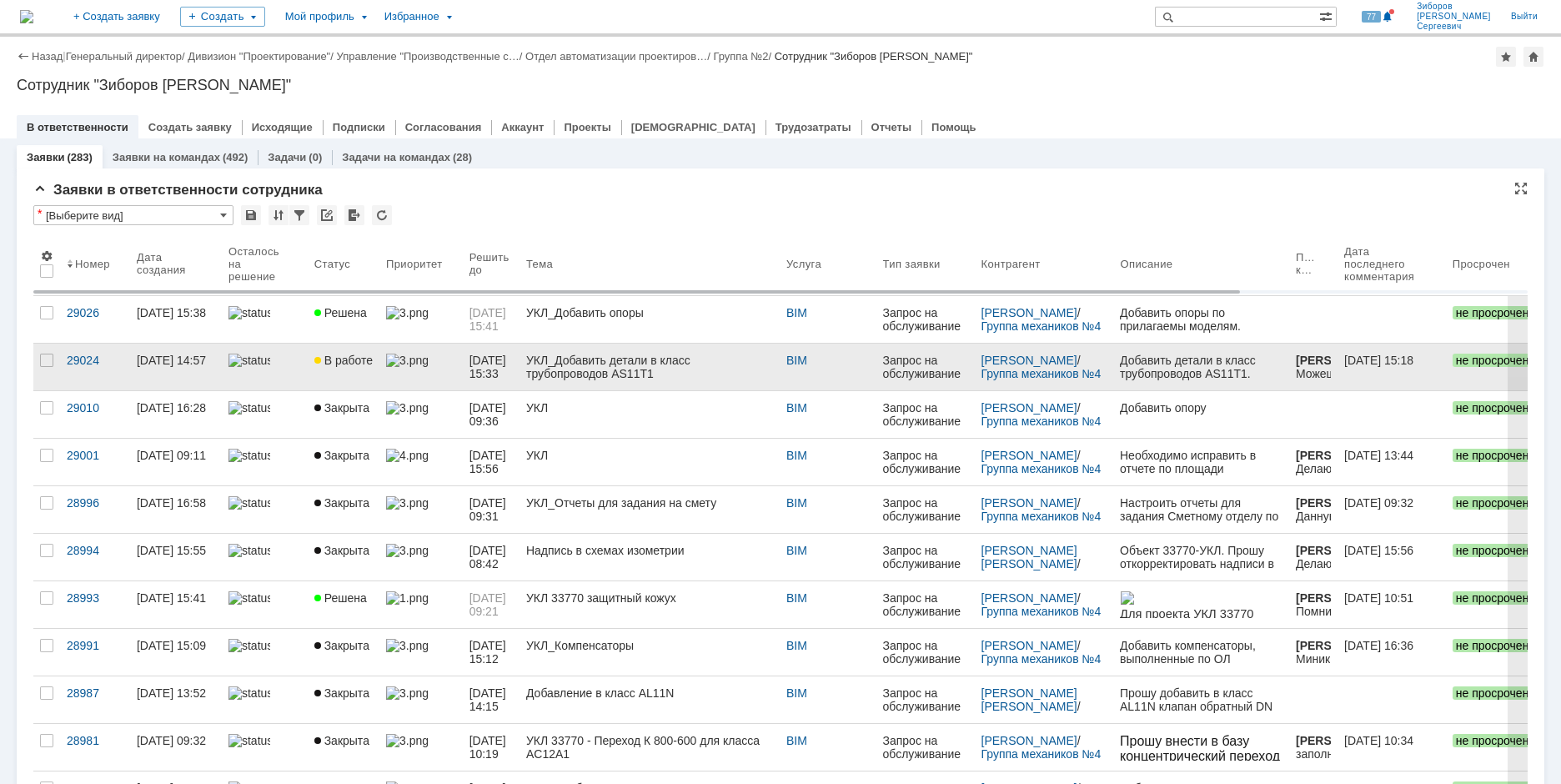
click at [353, 359] on span "В работе" at bounding box center [344, 361] width 59 height 13
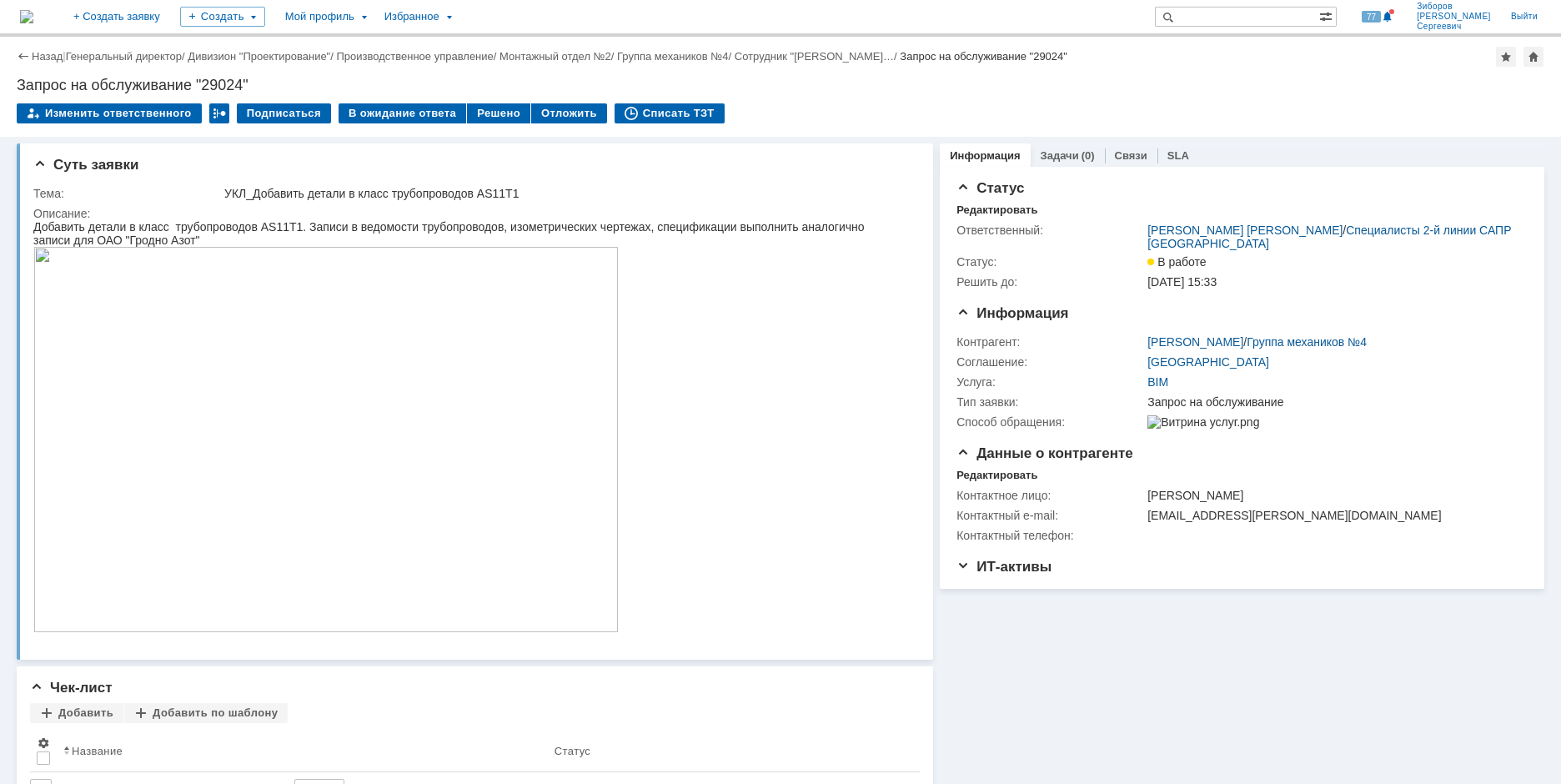
click at [34, 10] on img at bounding box center [27, 17] width 13 height 13
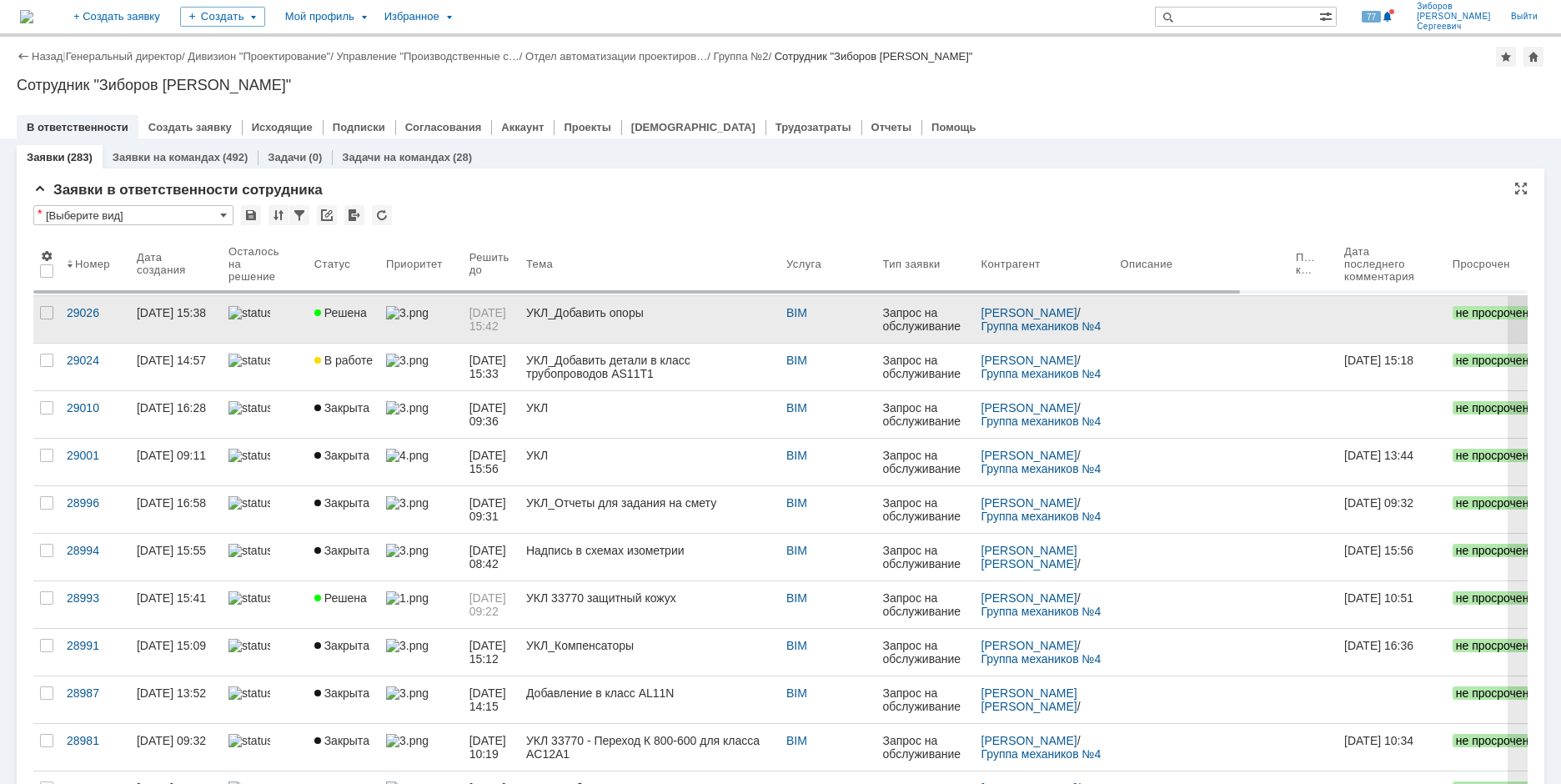
click at [379, 322] on link at bounding box center [420, 319] width 83 height 47
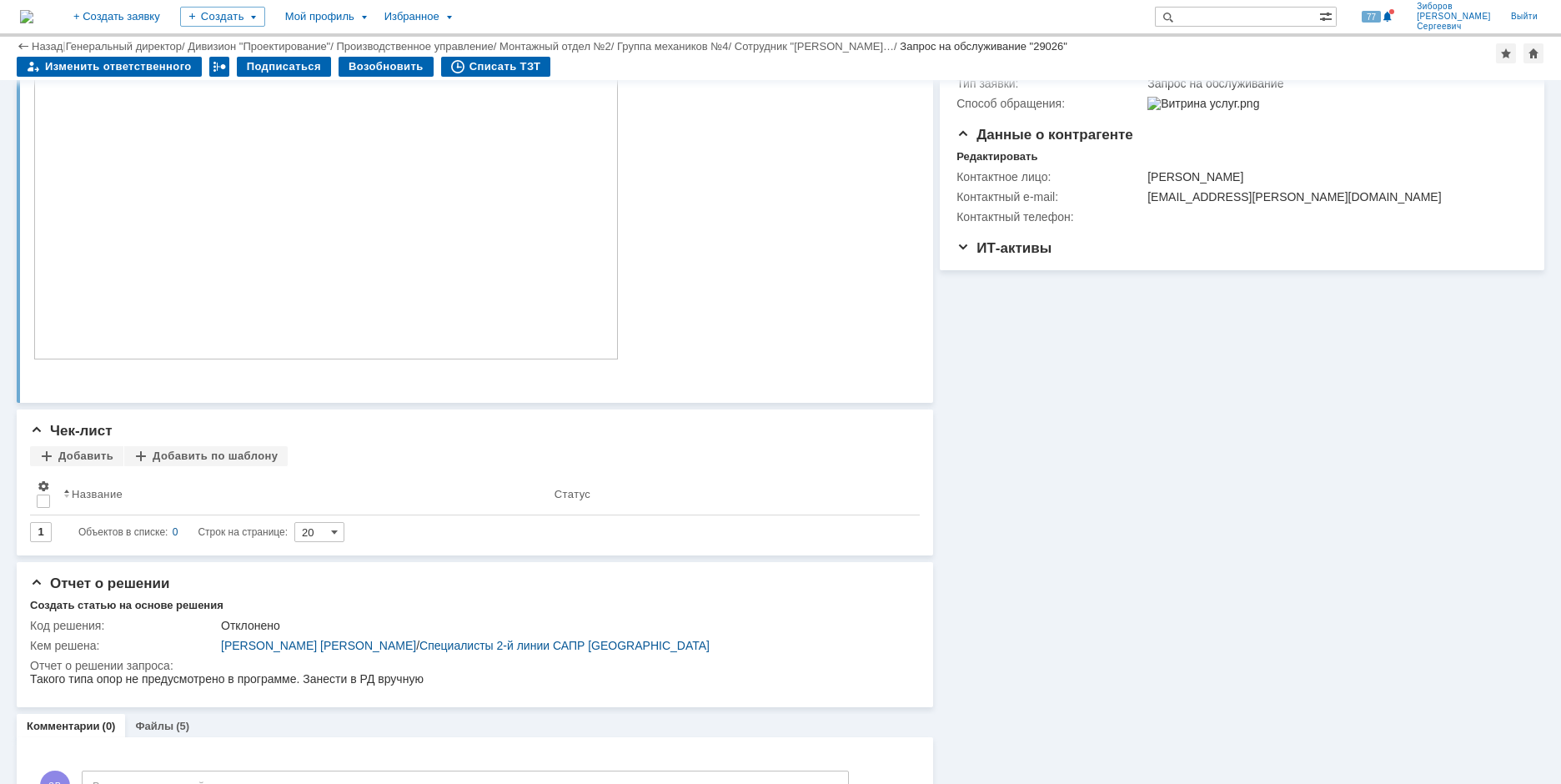
scroll to position [326, 0]
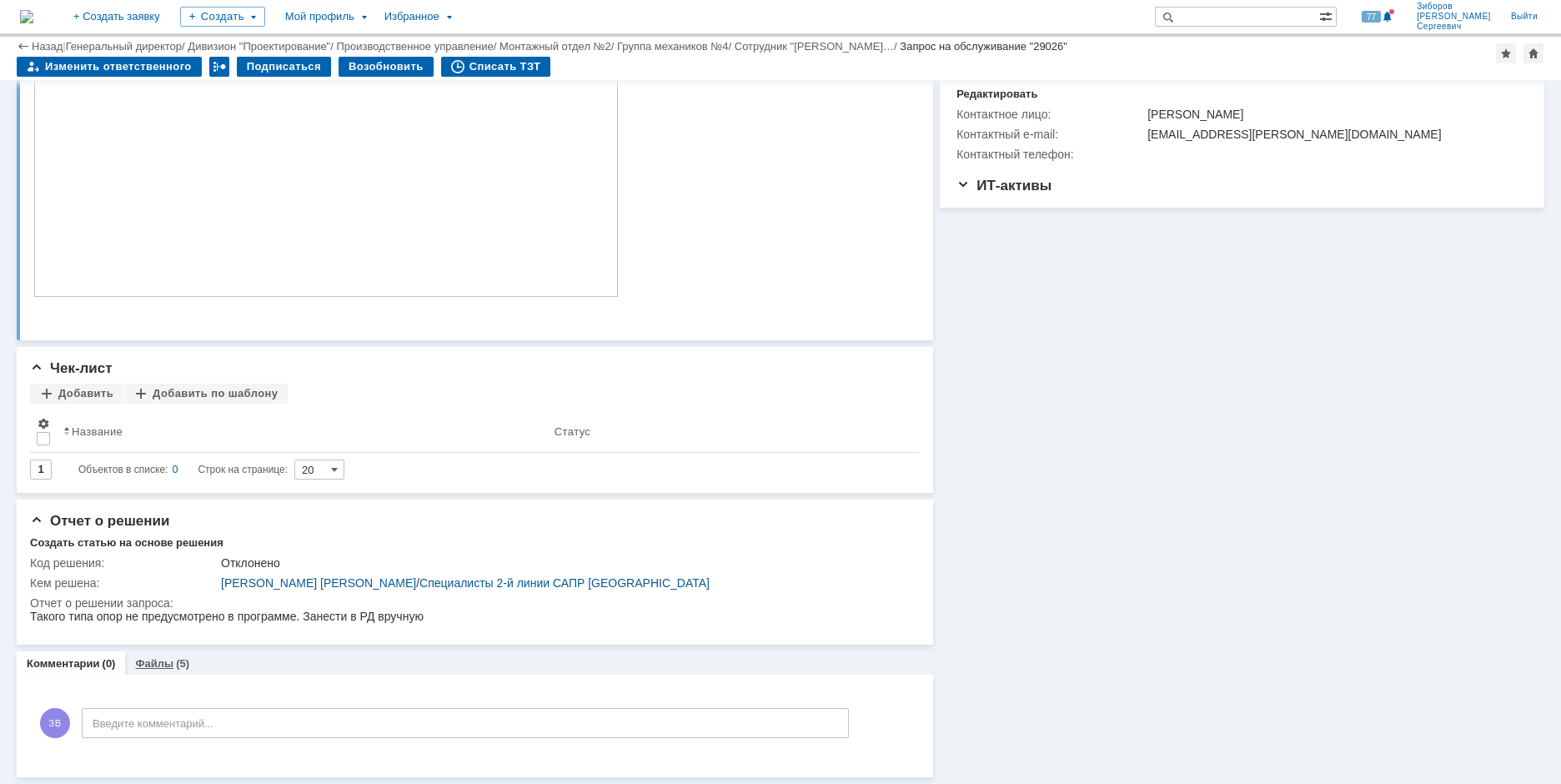
click at [176, 667] on div "(5)" at bounding box center [183, 663] width 13 height 13
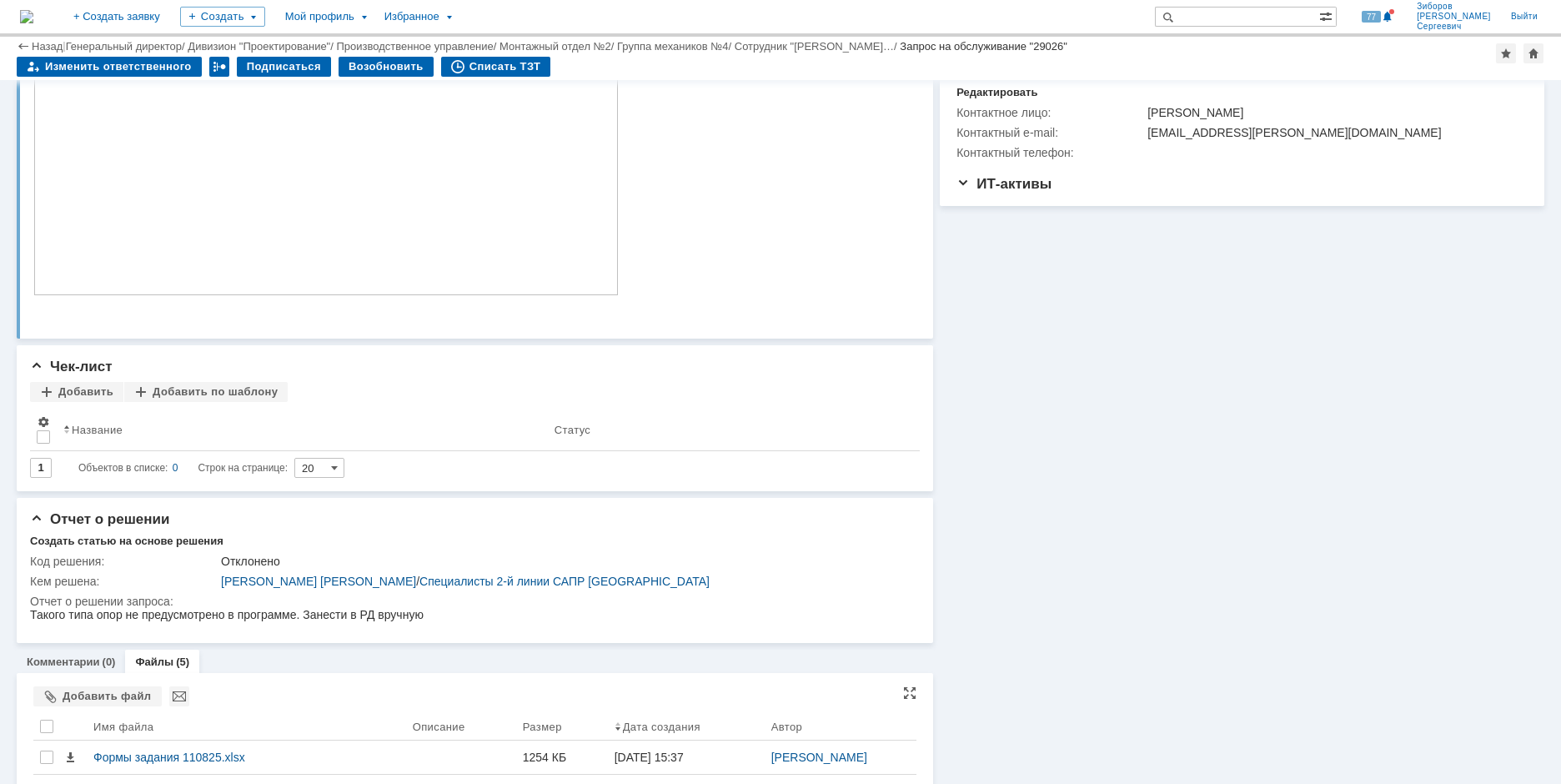
scroll to position [502, 0]
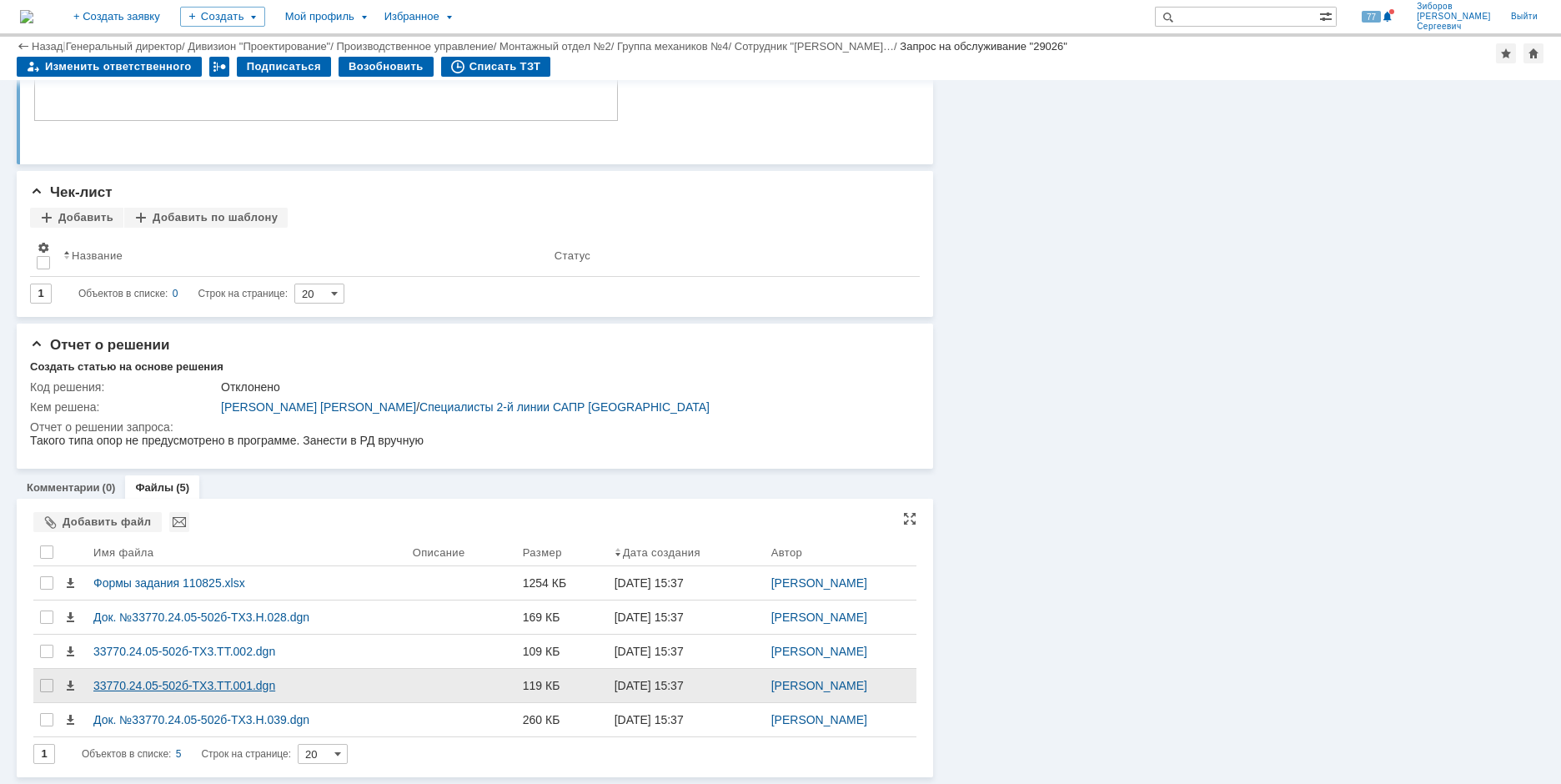
click at [162, 686] on div "33770.24.05-502б-ТХ3.ТТ.001.dgn" at bounding box center [246, 685] width 306 height 13
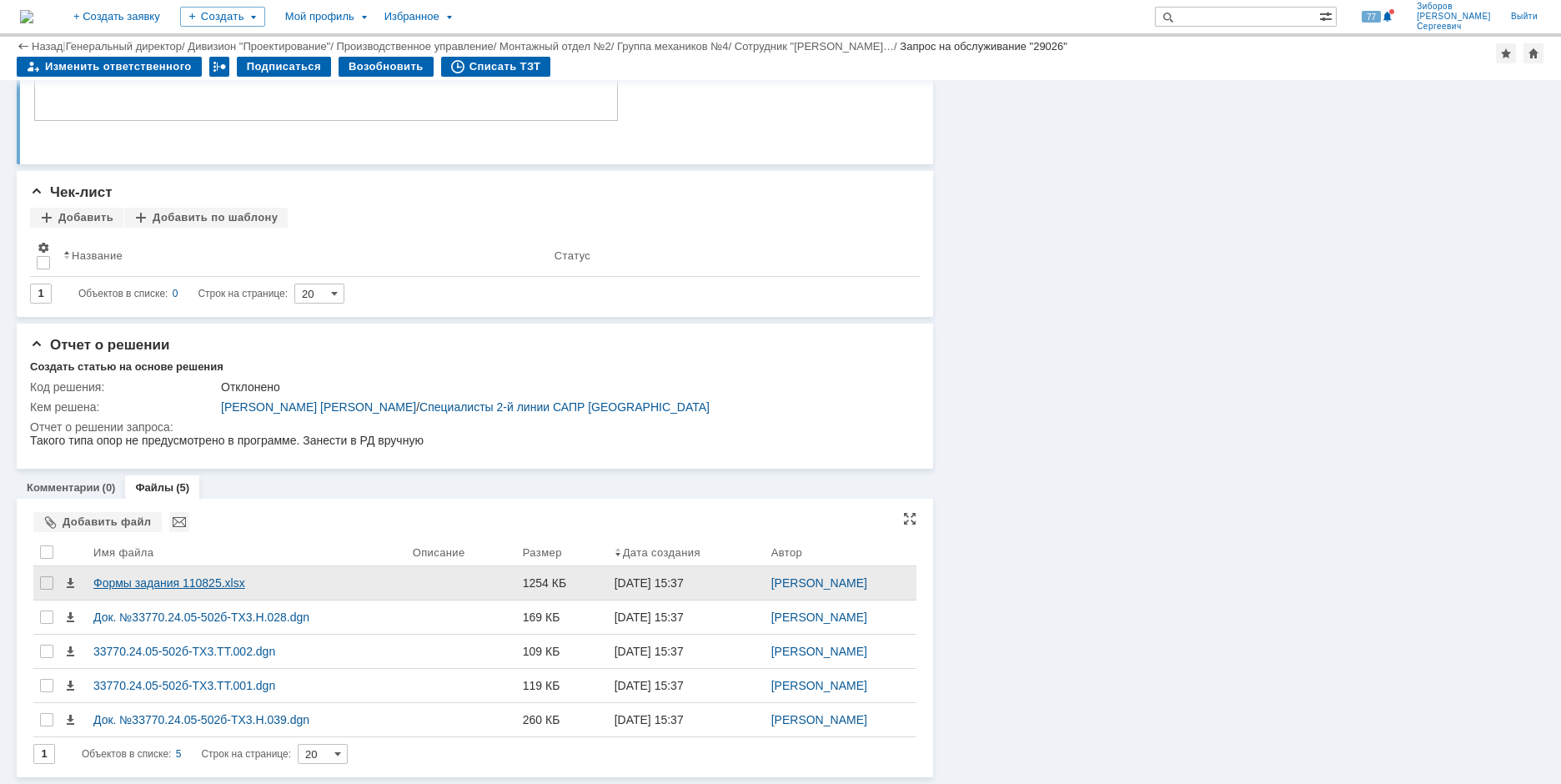
click at [172, 591] on div "Формы задания 110825.xlsx" at bounding box center [246, 583] width 320 height 34
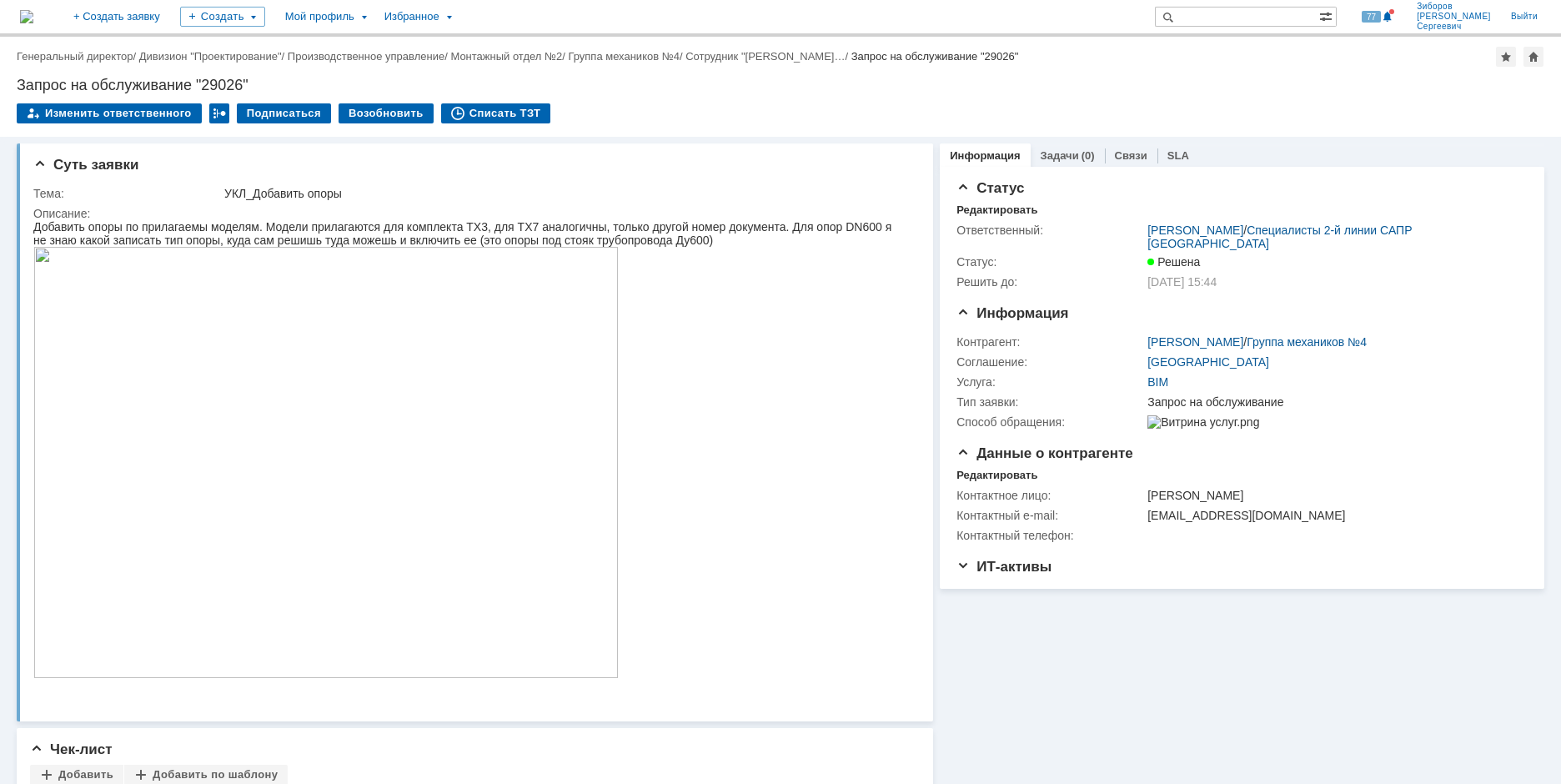
click at [34, 18] on img at bounding box center [27, 17] width 13 height 13
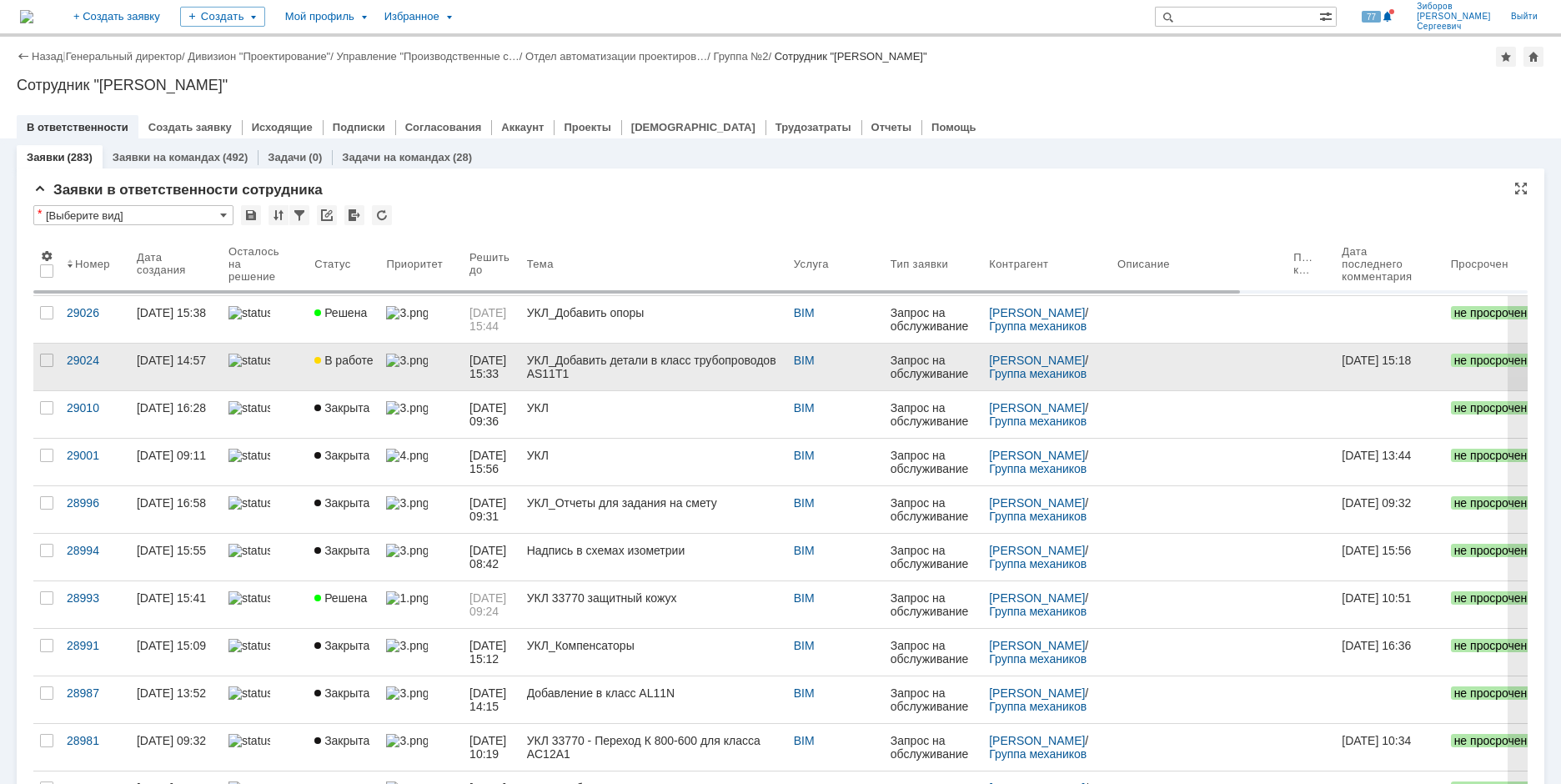
click at [366, 360] on span "В работе" at bounding box center [344, 361] width 59 height 13
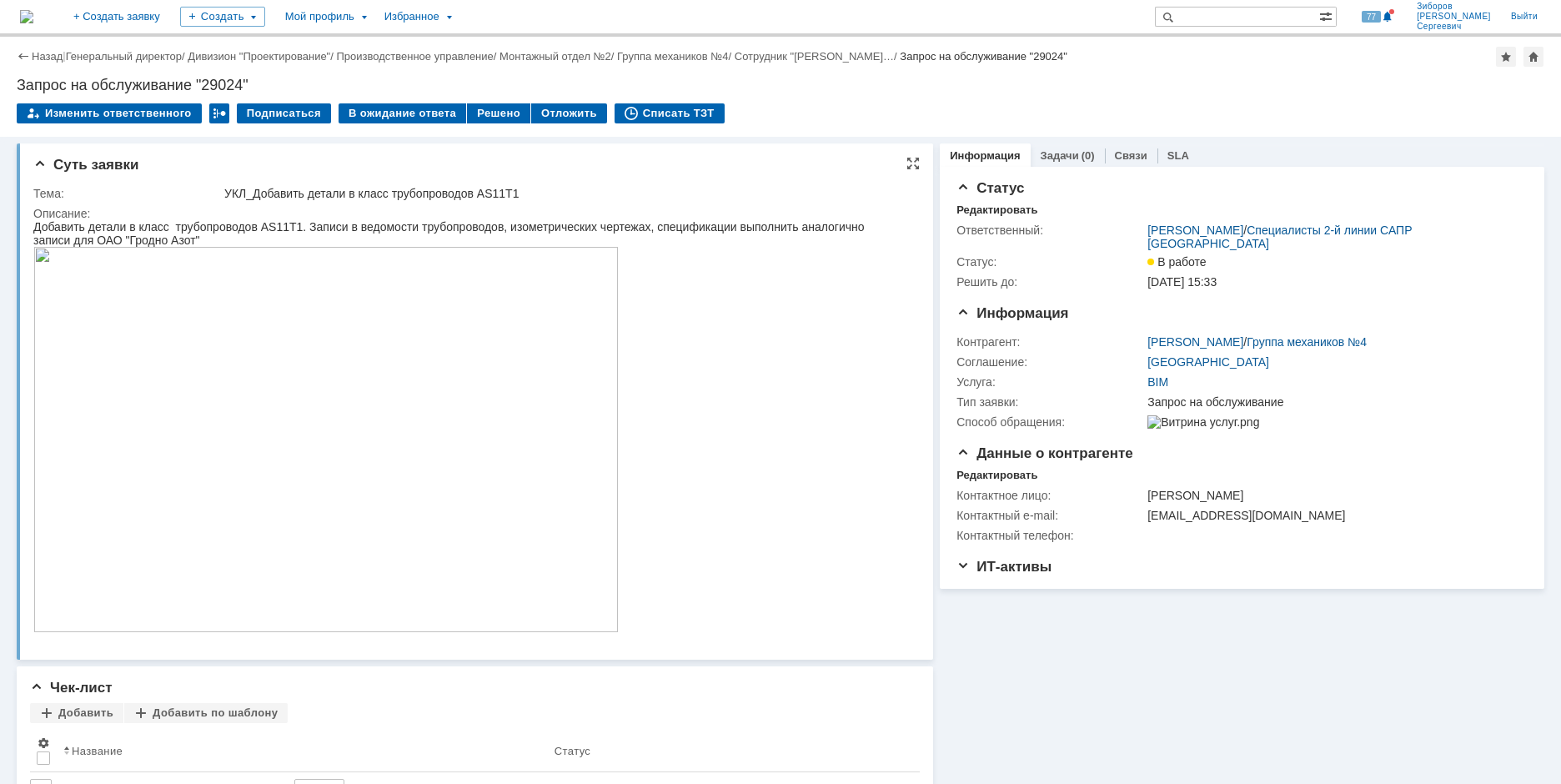
click at [302, 352] on img at bounding box center [326, 439] width 585 height 385
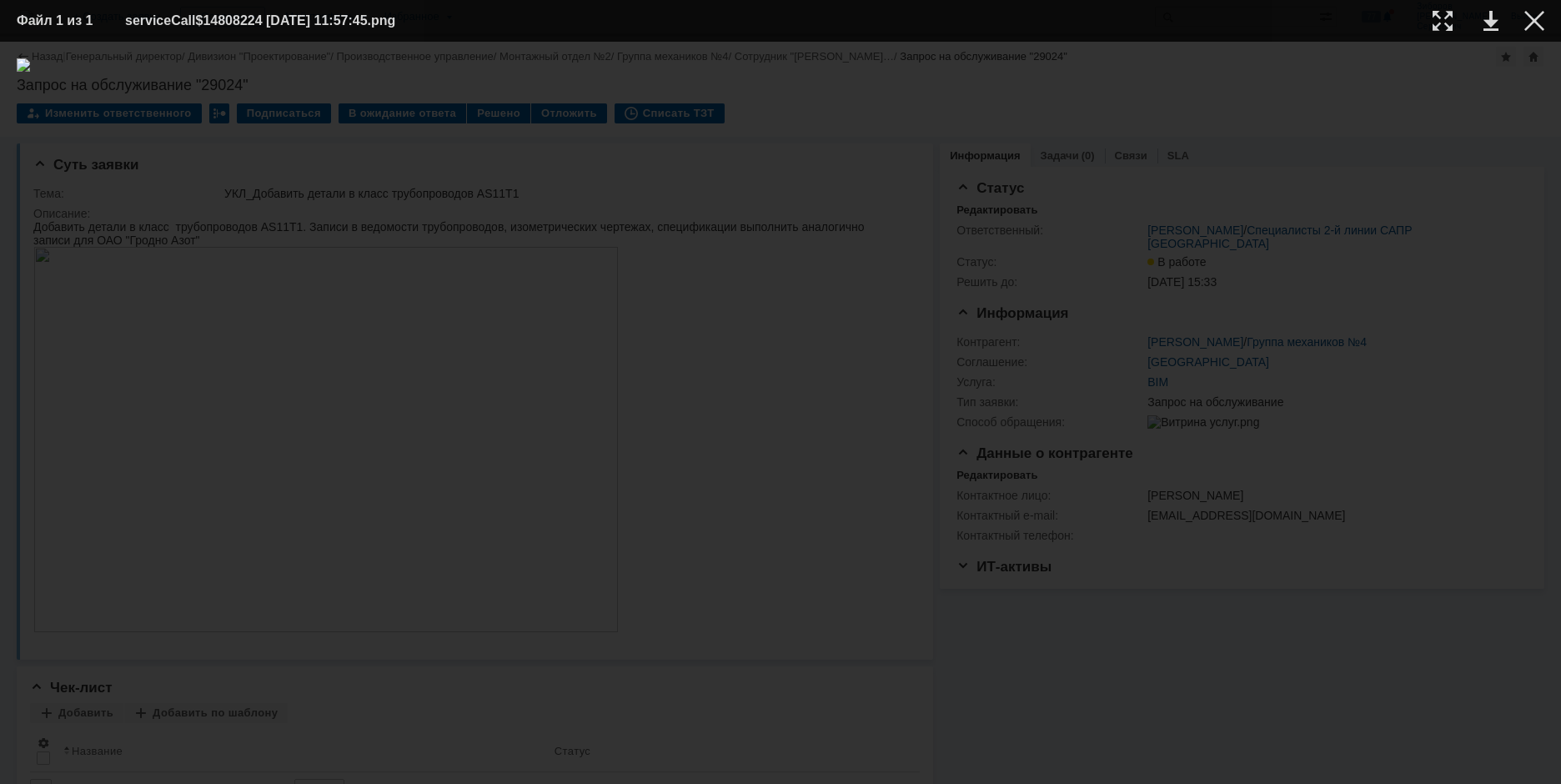
click at [518, 598] on img at bounding box center [781, 413] width 1528 height 709
click at [1537, 23] on div at bounding box center [1535, 21] width 20 height 20
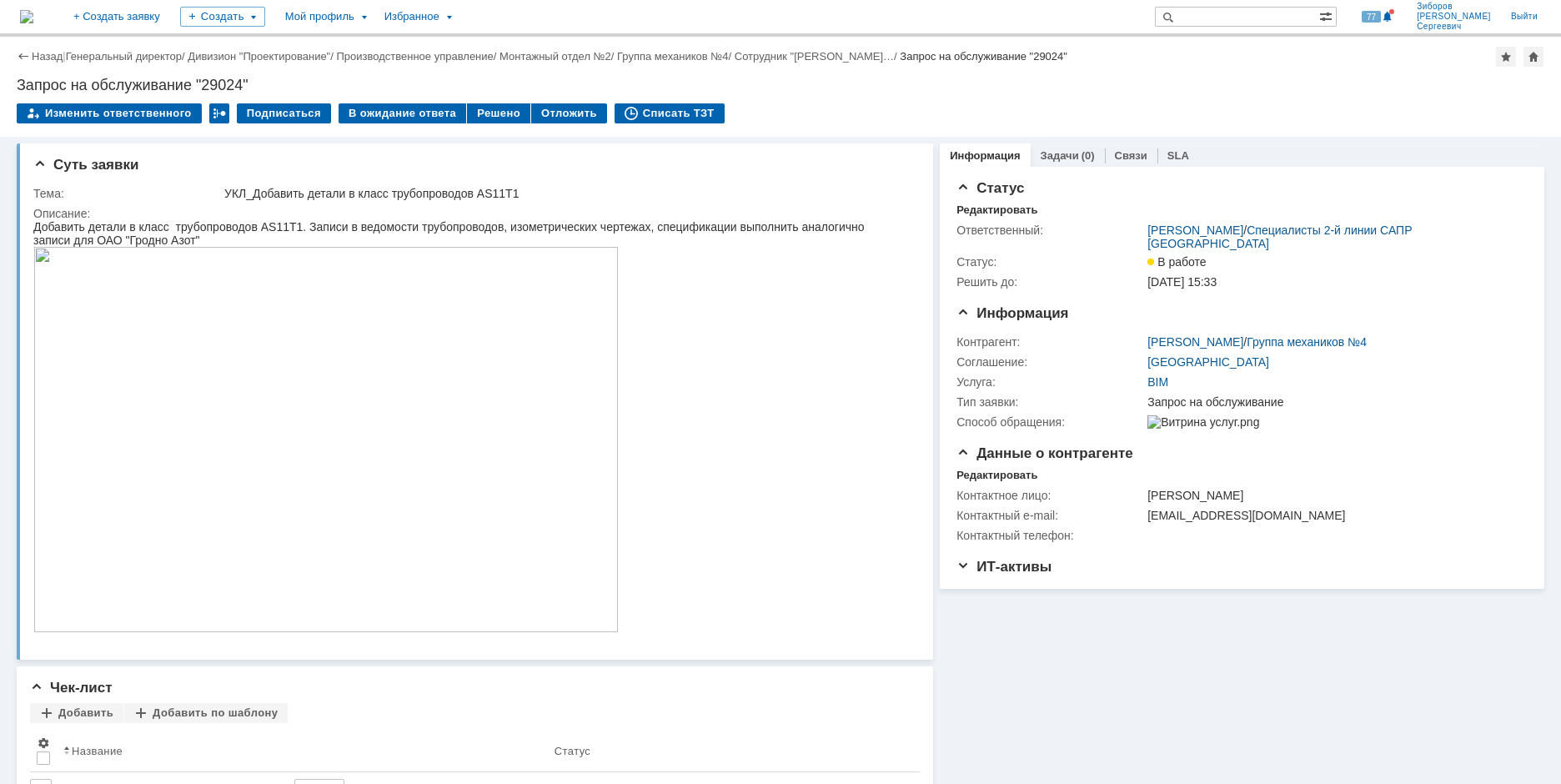
click at [34, 23] on img at bounding box center [27, 17] width 13 height 13
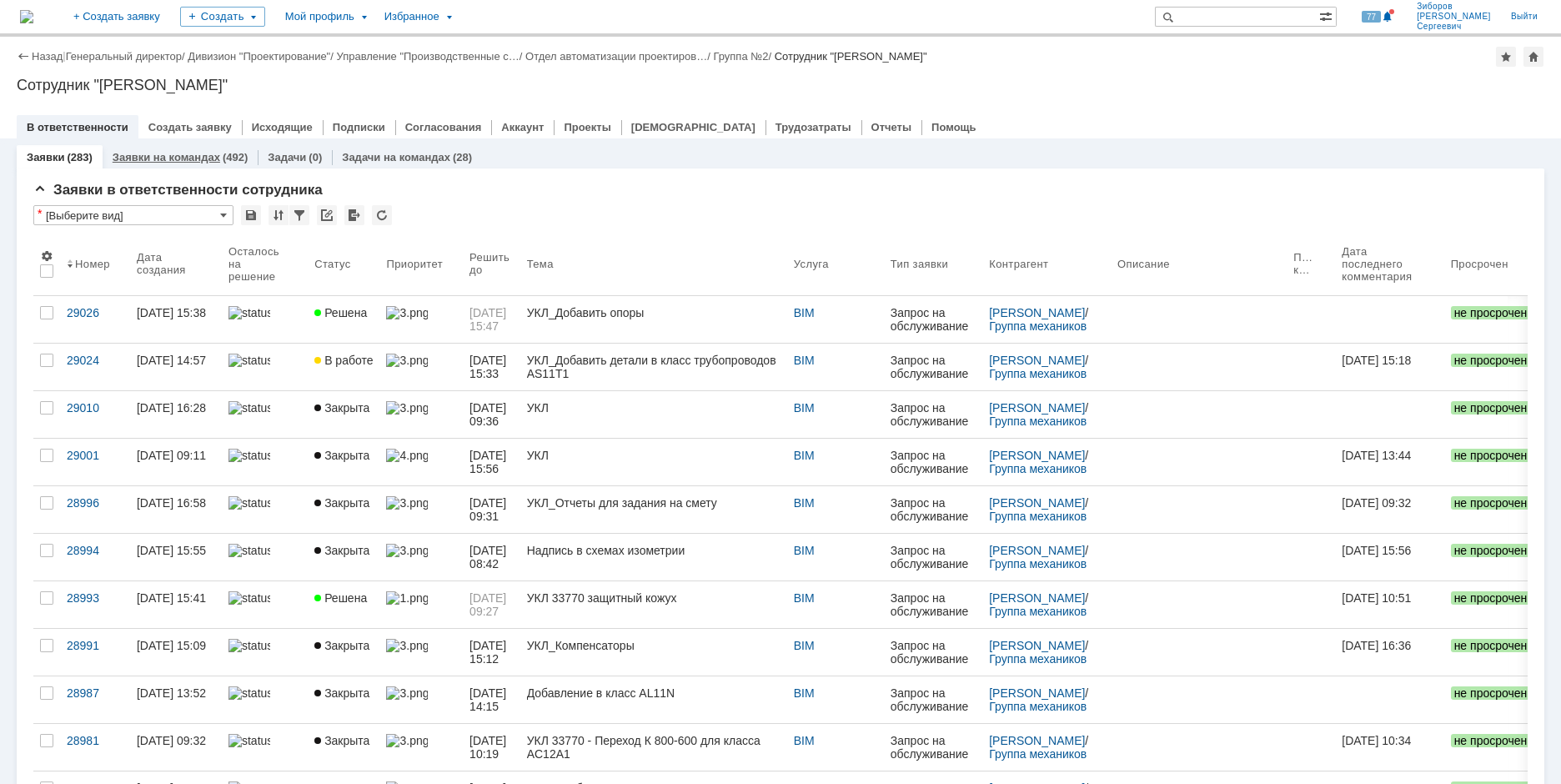
click at [154, 153] on link "Заявки на командах" at bounding box center [166, 157] width 107 height 13
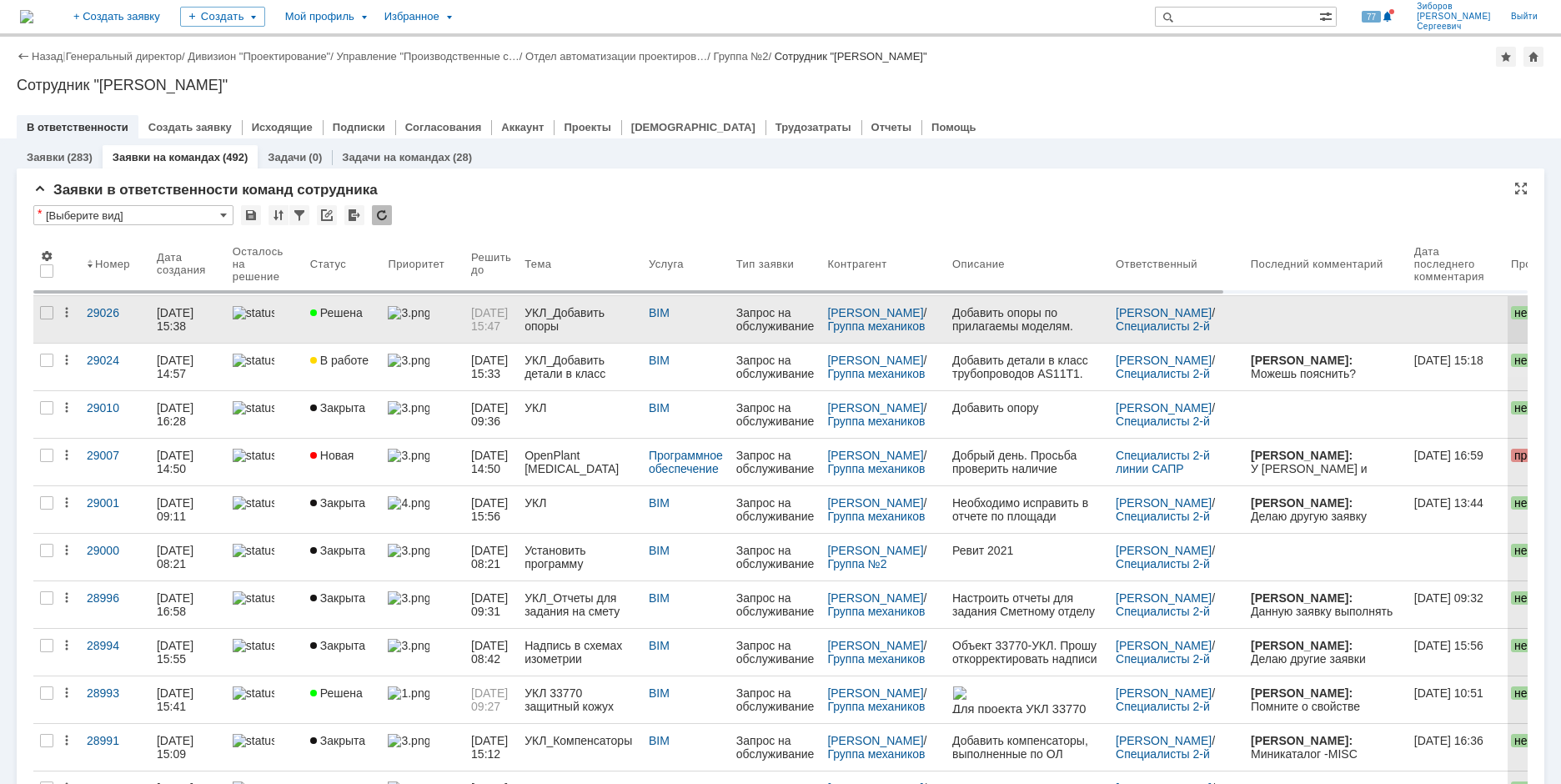
click at [541, 314] on link "УКЛ_Добавить опоры" at bounding box center [580, 319] width 124 height 47
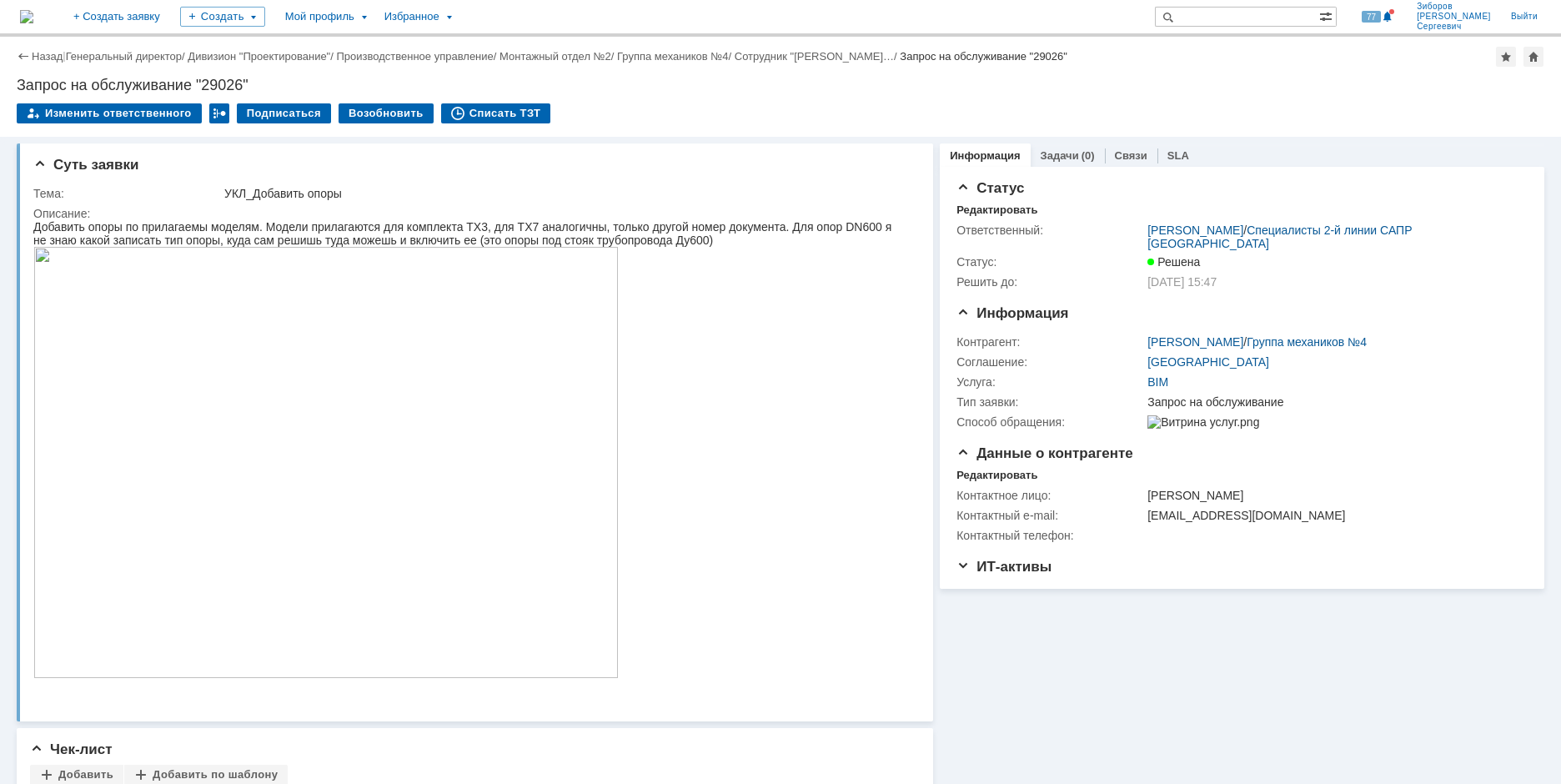
click at [34, 15] on img at bounding box center [27, 17] width 13 height 13
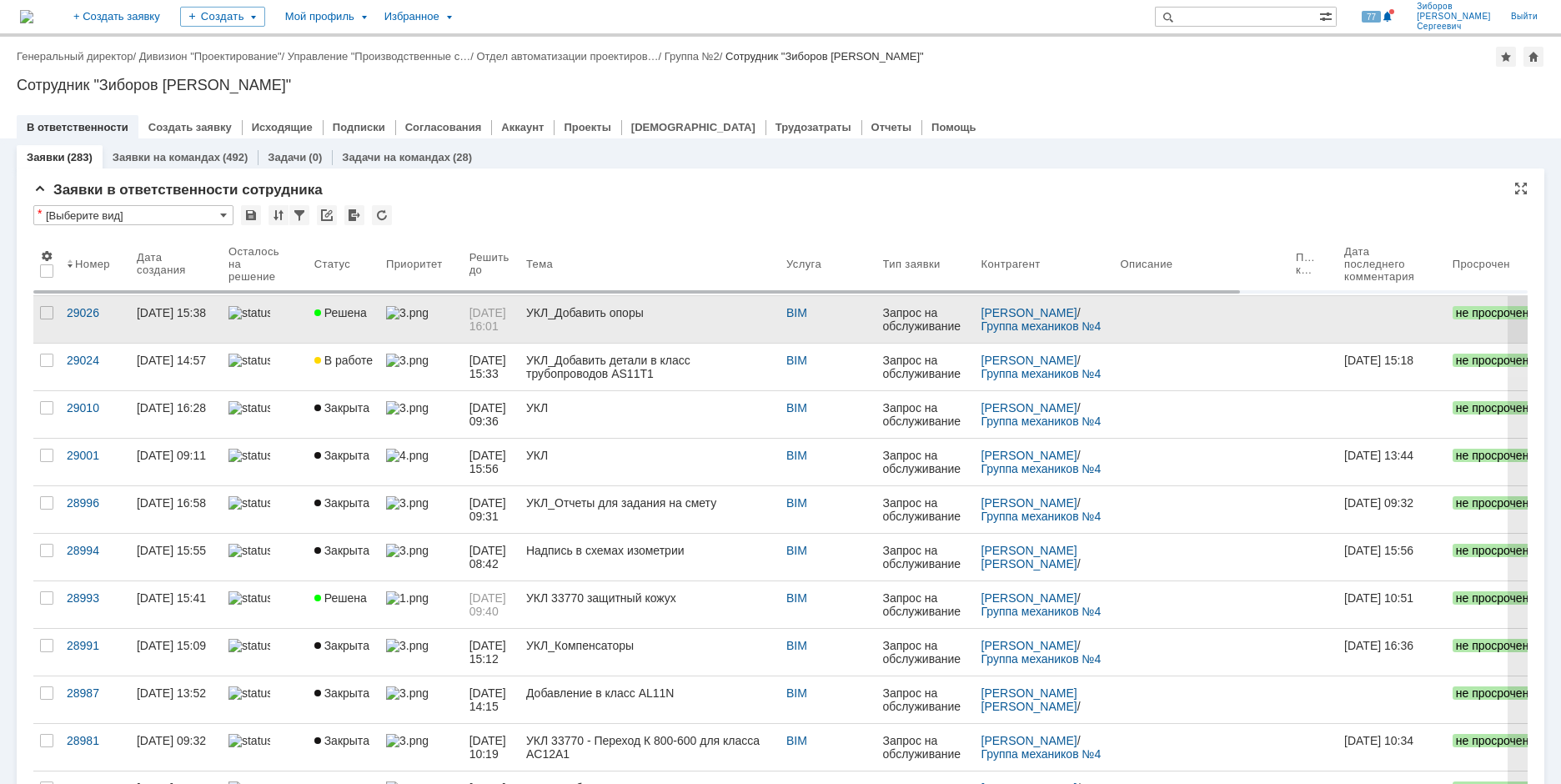
click at [342, 314] on span "Решена" at bounding box center [341, 313] width 53 height 13
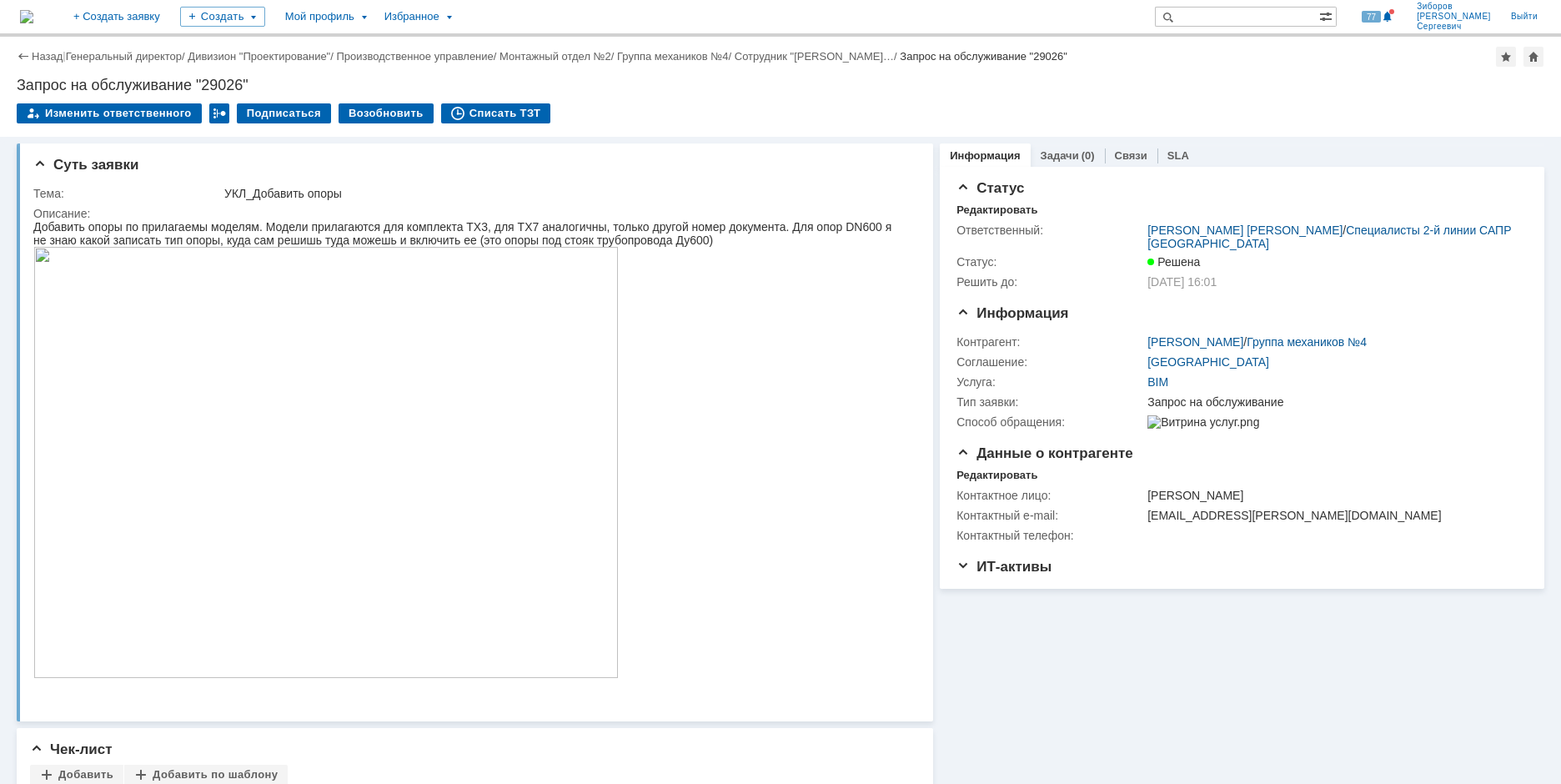
click at [34, 18] on img at bounding box center [27, 17] width 13 height 13
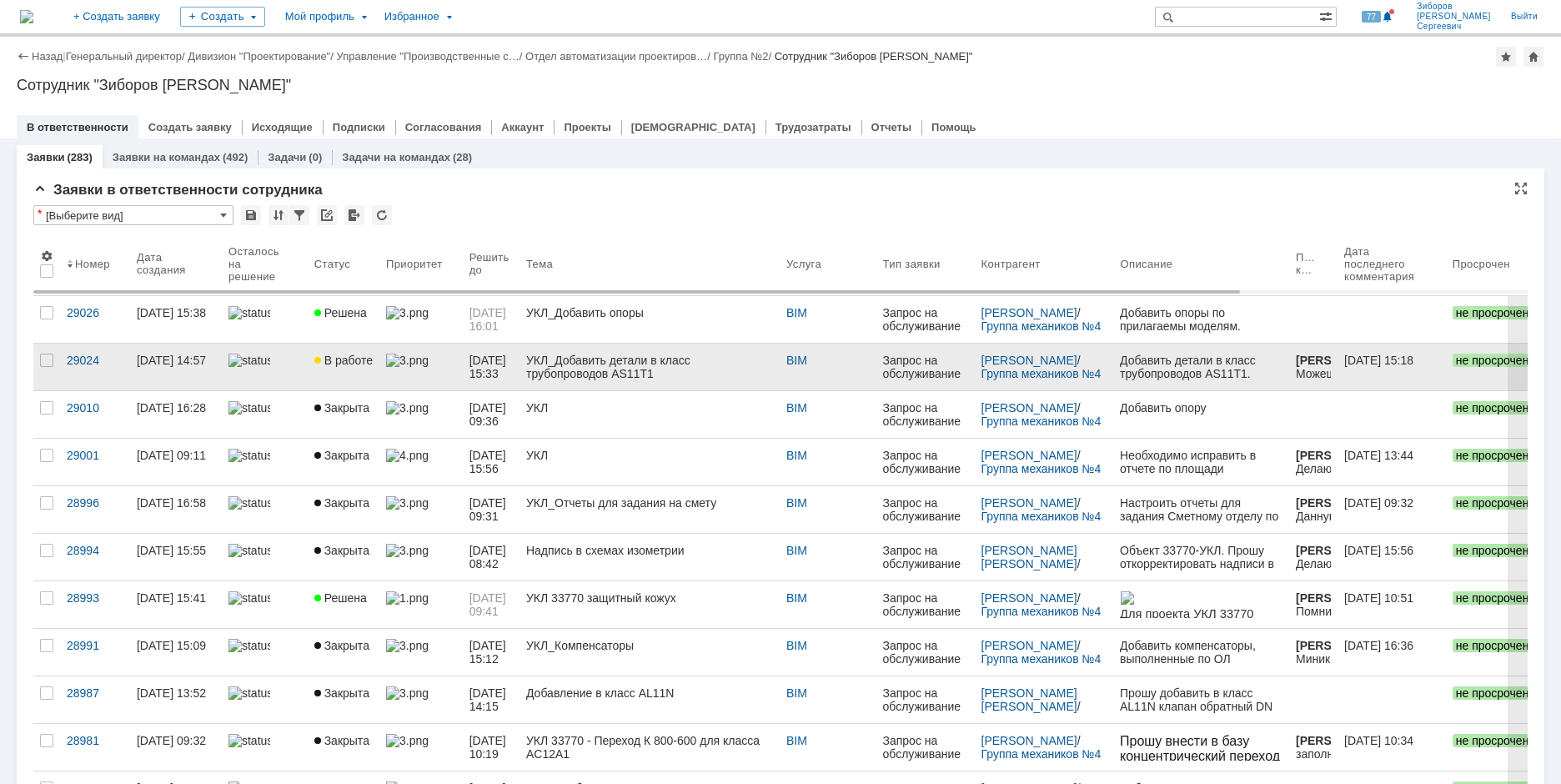
click at [369, 372] on link "В работе" at bounding box center [344, 367] width 72 height 47
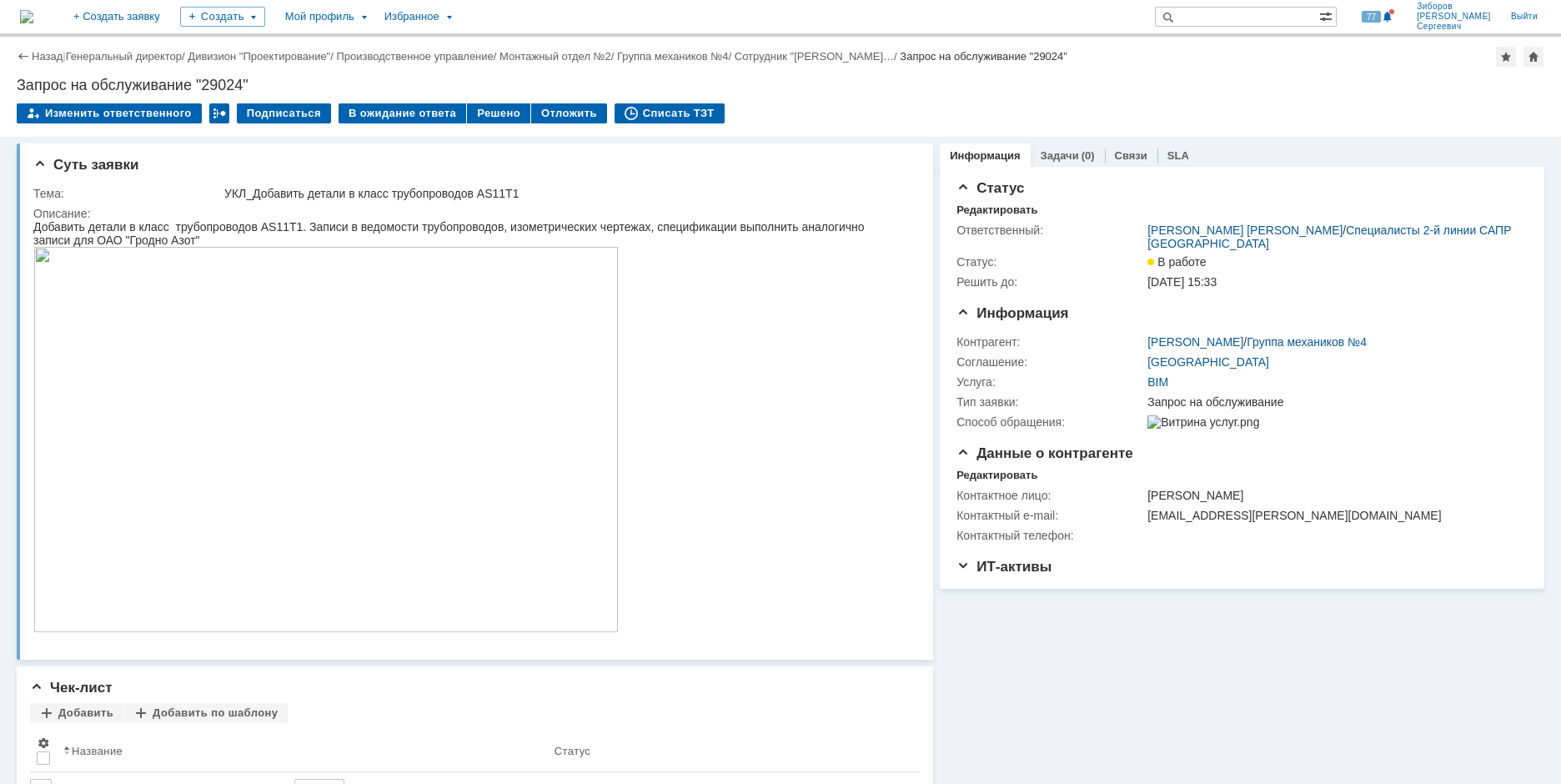
click at [34, 12] on img at bounding box center [27, 17] width 13 height 13
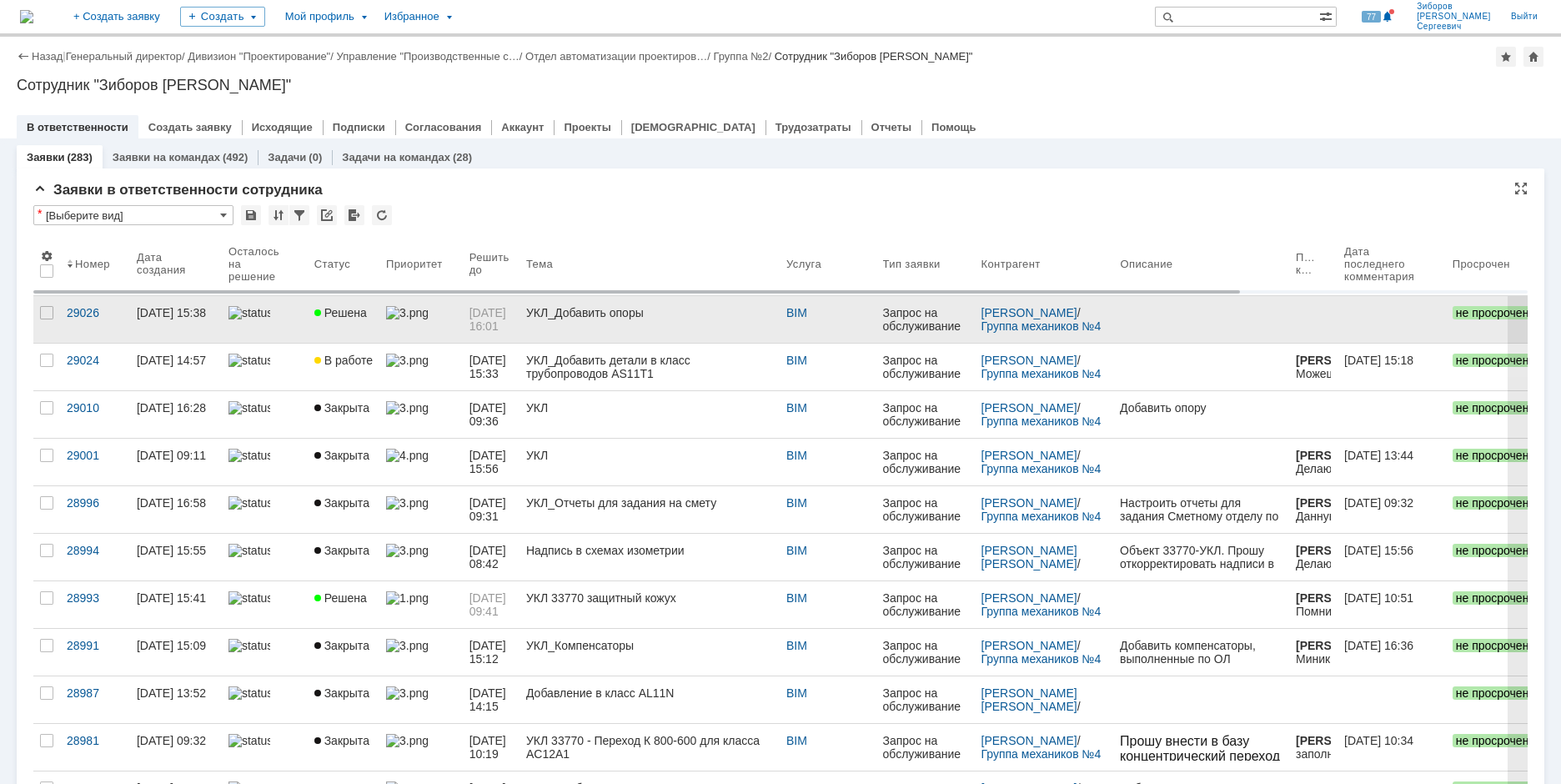
click at [417, 326] on link at bounding box center [420, 319] width 83 height 47
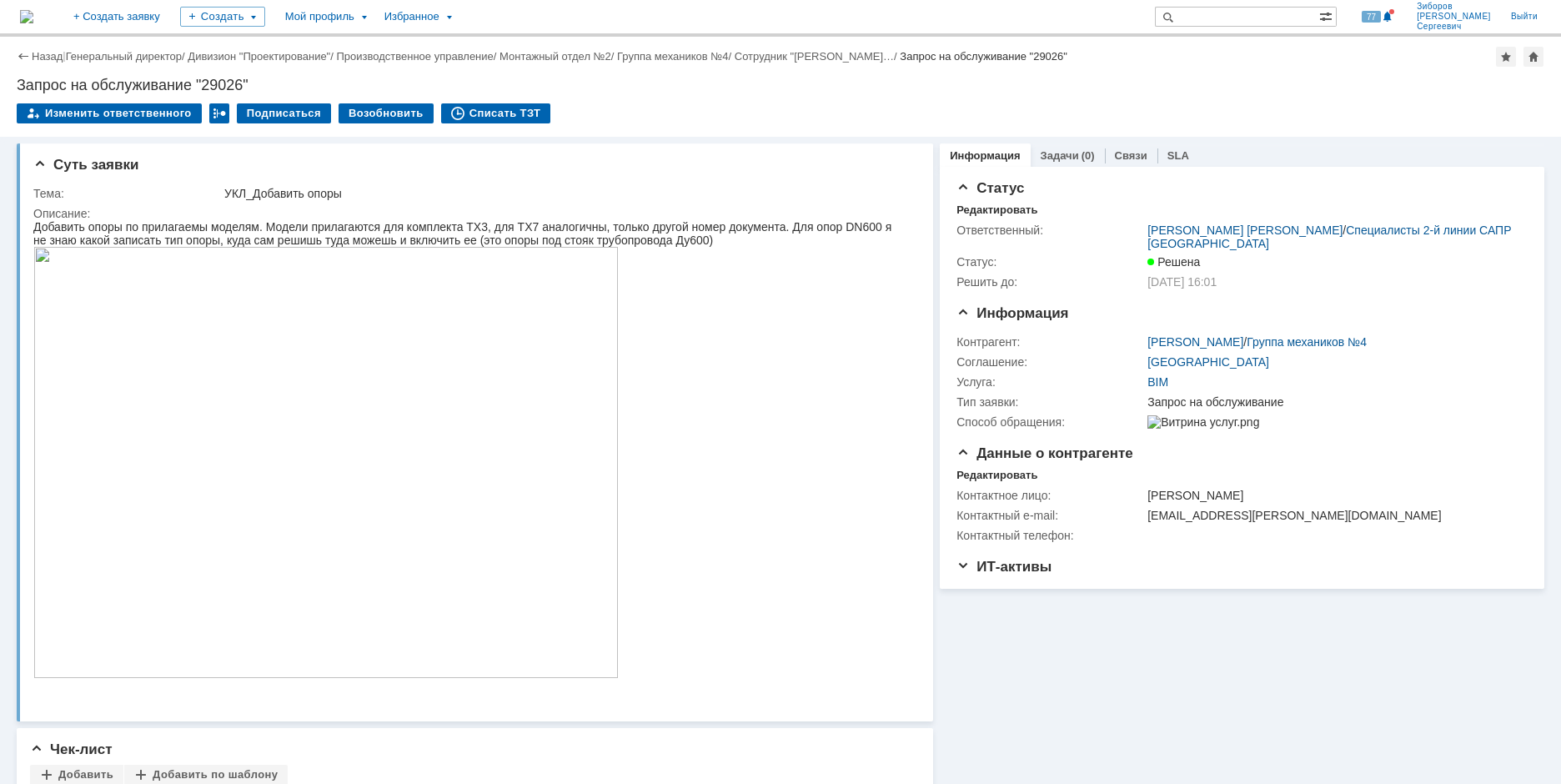
click at [34, 10] on img at bounding box center [27, 17] width 13 height 13
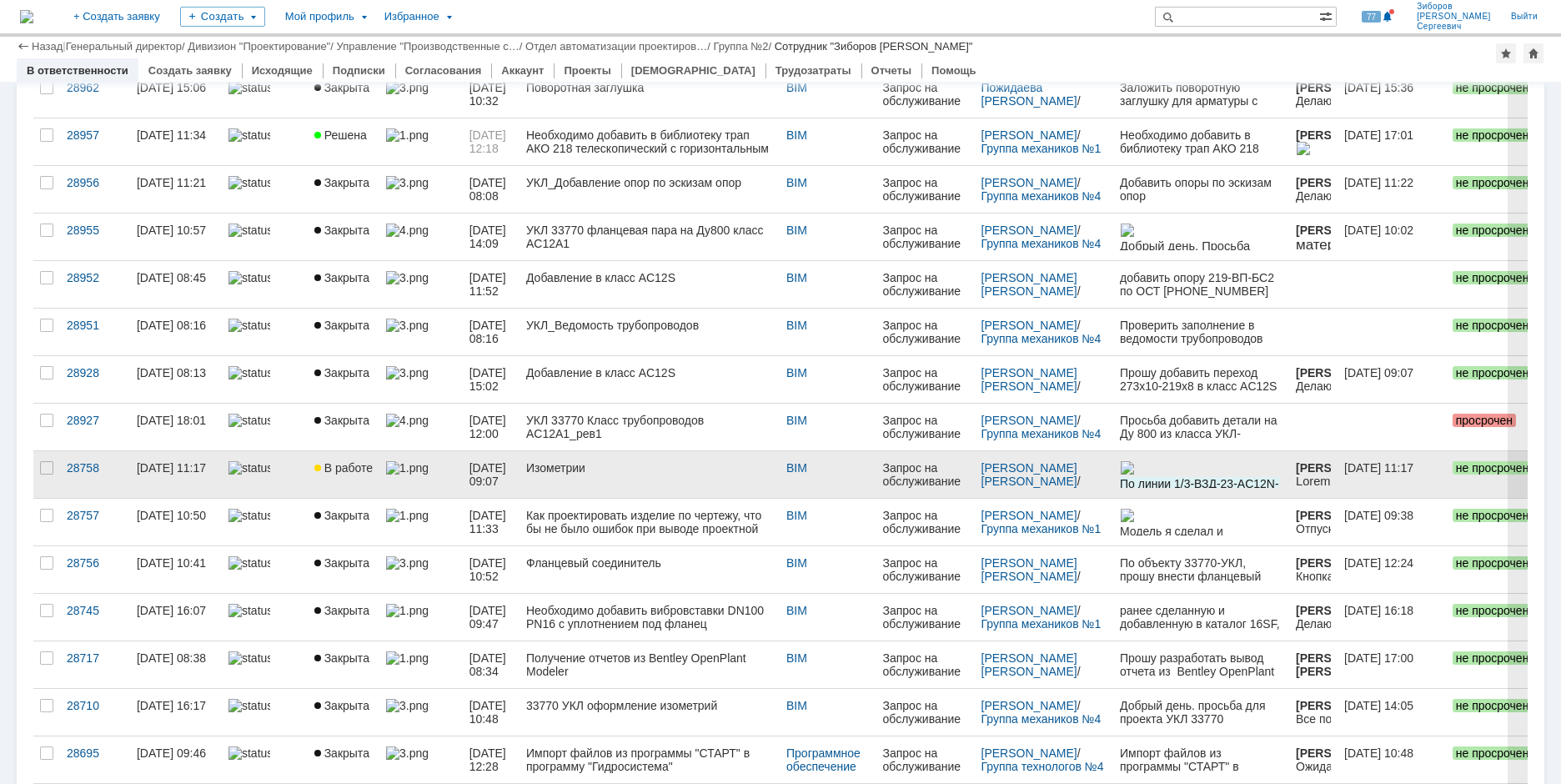
click at [379, 465] on link at bounding box center [420, 475] width 83 height 47
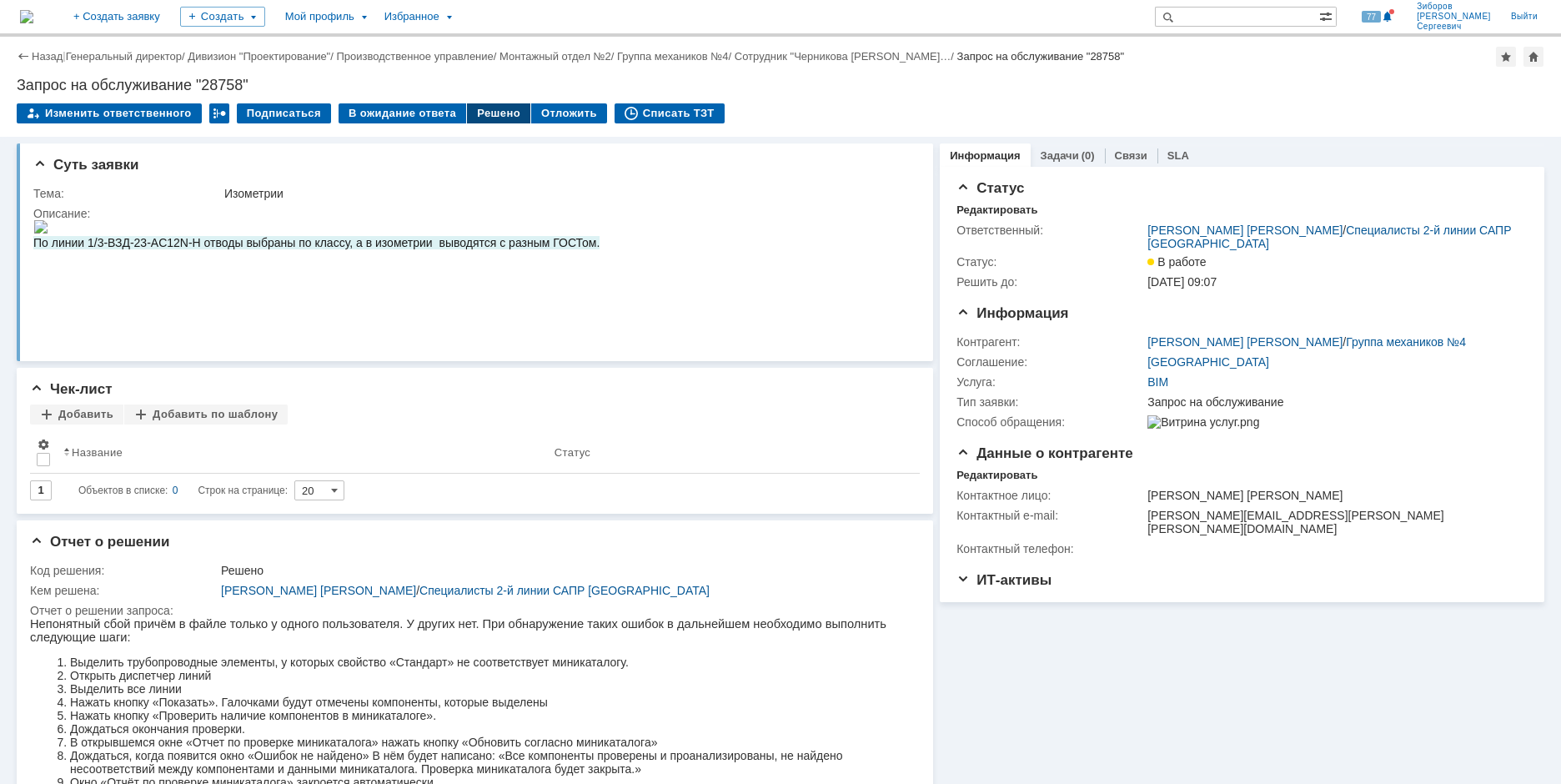
click at [497, 116] on div "Решено" at bounding box center [499, 113] width 64 height 20
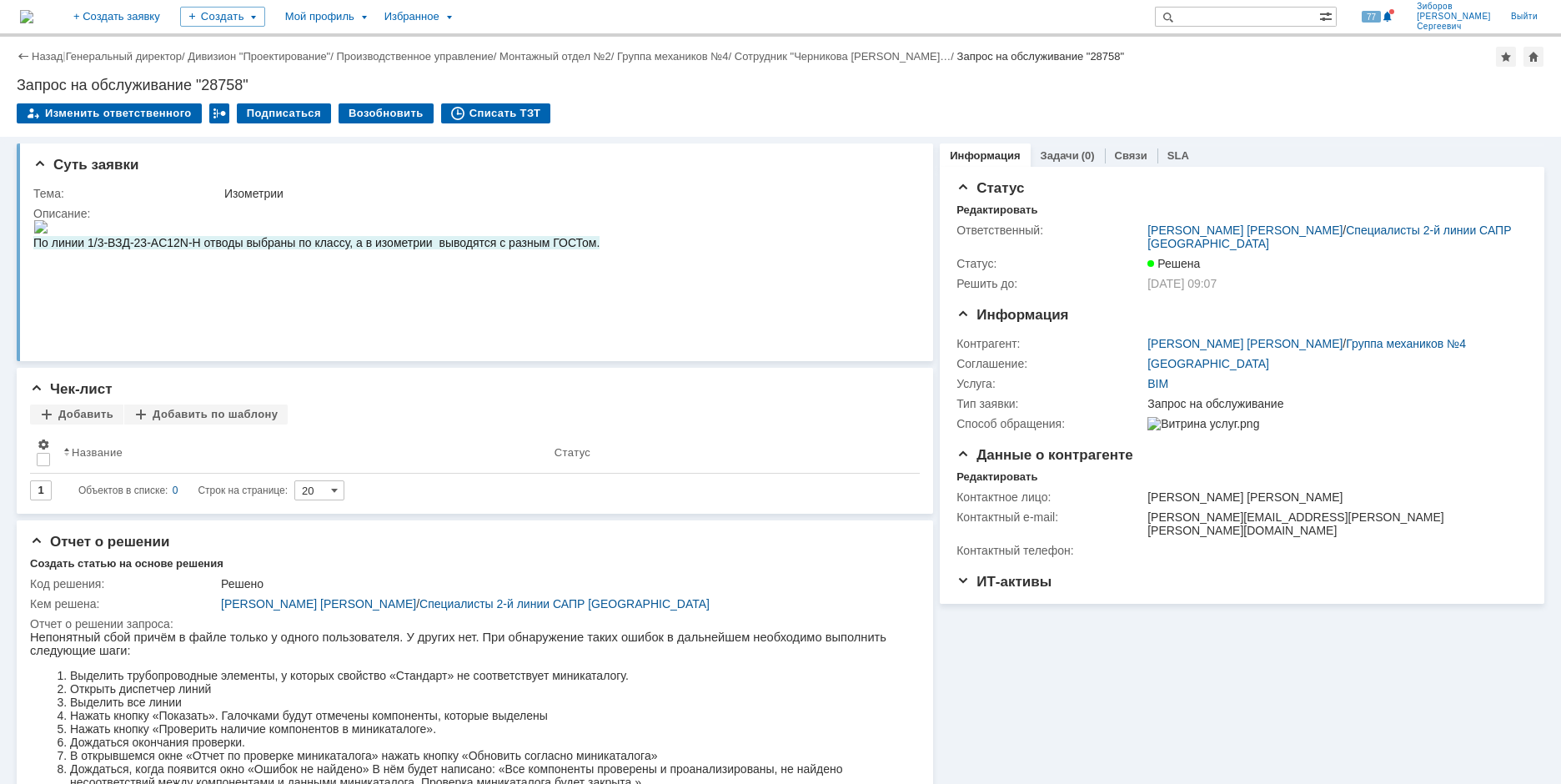
click at [34, 19] on img at bounding box center [27, 17] width 13 height 13
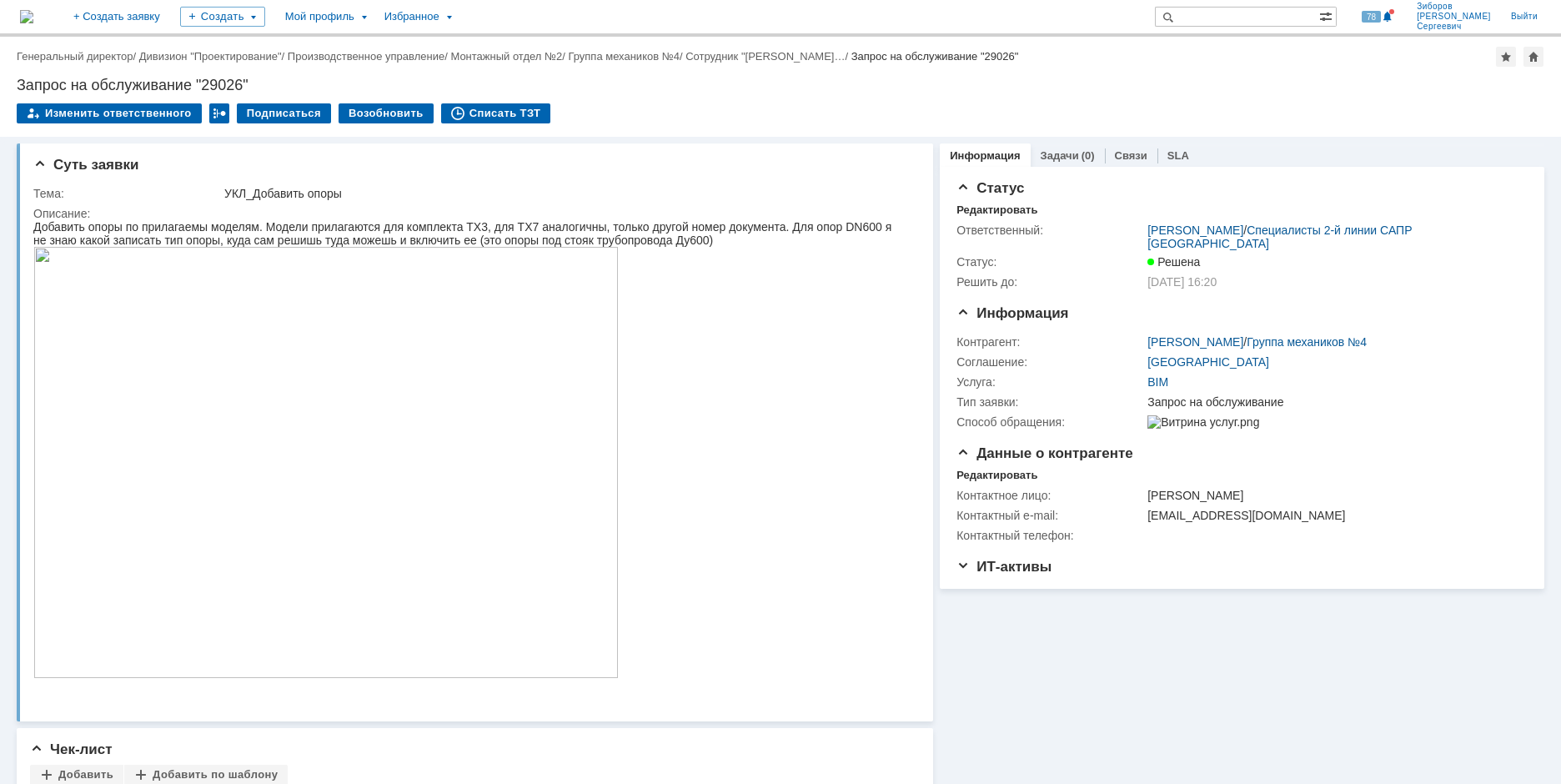
click at [34, 13] on img at bounding box center [27, 17] width 13 height 13
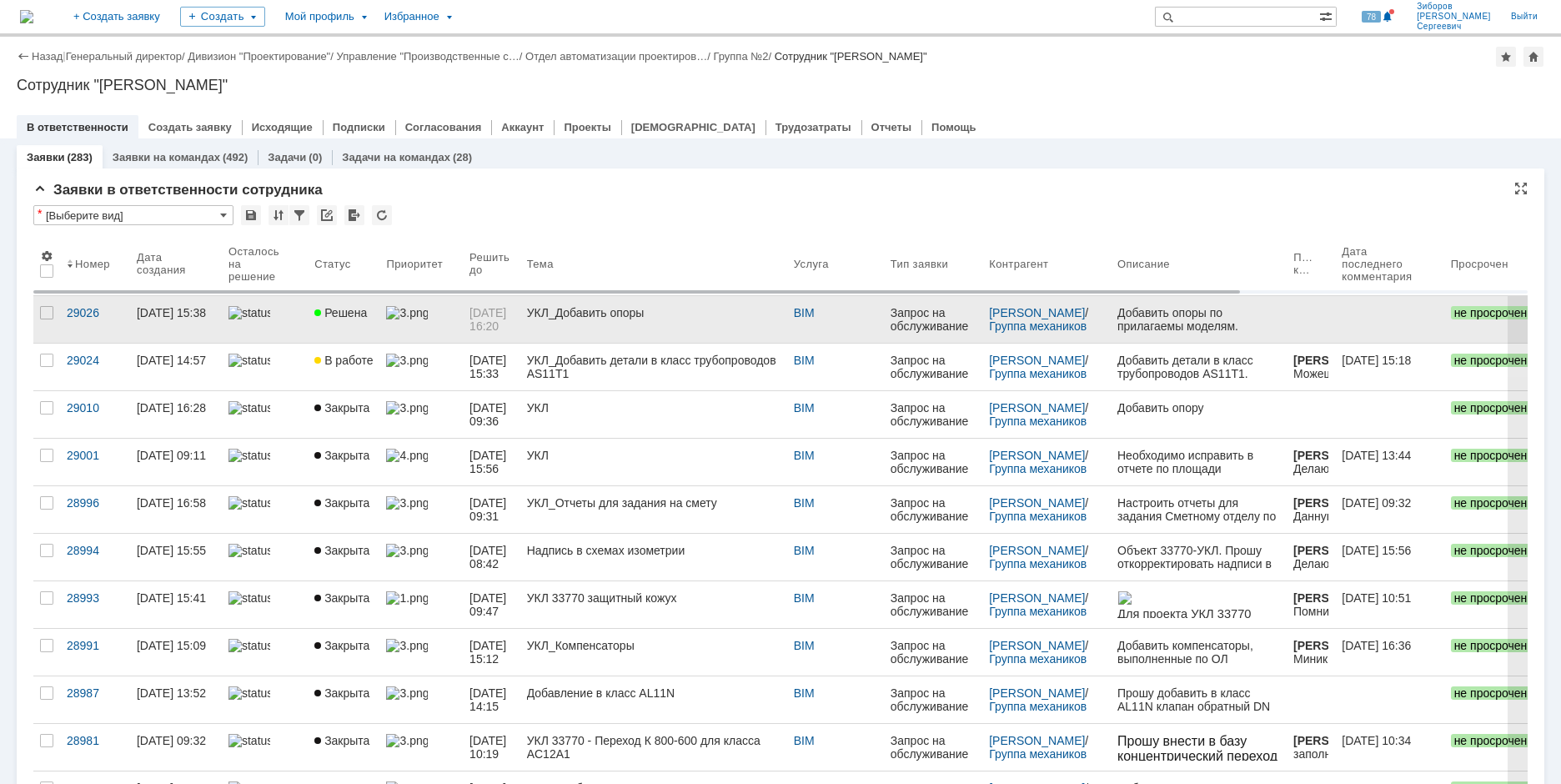
click at [350, 314] on span "Решена" at bounding box center [341, 313] width 53 height 13
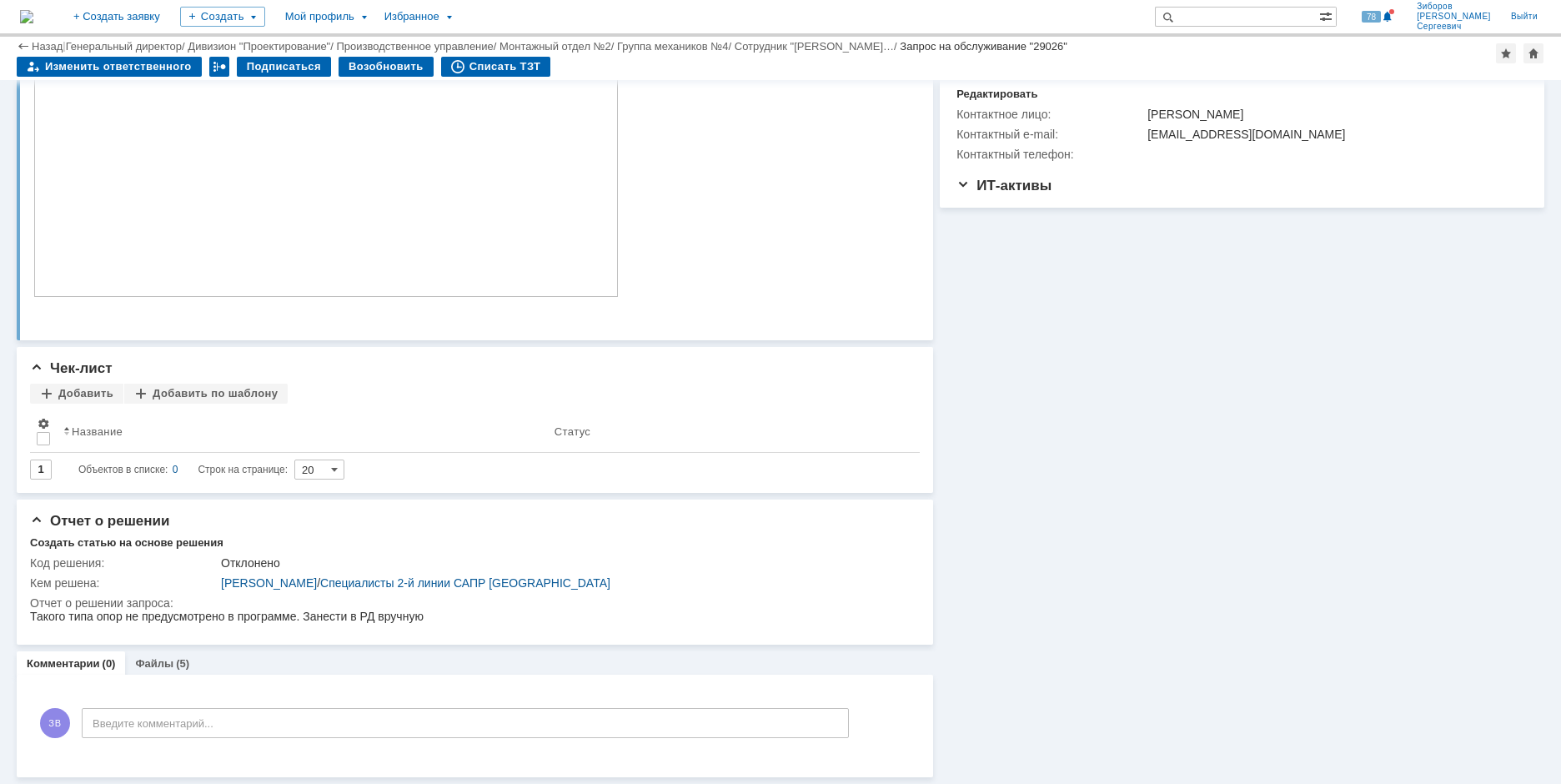
scroll to position [326, 0]
click at [155, 667] on link "Файлы" at bounding box center [154, 663] width 39 height 13
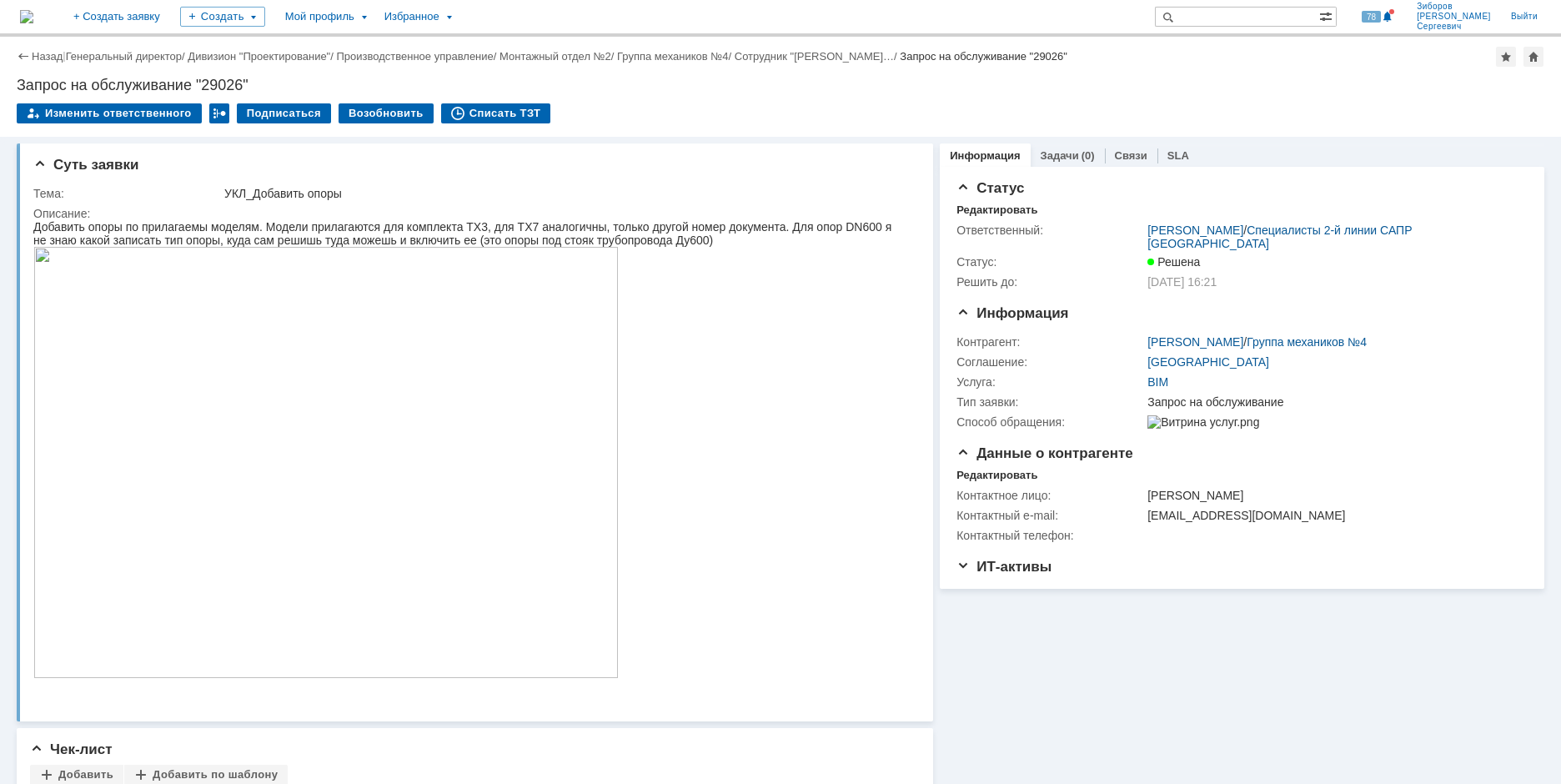
click at [34, 10] on img at bounding box center [27, 17] width 13 height 13
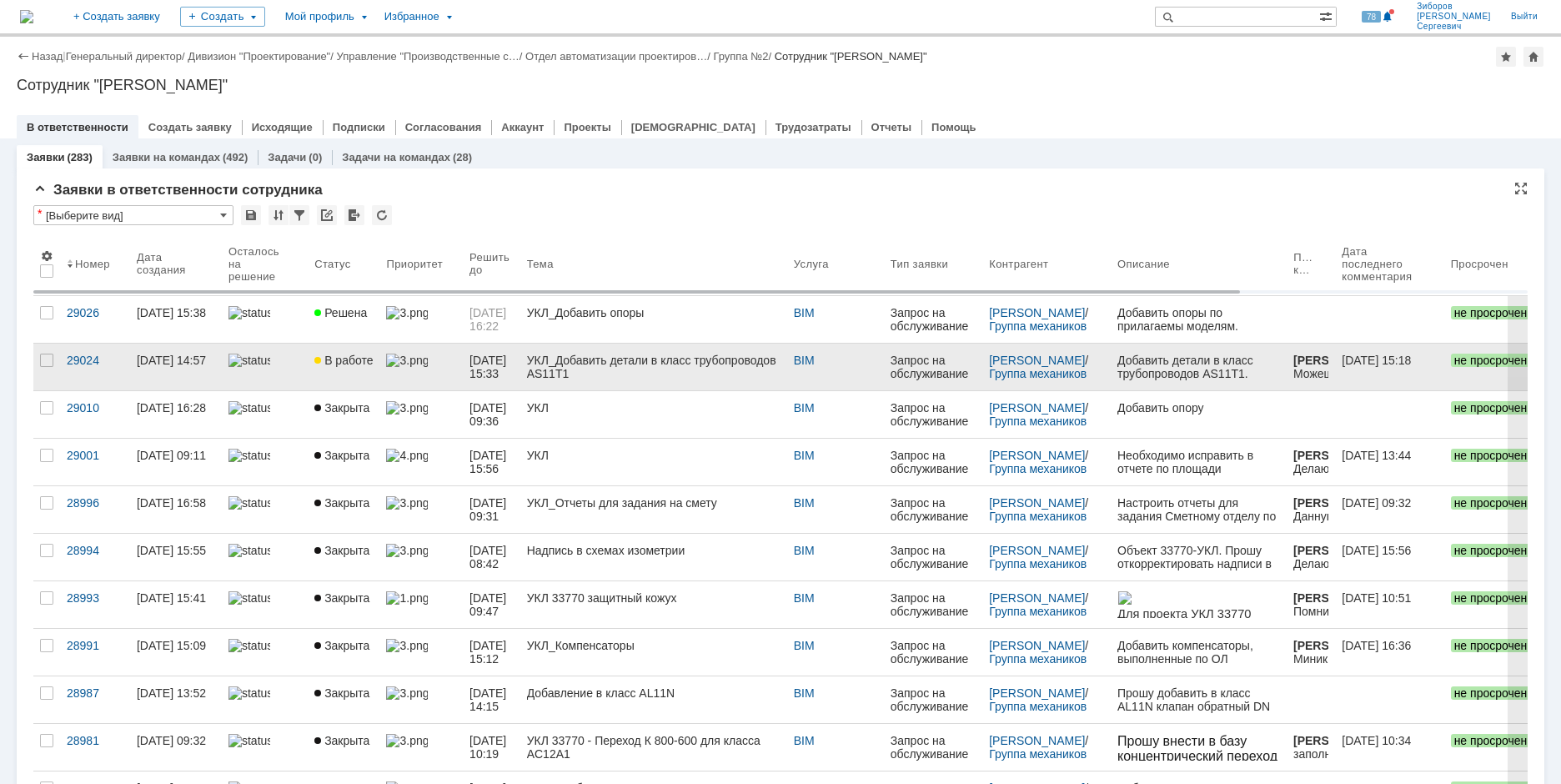
click at [353, 356] on span "В работе" at bounding box center [344, 361] width 59 height 13
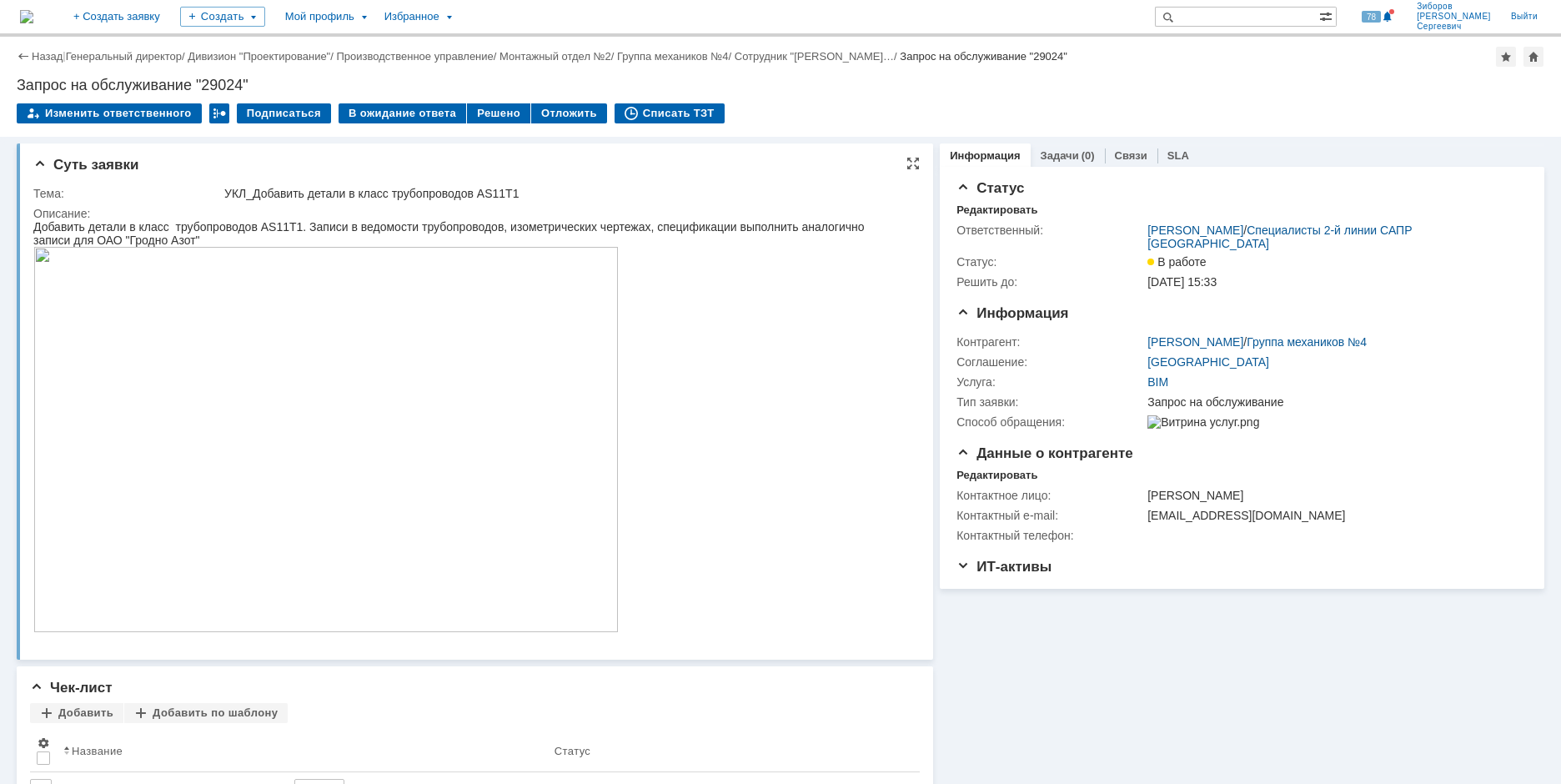
click at [347, 356] on img at bounding box center [326, 439] width 585 height 385
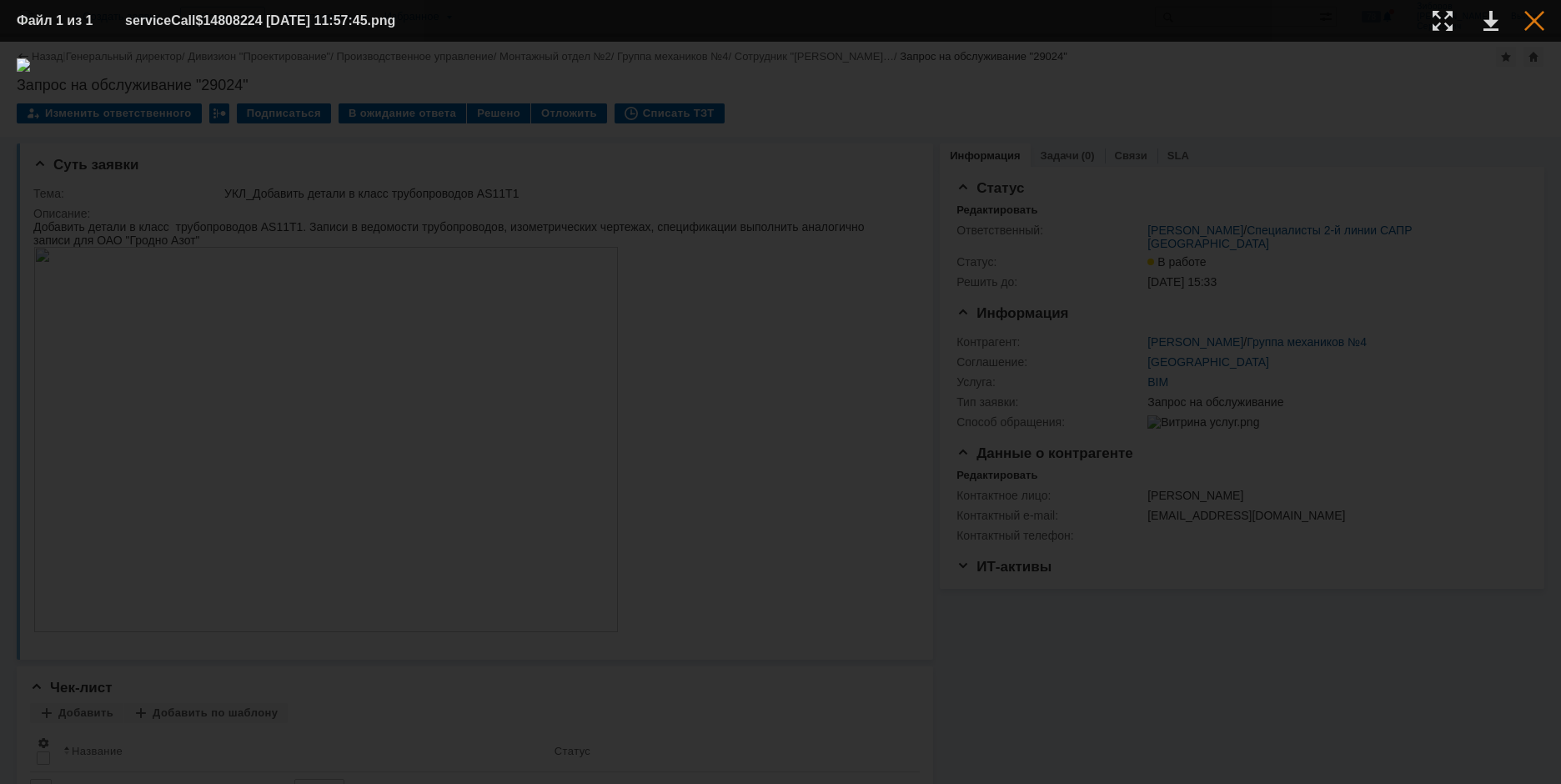
click at [1533, 22] on div at bounding box center [1535, 21] width 20 height 20
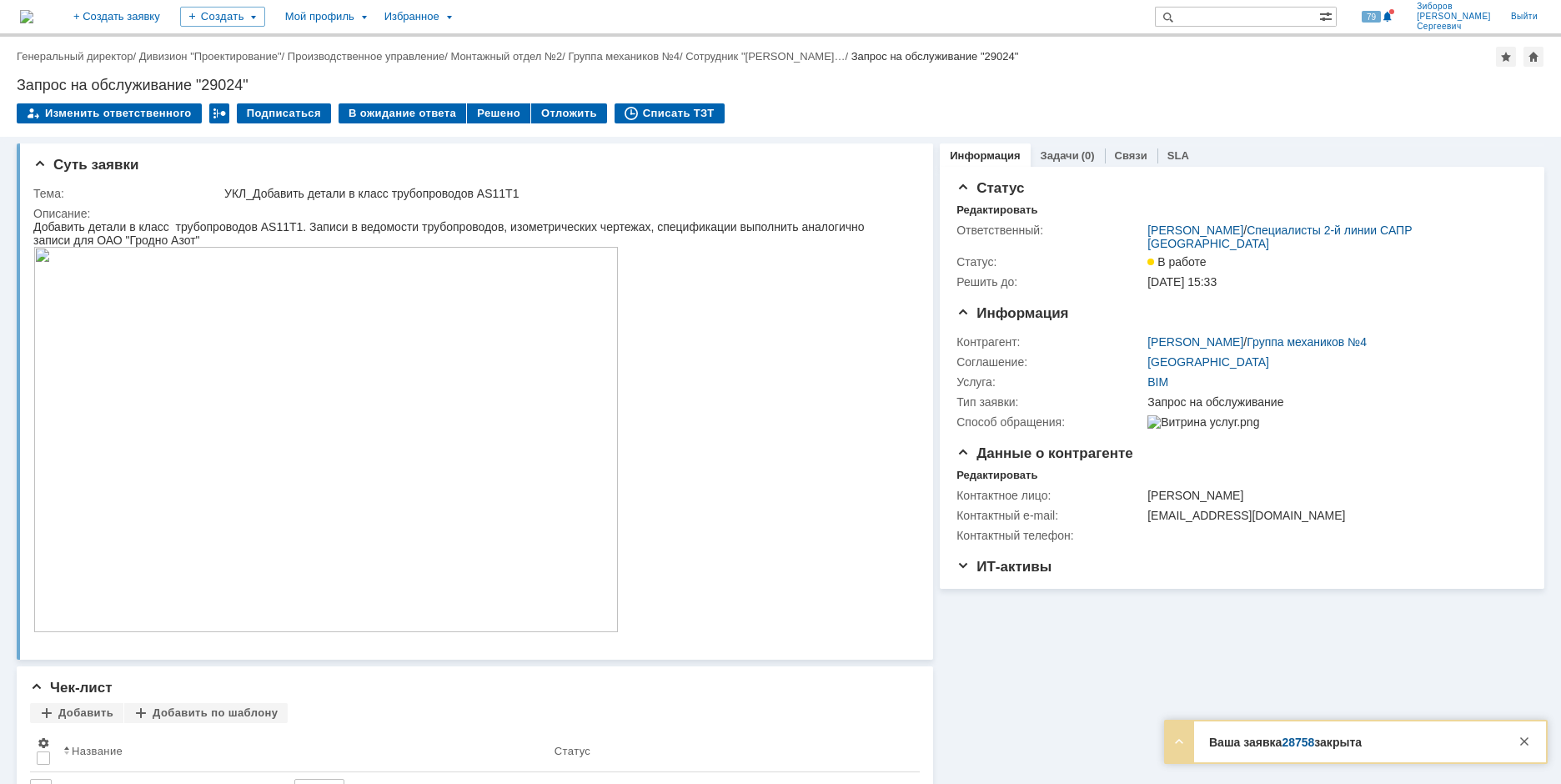
click at [1299, 743] on link "28758" at bounding box center [1298, 742] width 33 height 13
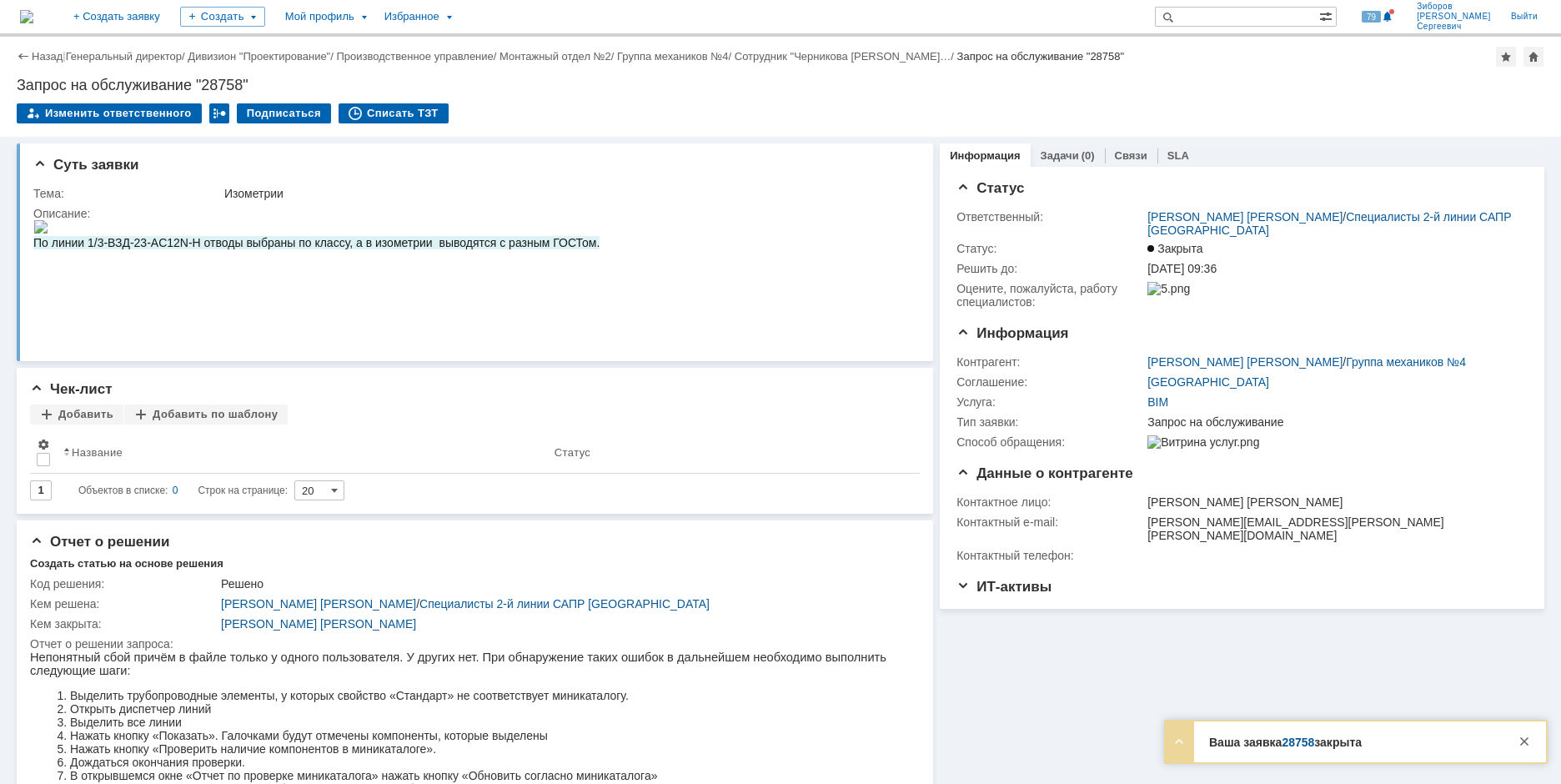
click at [34, 12] on img at bounding box center [27, 17] width 13 height 13
